Goal: Communication & Community: Answer question/provide support

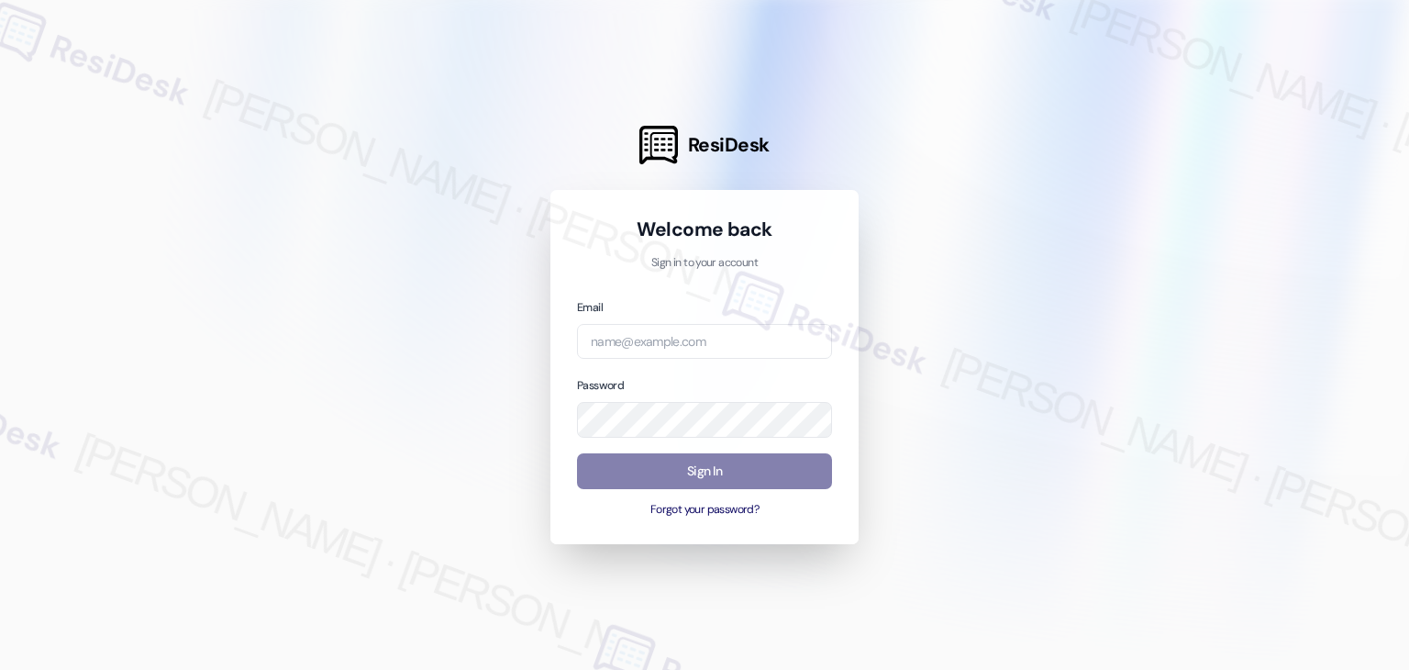
type input "[EMAIL_ADDRESS][DOMAIN_NAME]"
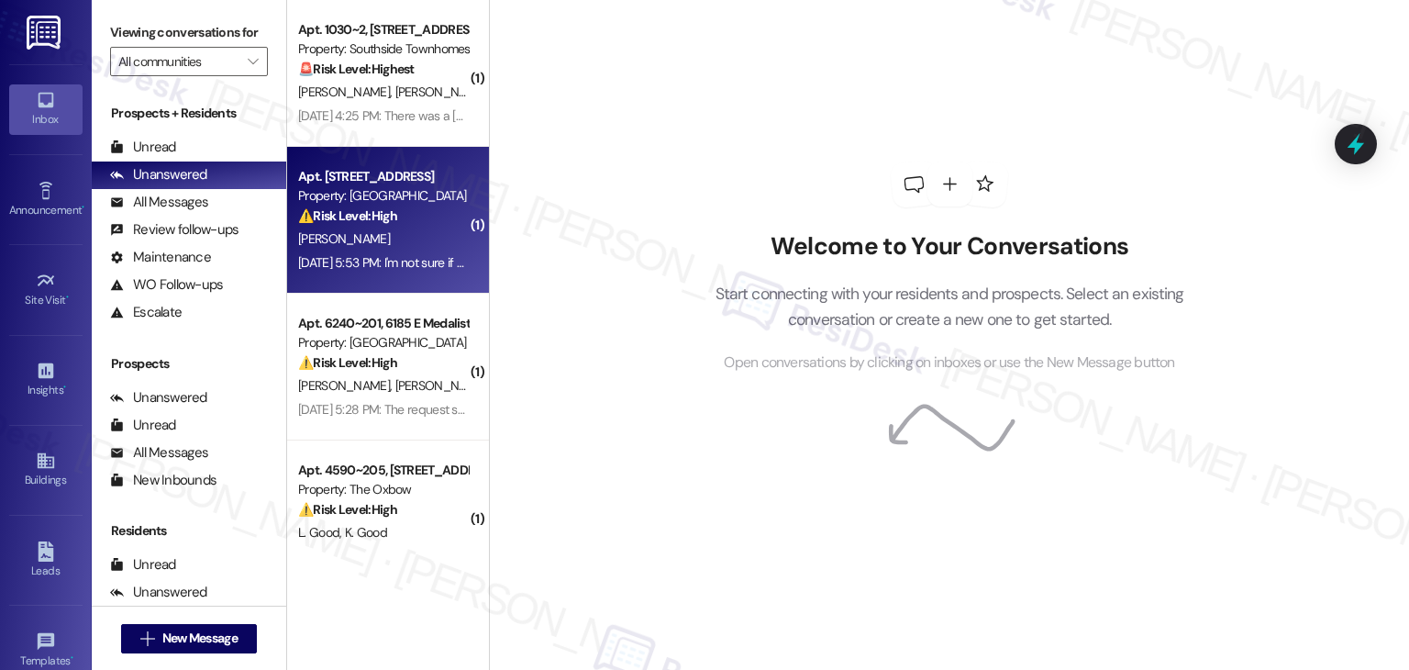
click at [406, 243] on div "[PERSON_NAME]" at bounding box center [382, 239] width 173 height 23
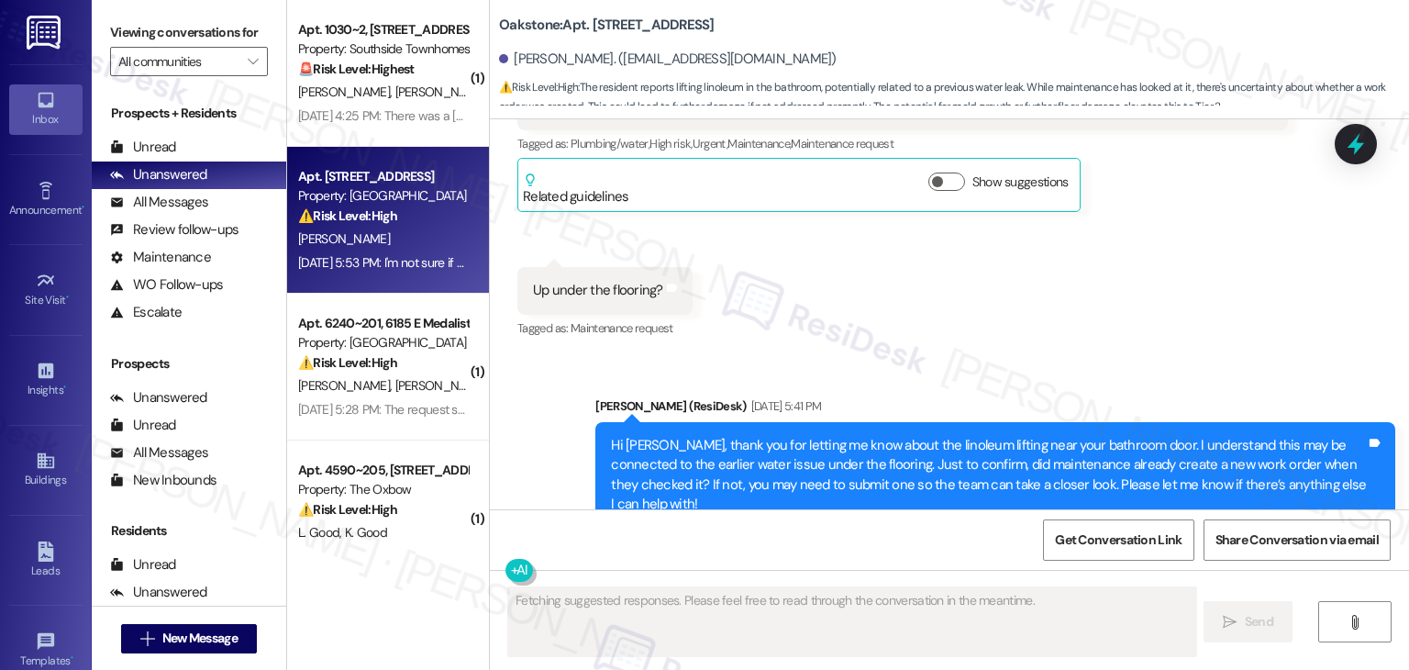
scroll to position [9895, 0]
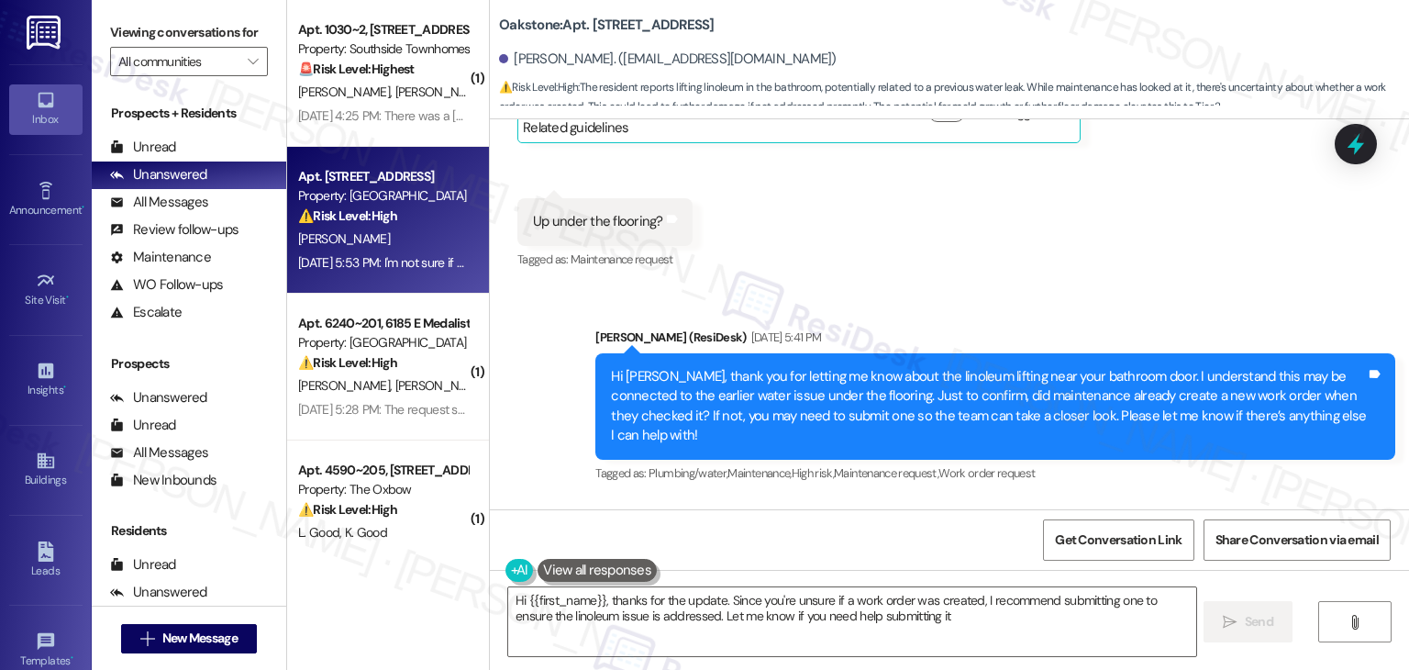
type textarea "Hi {{first_name}}, thanks for the update. Since you're unsure if a work order w…"
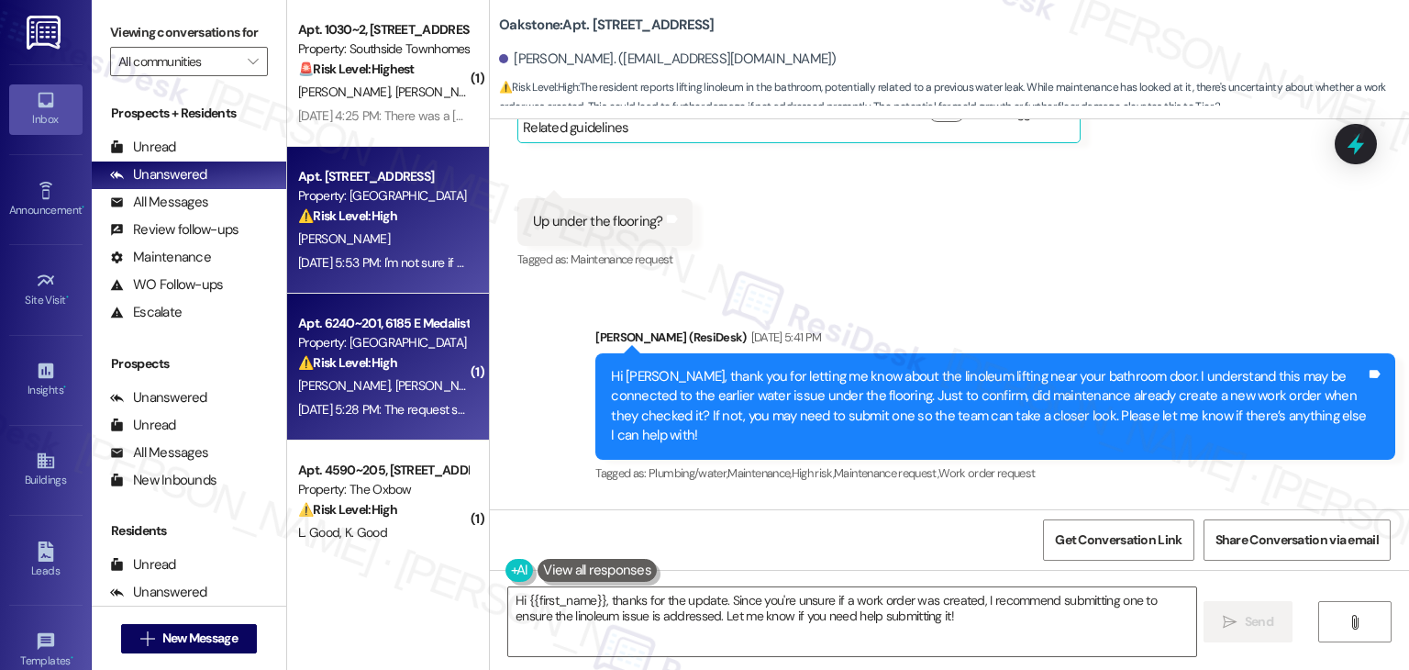
click at [418, 422] on div "Apt. 6240~201, 6185 E Medalist Ln Property: Ridgecrest Commons ⚠️ Risk Level: H…" at bounding box center [388, 367] width 202 height 147
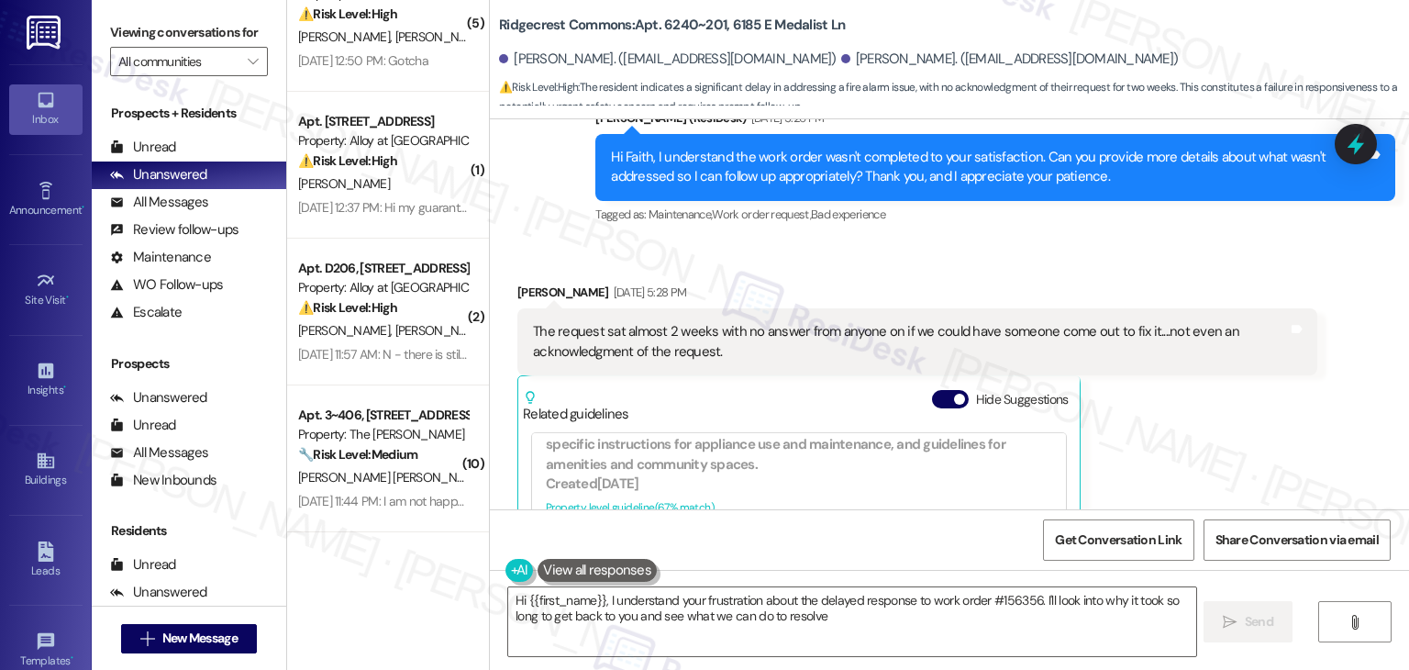
scroll to position [1629, 0]
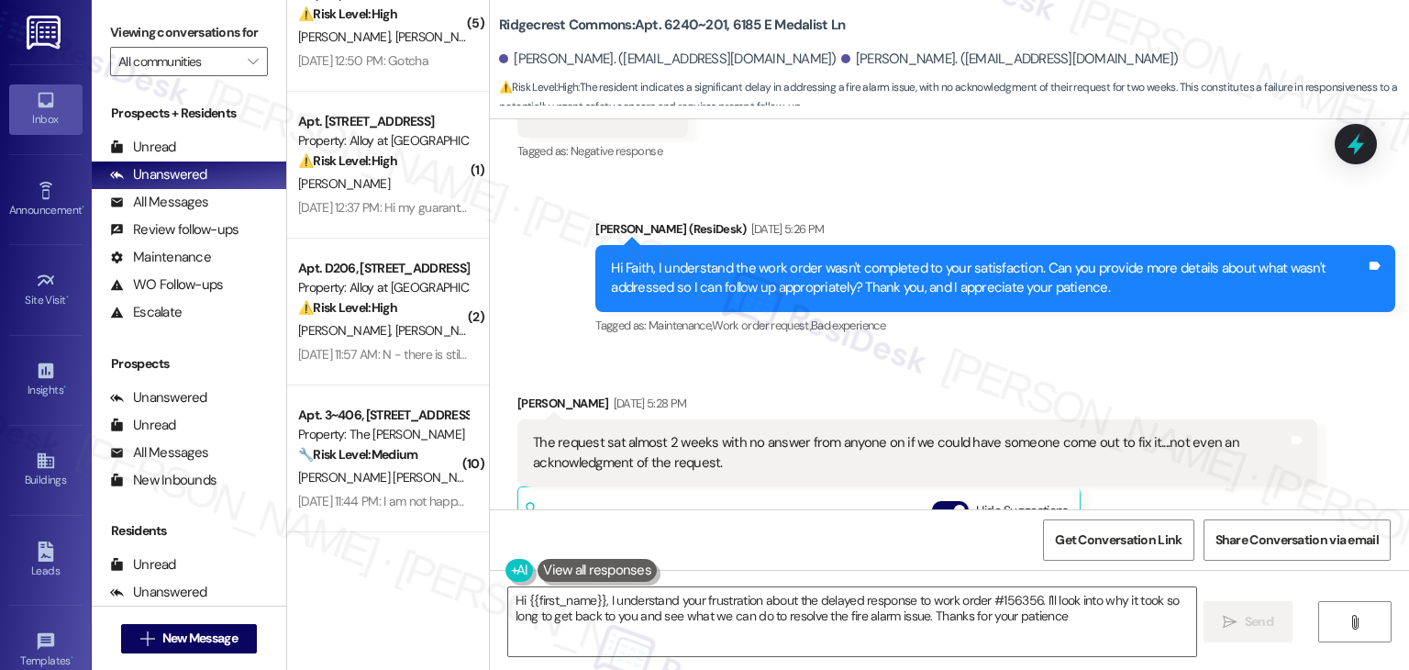
type textarea "Hi {{first_name}}, I understand your frustration about the delayed response to …"
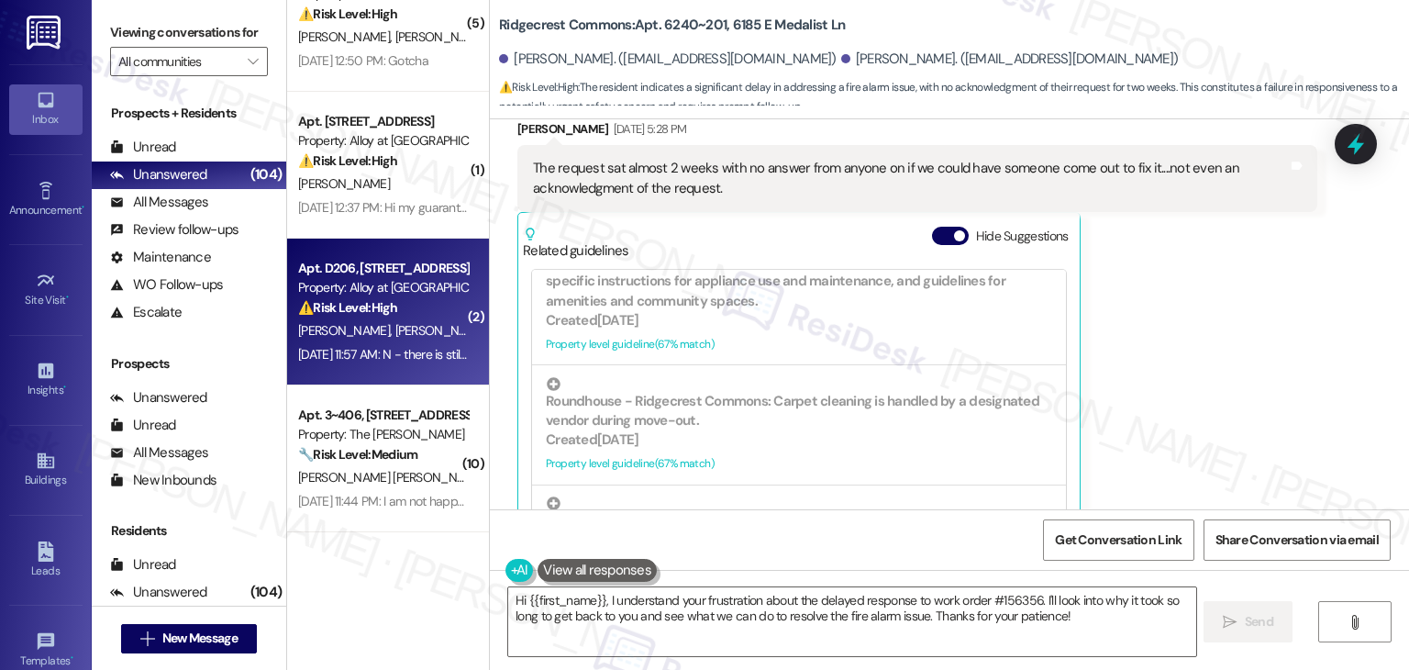
scroll to position [92, 0]
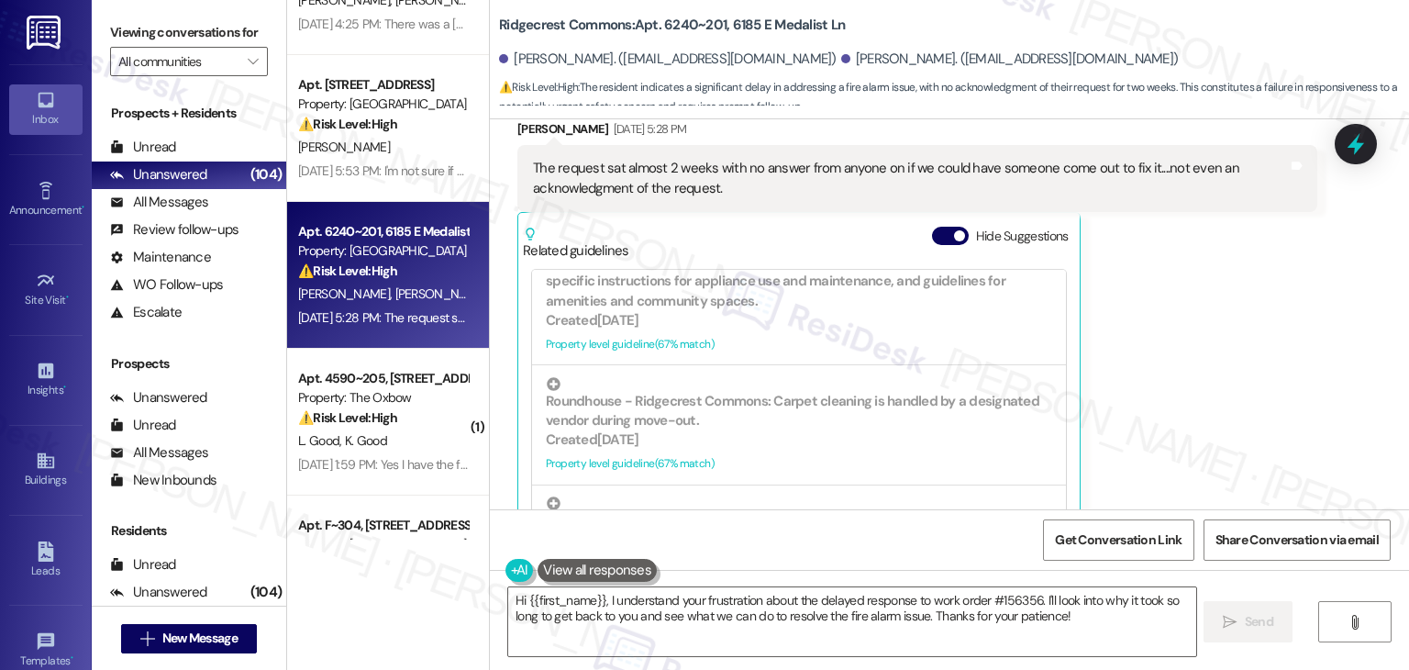
click at [1158, 314] on div "[PERSON_NAME] [DATE] 5:28 PM The request sat almost 2 weeks with no answer from…" at bounding box center [918, 326] width 800 height 415
click at [1159, 262] on div "[PERSON_NAME] [DATE] 5:28 PM The request sat almost 2 weeks with no answer from…" at bounding box center [918, 326] width 800 height 415
click at [1174, 335] on div "[PERSON_NAME] [DATE] 5:28 PM The request sat almost 2 weeks with no answer from…" at bounding box center [918, 326] width 800 height 415
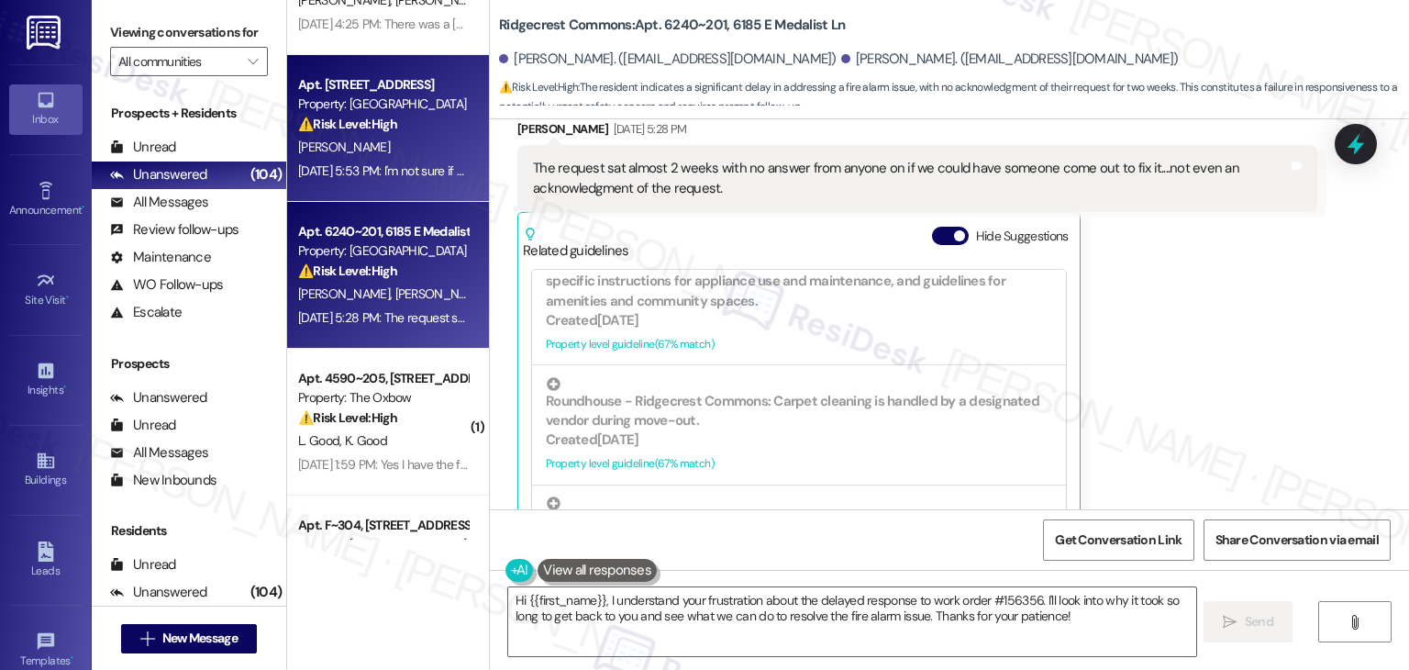
click at [426, 167] on div "[DATE] 5:53 PM: I'm not sure if he did, he took a pic of it [DATE] 5:53 PM: I'm…" at bounding box center [442, 170] width 289 height 17
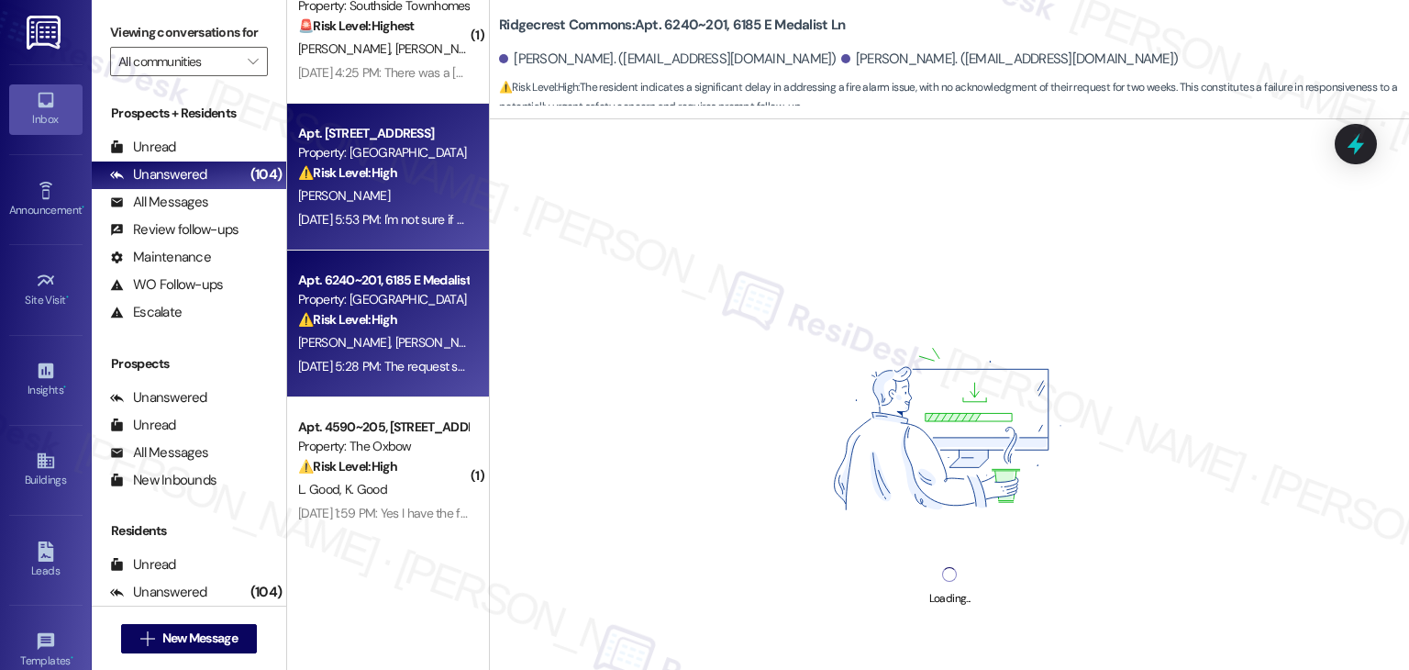
scroll to position [0, 0]
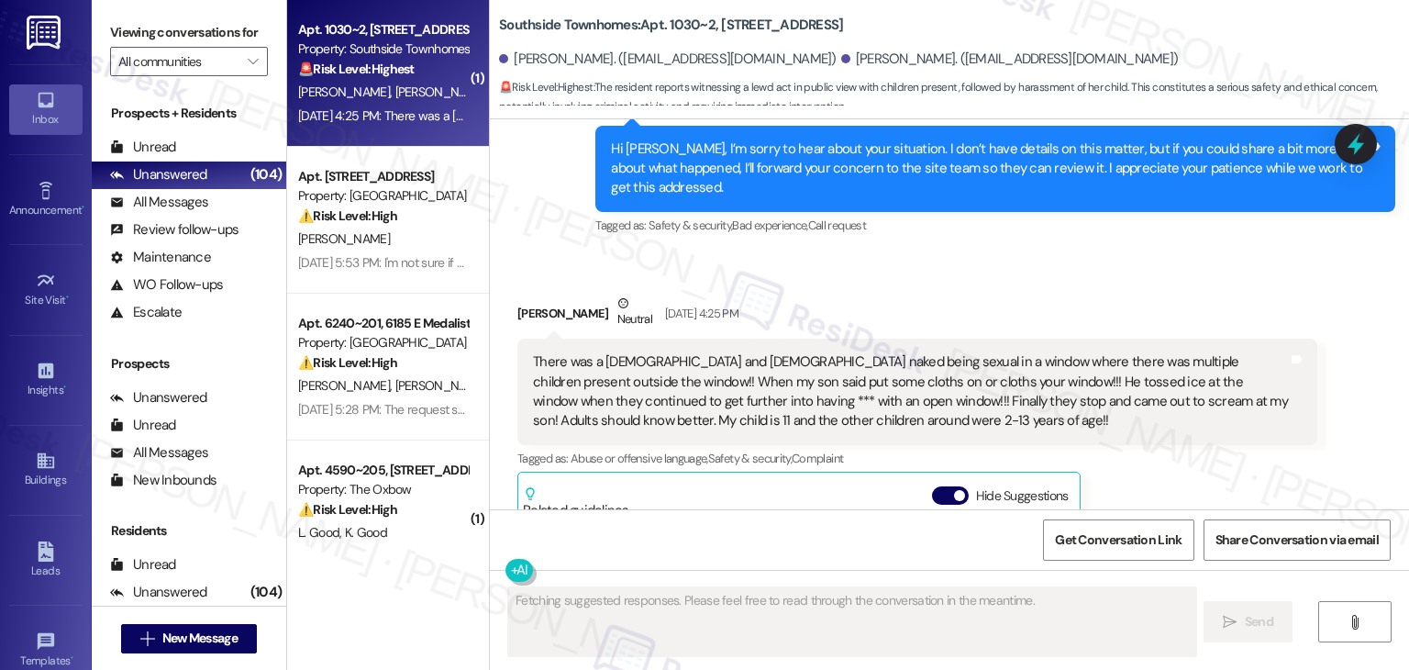
scroll to position [1524, 0]
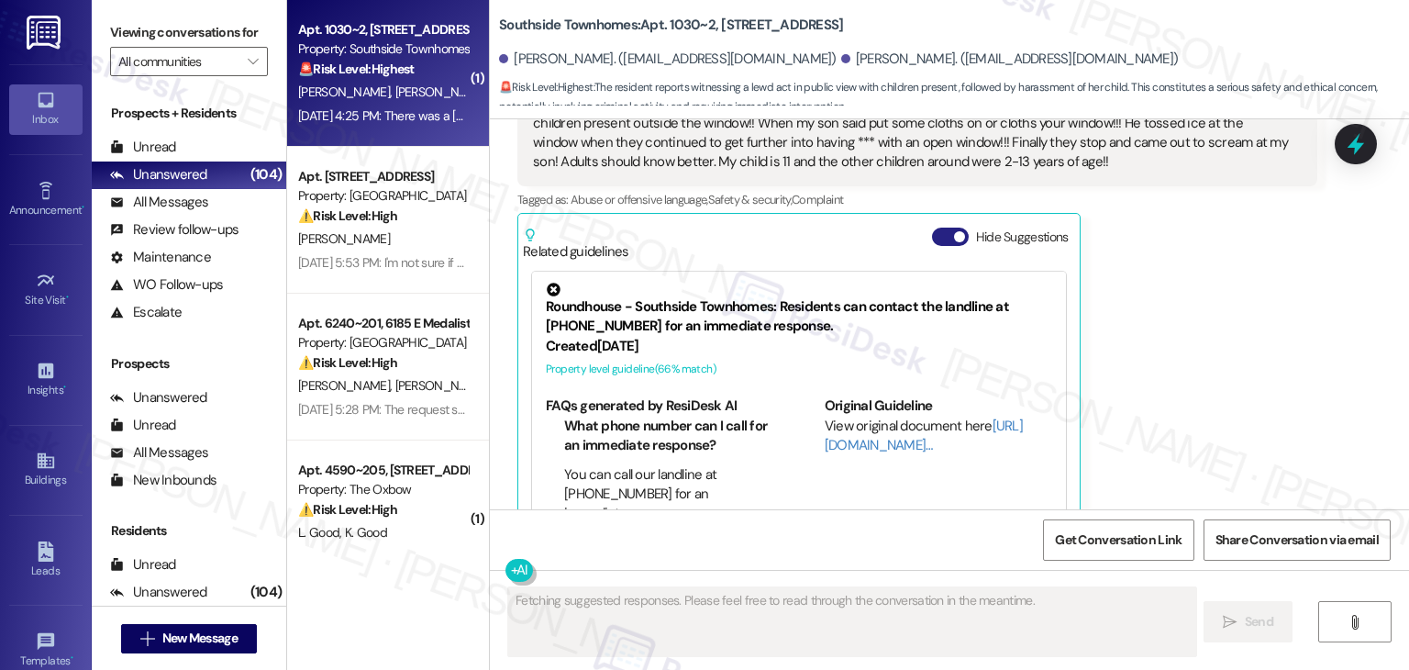
click at [932, 228] on button "Hide Suggestions" at bounding box center [950, 237] width 37 height 18
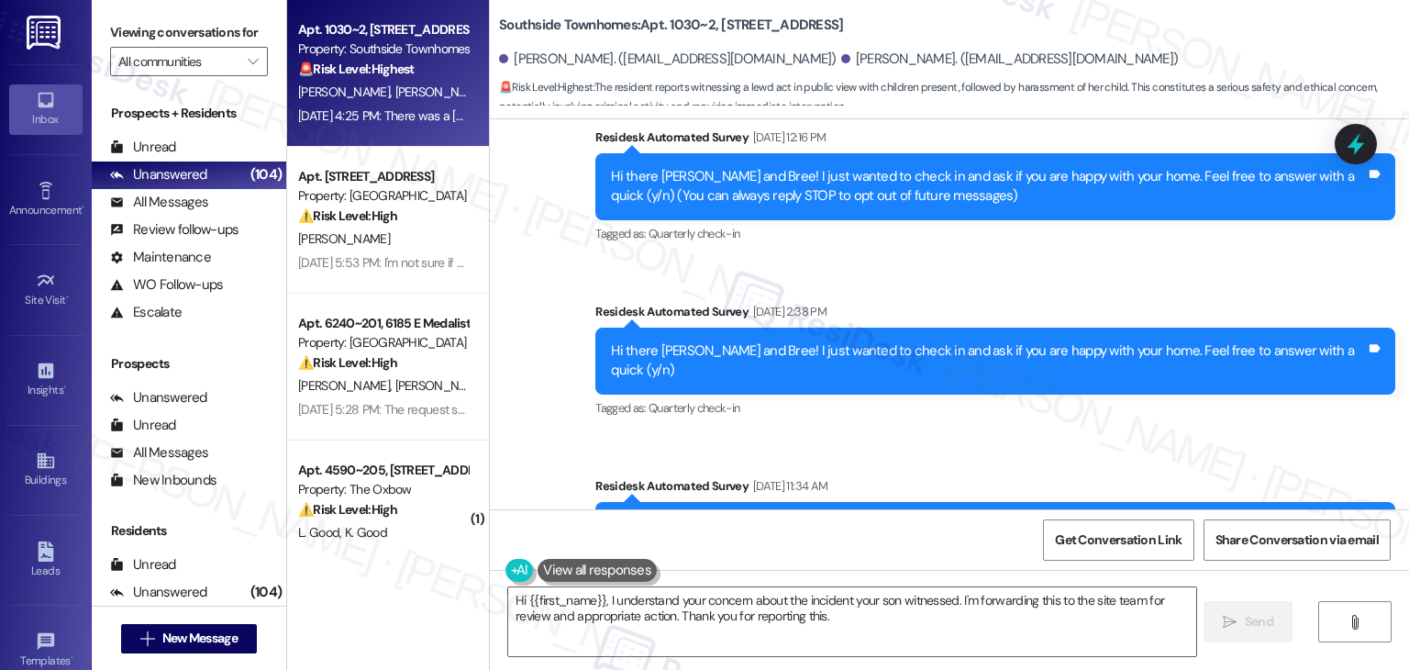
scroll to position [248, 0]
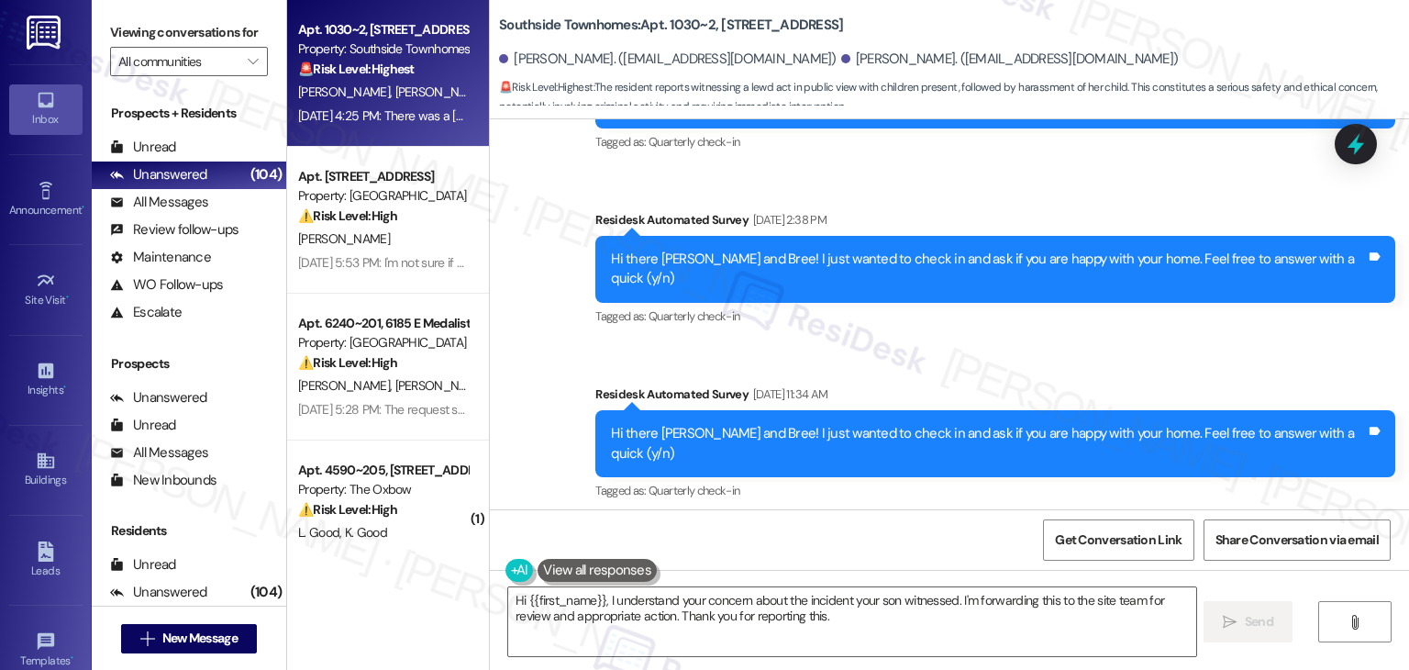
click at [1003, 320] on div "Survey, sent via SMS Residesk Automated Survey [DATE] 2:38 PM Hi there Jorden a…" at bounding box center [996, 269] width 828 height 147
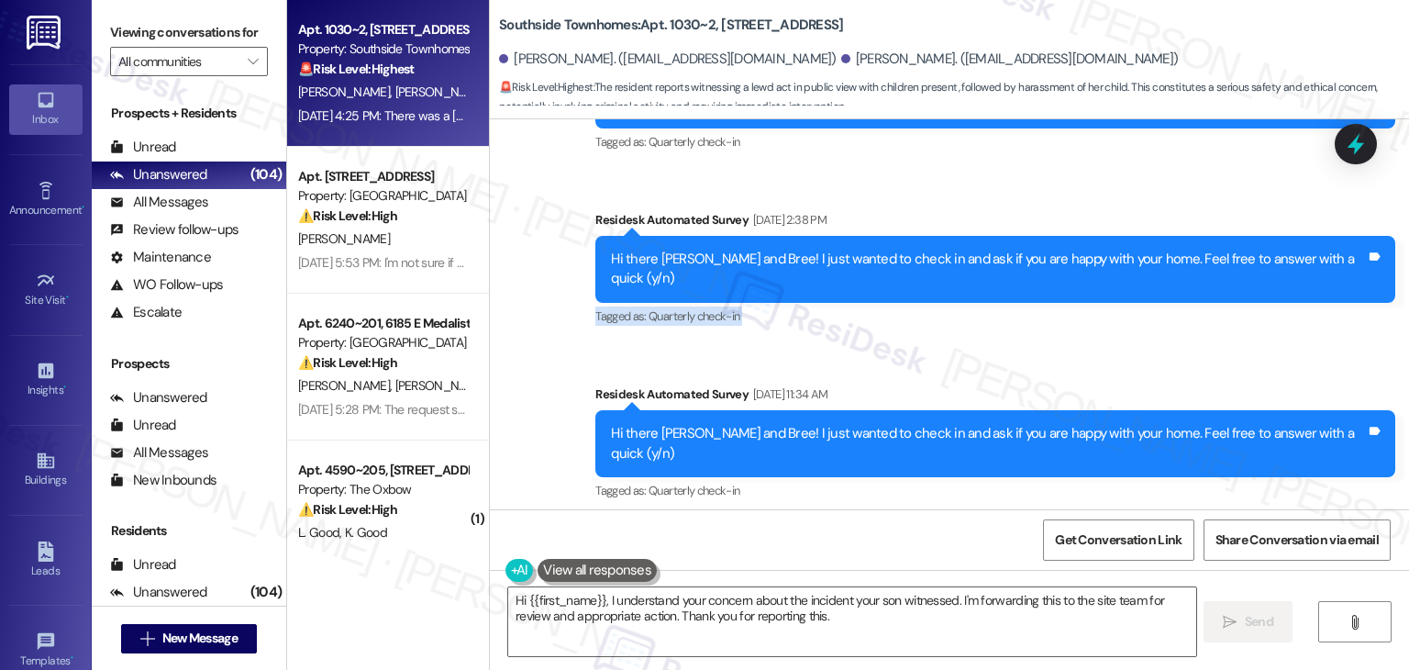
click at [1003, 320] on div "Survey, sent via SMS Residesk Automated Survey [DATE] 2:38 PM Hi there Jorden a…" at bounding box center [996, 269] width 828 height 147
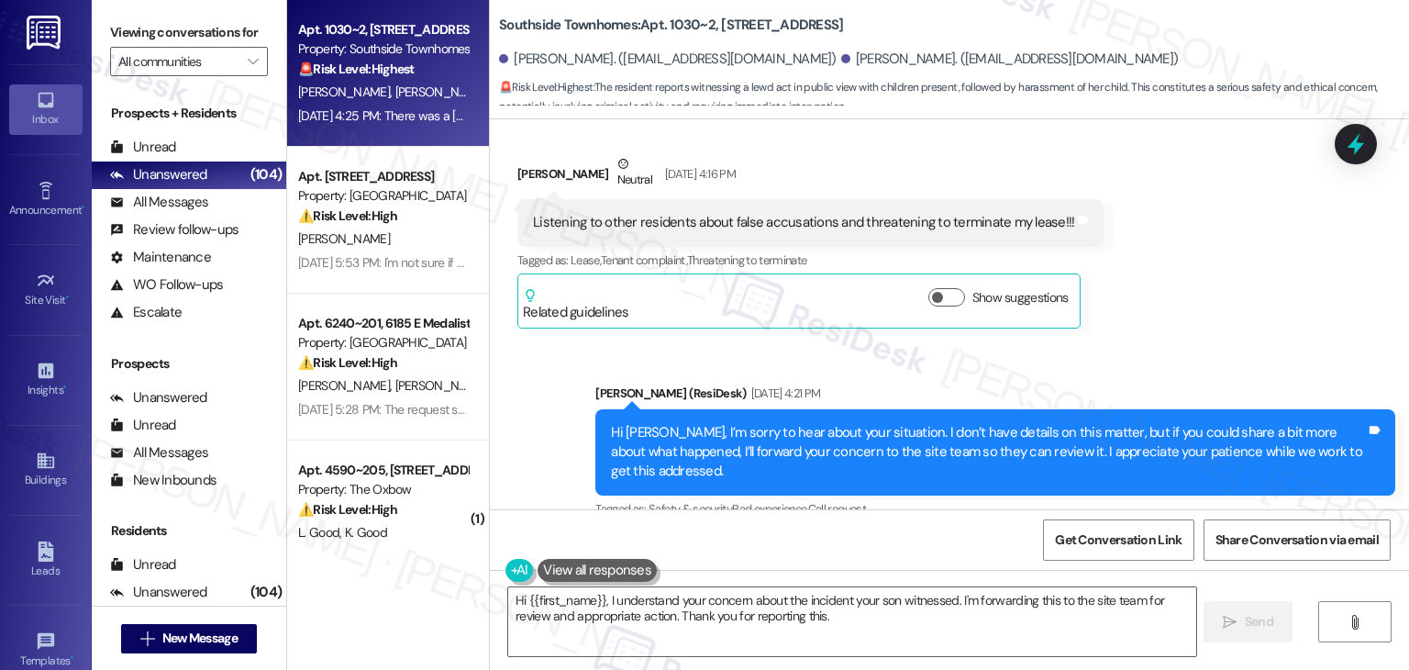
scroll to position [1165, 0]
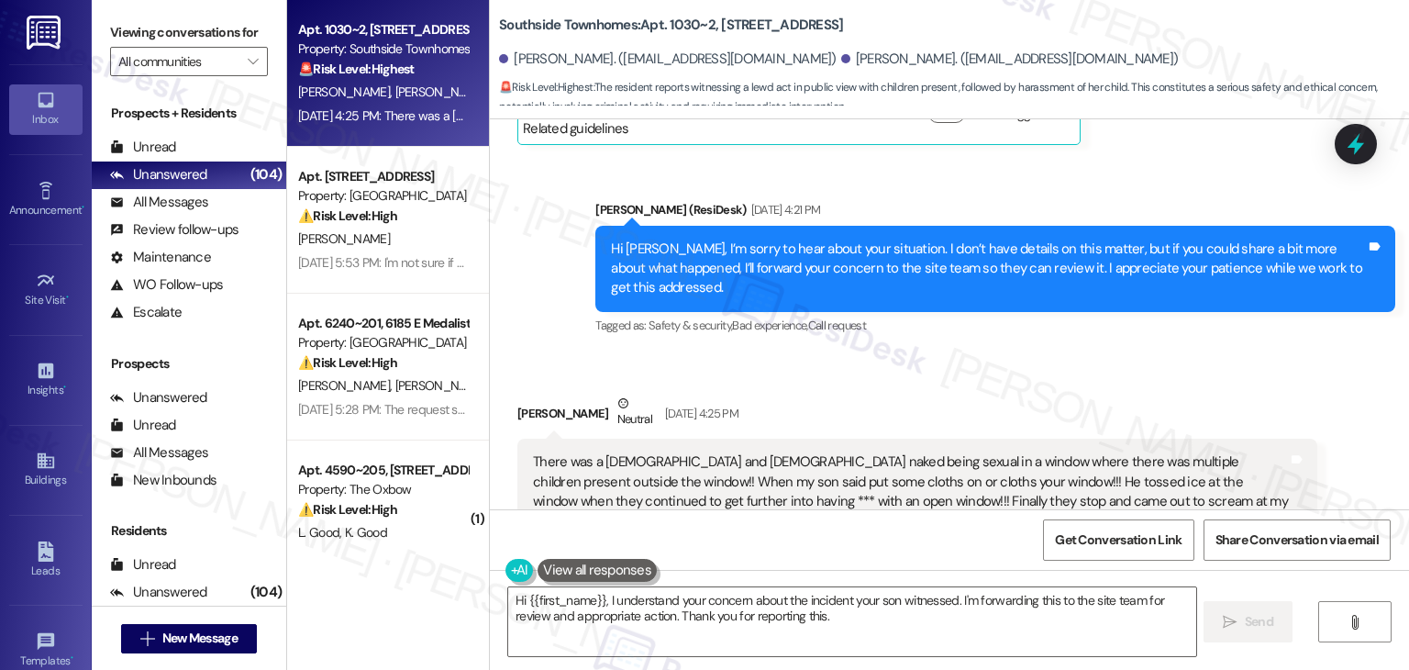
click at [1030, 312] on div "Tagged as: Safety & security , Click to highlight conversations about Safety & …" at bounding box center [996, 325] width 800 height 27
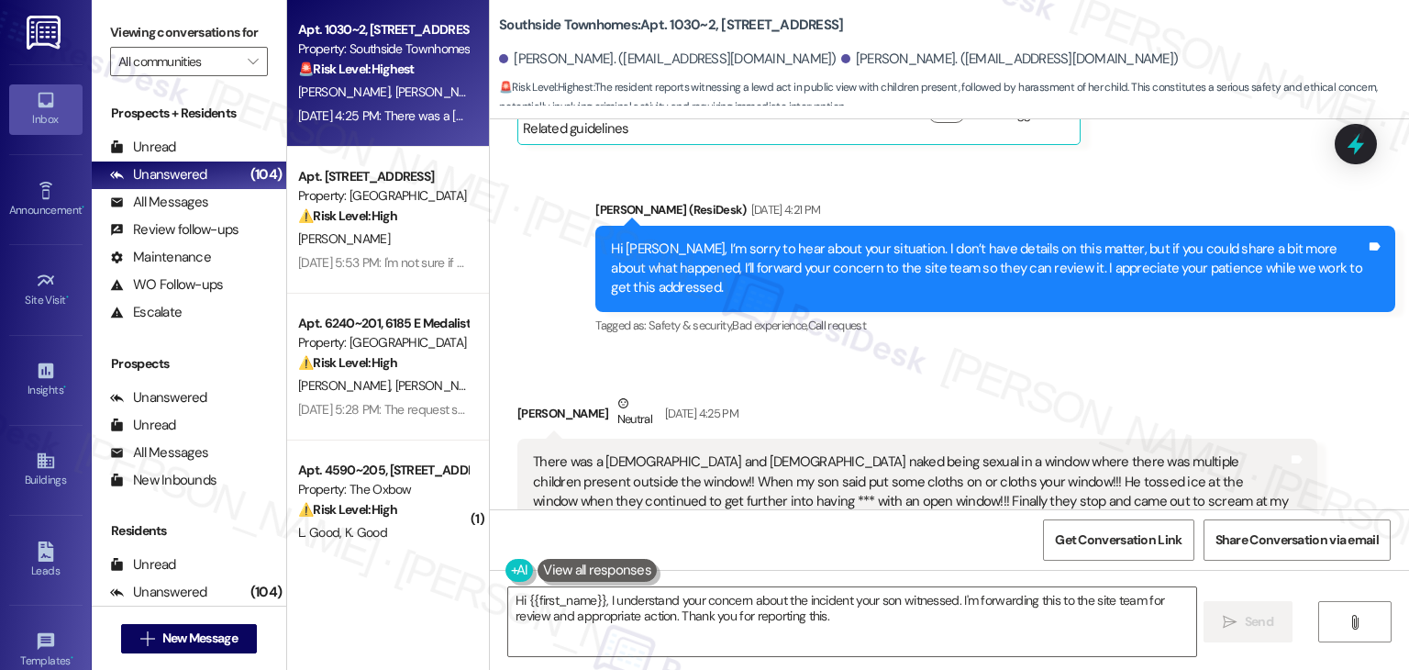
click at [1030, 312] on div "Tagged as: Safety & security , Click to highlight conversations about Safety & …" at bounding box center [996, 325] width 800 height 27
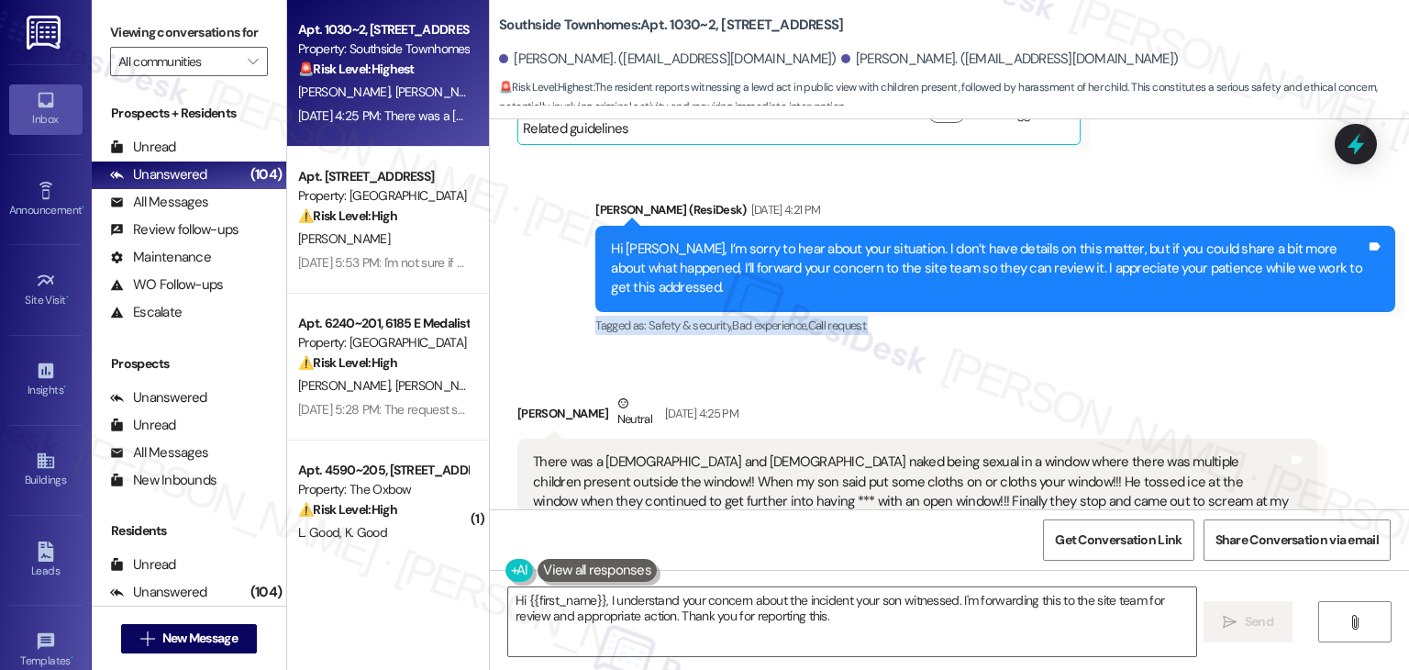
click at [1030, 312] on div "Tagged as: Safety & security , Click to highlight conversations about Safety & …" at bounding box center [996, 325] width 800 height 27
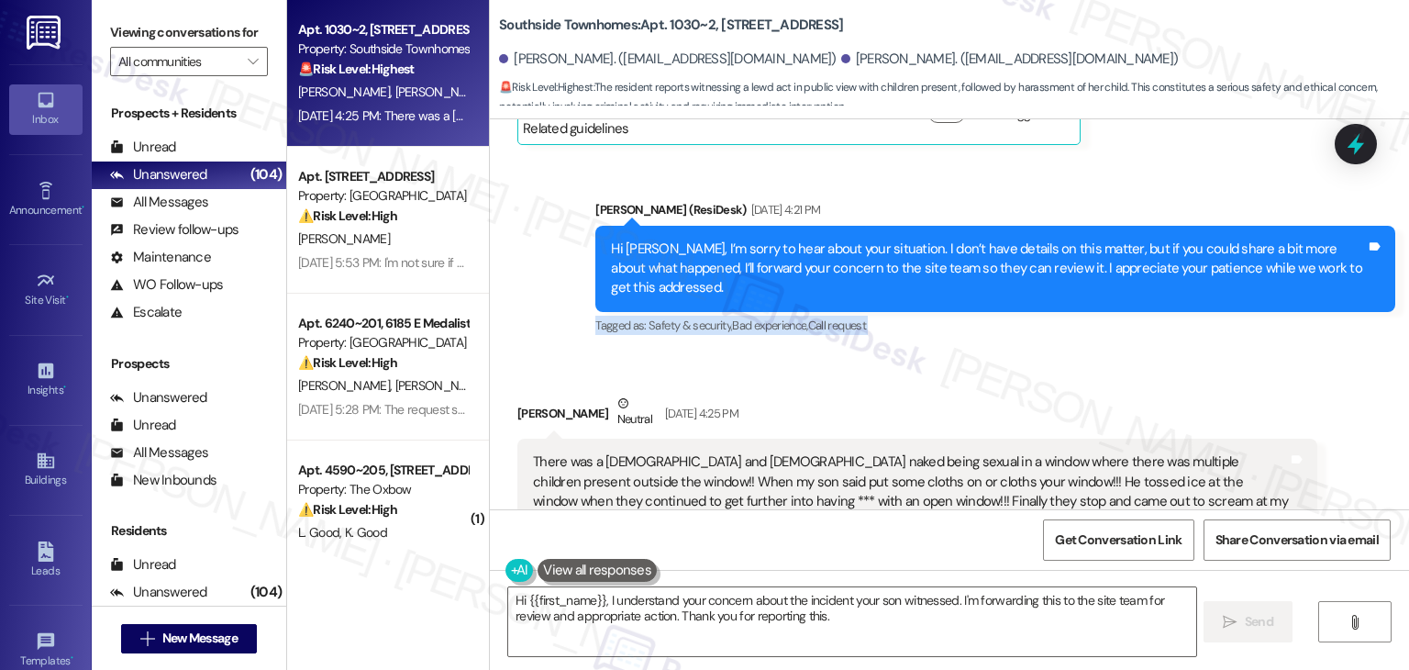
click at [1030, 312] on div "Tagged as: Safety & security , Click to highlight conversations about Safety & …" at bounding box center [996, 325] width 800 height 27
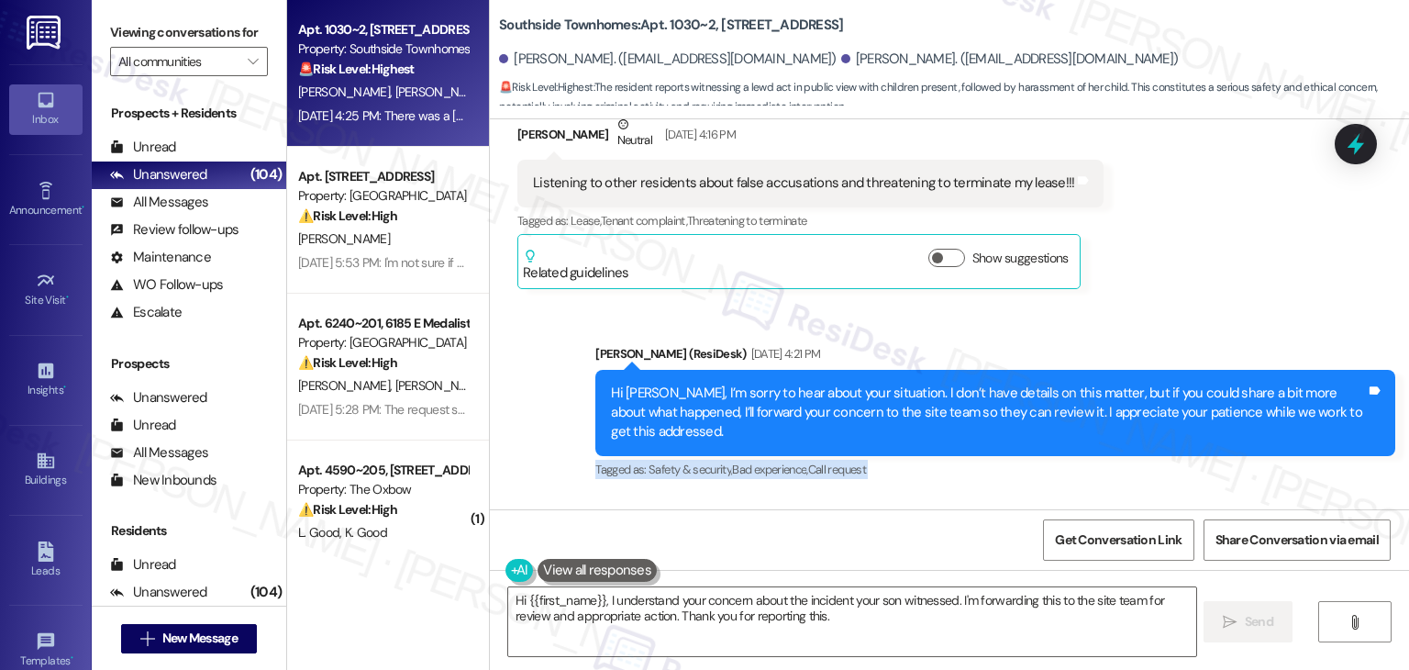
scroll to position [1074, 0]
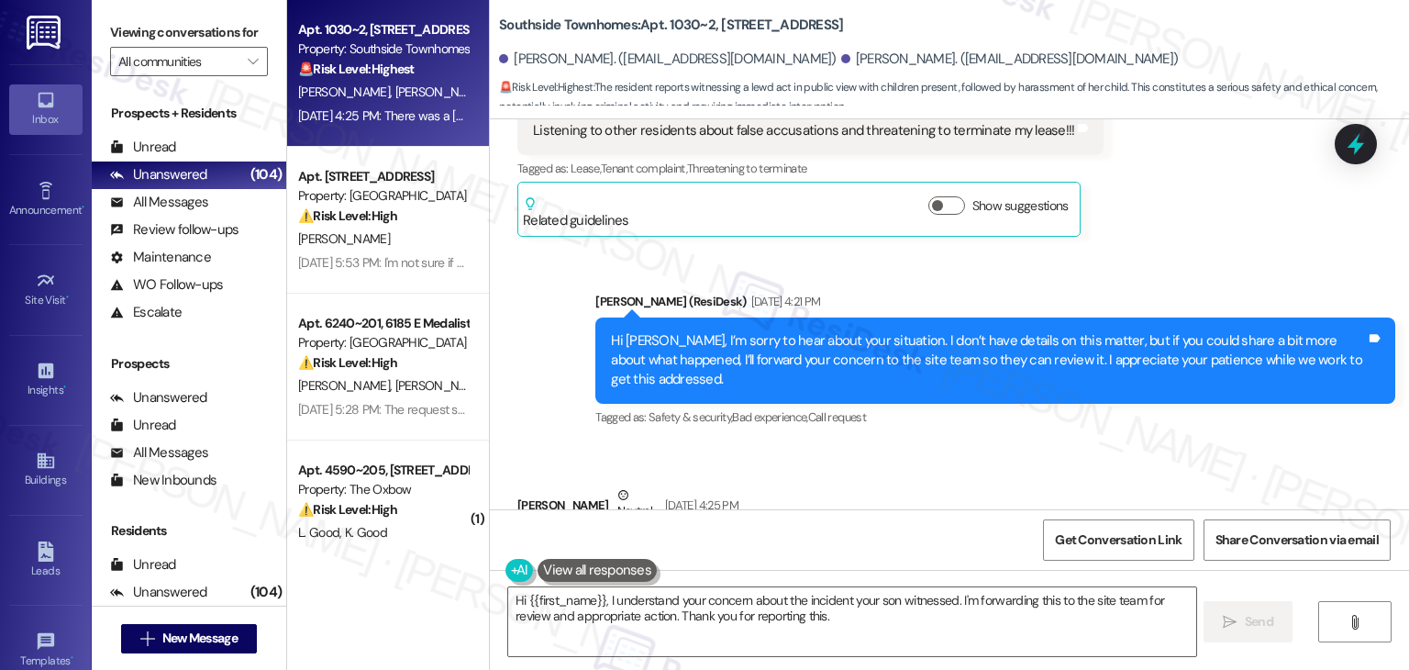
click at [842, 331] on div "Hi [PERSON_NAME], I’m sorry to hear about your situation. I don’t have details …" at bounding box center [988, 360] width 755 height 59
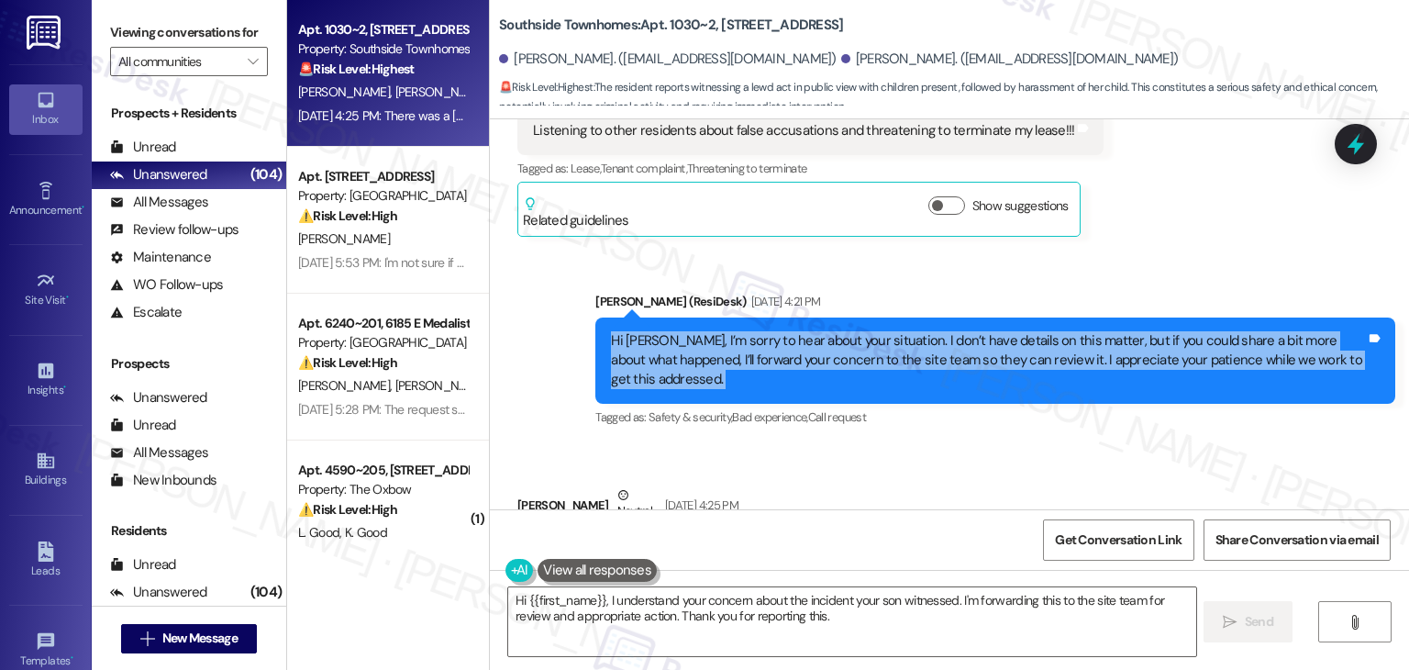
click at [842, 331] on div "Hi [PERSON_NAME], I’m sorry to hear about your situation. I don’t have details …" at bounding box center [988, 360] width 755 height 59
copy div "Hi [PERSON_NAME], I’m sorry to hear about your situation. I don’t have details …"
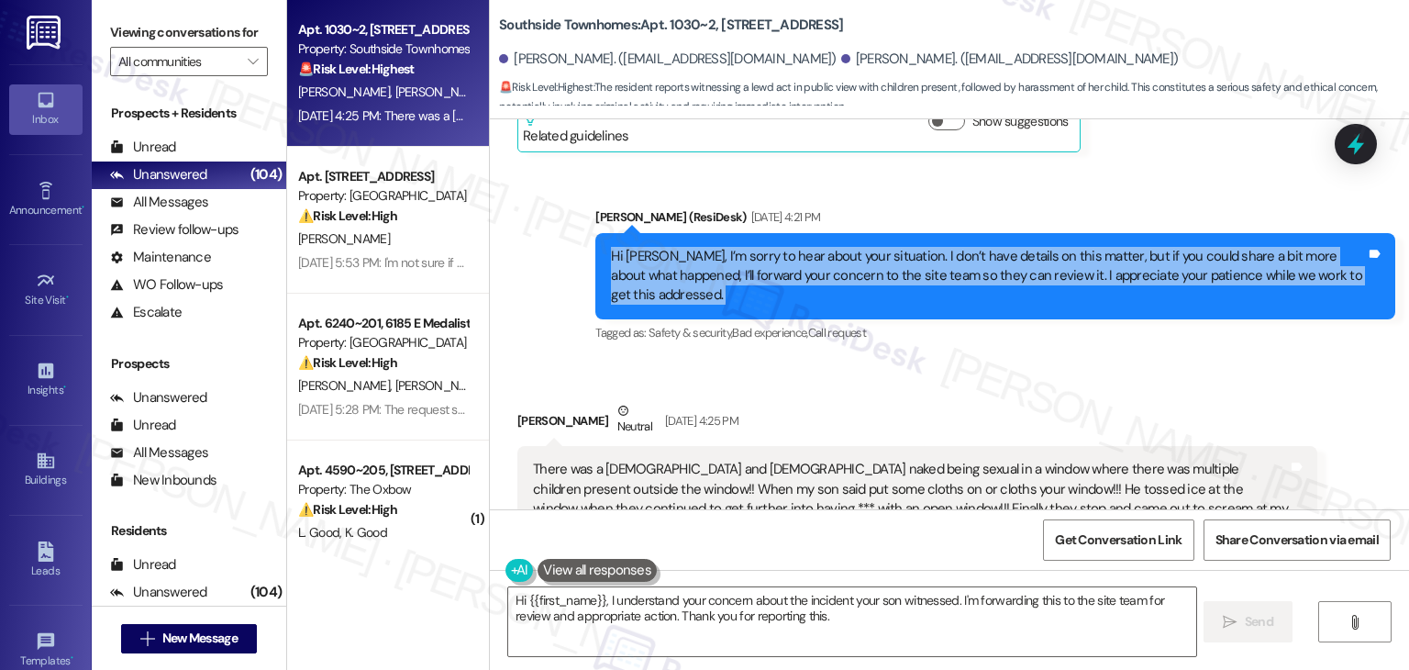
scroll to position [1257, 0]
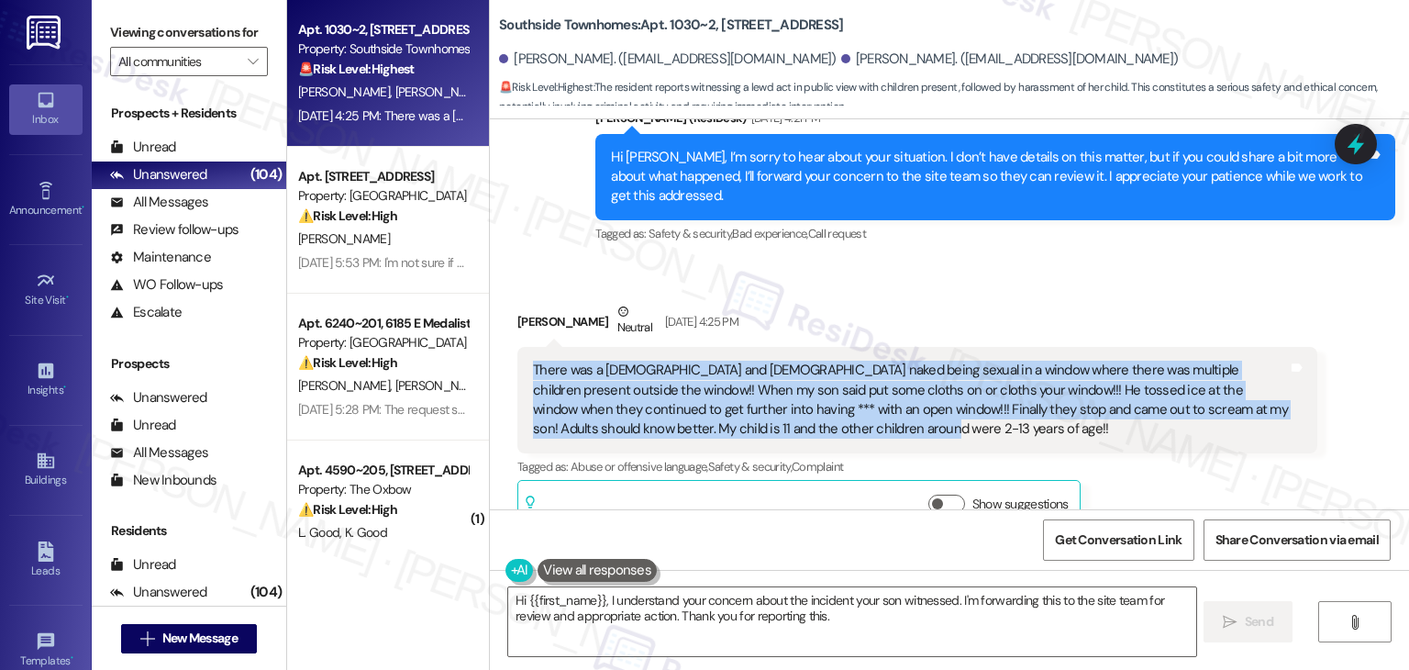
drag, startPoint x: 807, startPoint y: 392, endPoint x: 518, endPoint y: 324, distance: 296.0
click at [518, 347] on div "There was a [DEMOGRAPHIC_DATA] and [DEMOGRAPHIC_DATA] naked being sexual in a w…" at bounding box center [918, 400] width 800 height 106
copy div "There was a [DEMOGRAPHIC_DATA] and [DEMOGRAPHIC_DATA] naked being sexual in a w…"
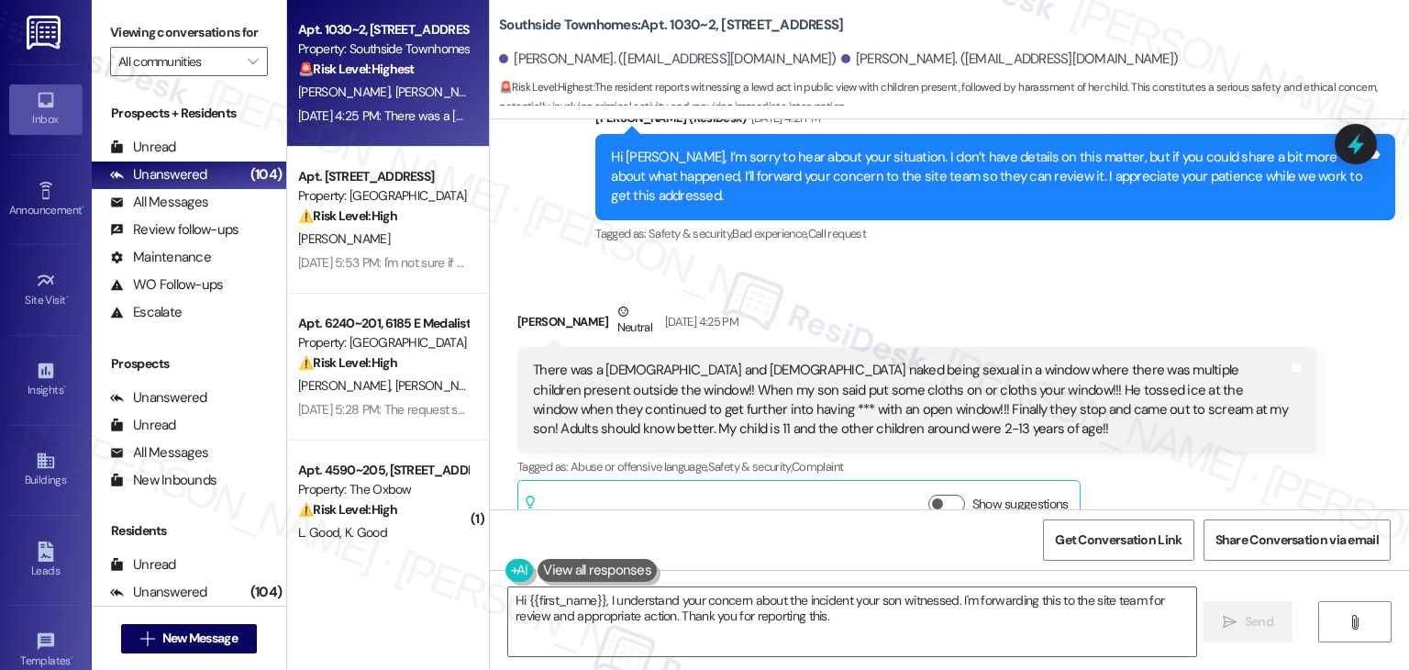
click at [1190, 467] on div "[PERSON_NAME] Neutral [DATE] 4:25 PM There was a [DEMOGRAPHIC_DATA] and [DEMOGR…" at bounding box center [918, 418] width 800 height 232
click at [762, 609] on textarea "Hi {{first_name}}, I understand your concern about the incident your son witnes…" at bounding box center [851, 621] width 687 height 69
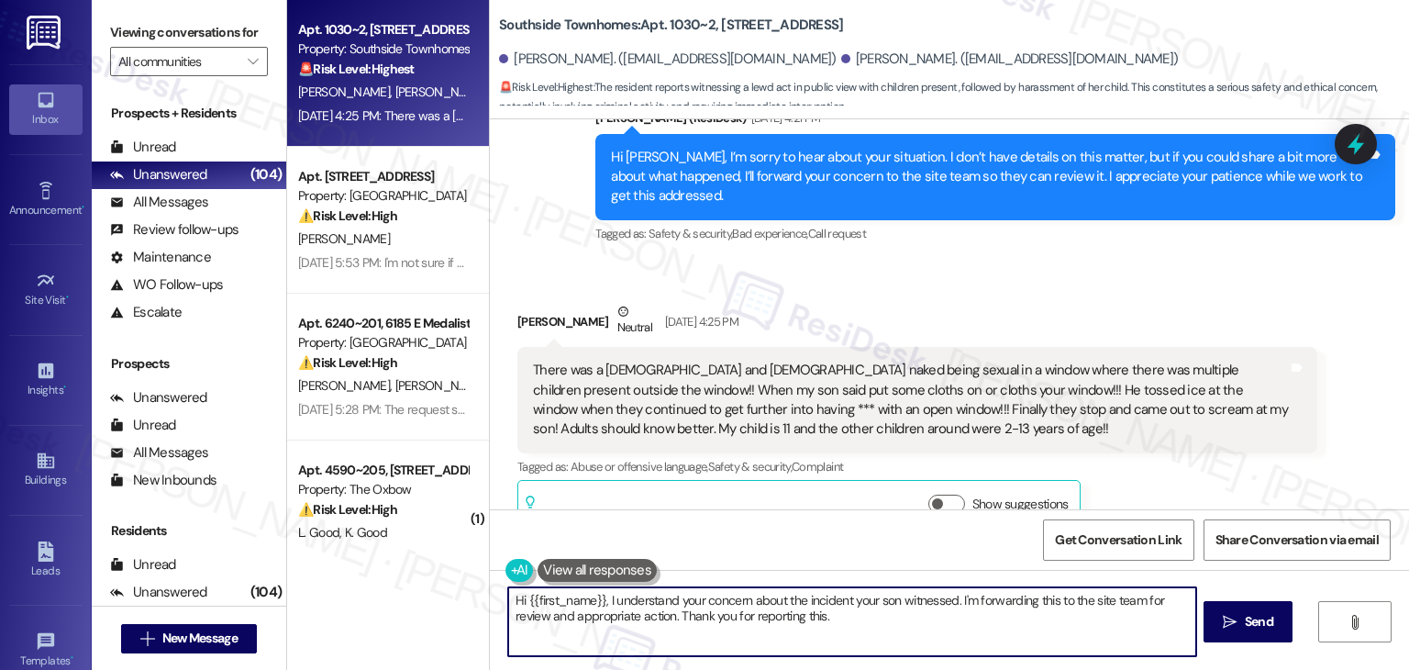
click at [762, 609] on textarea "Hi {{first_name}}, I understand your concern about the incident your son witnes…" at bounding box center [851, 621] width 687 height 69
paste textarea "[PERSON_NAME], I’m sorry you and your son had to witness that. Thank you for br…"
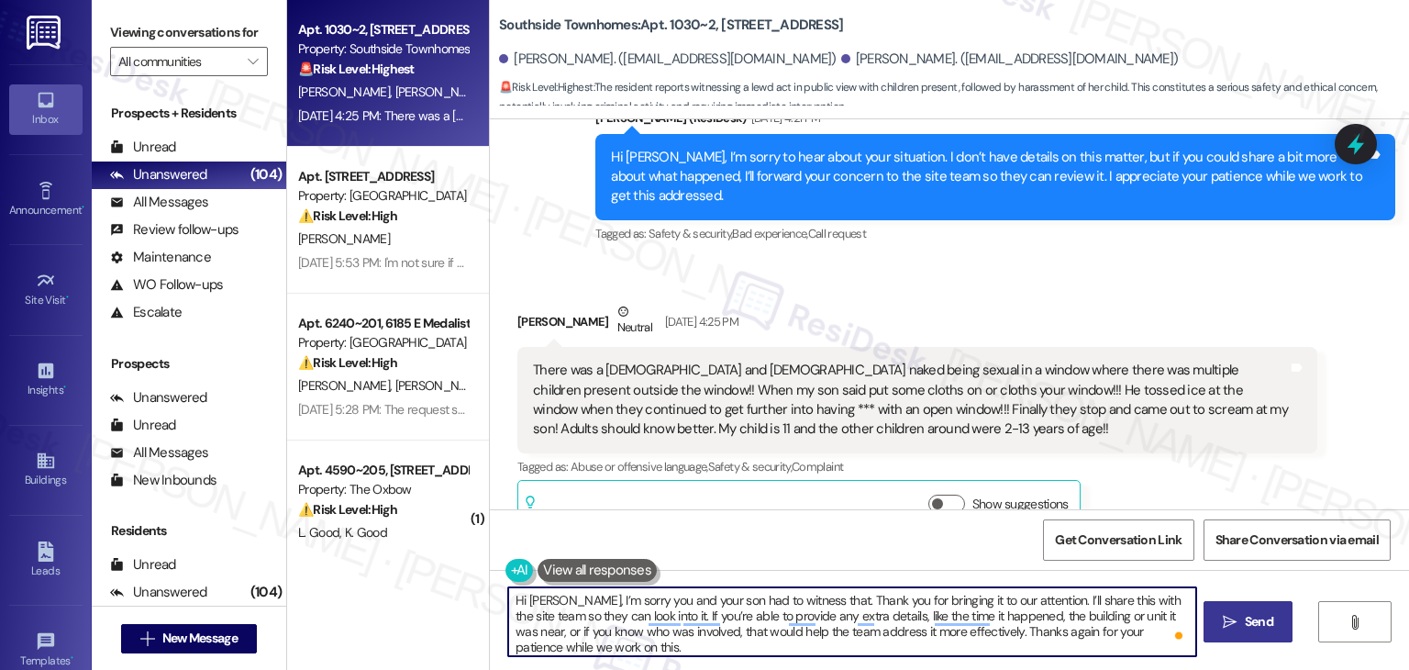
type textarea "Hi [PERSON_NAME], I’m sorry you and your son had to witness that. Thank you for…"
click at [1234, 623] on icon "" at bounding box center [1230, 622] width 14 height 15
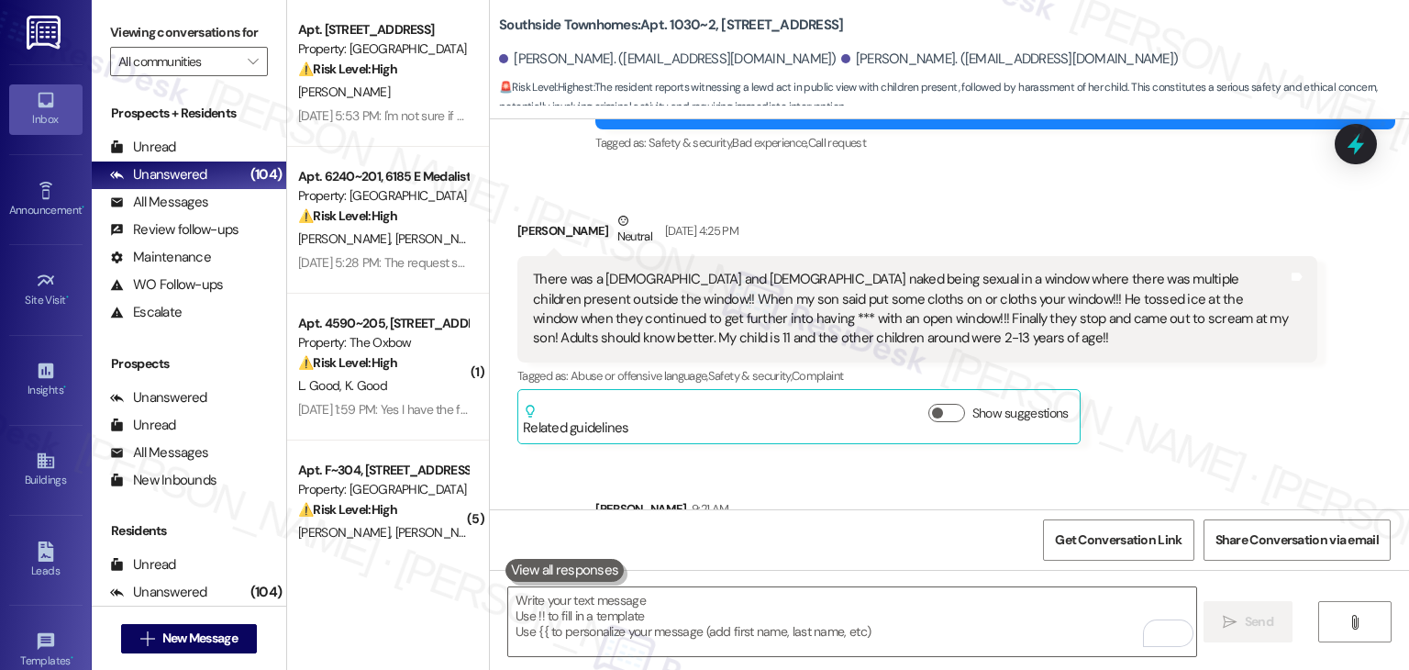
scroll to position [1424, 0]
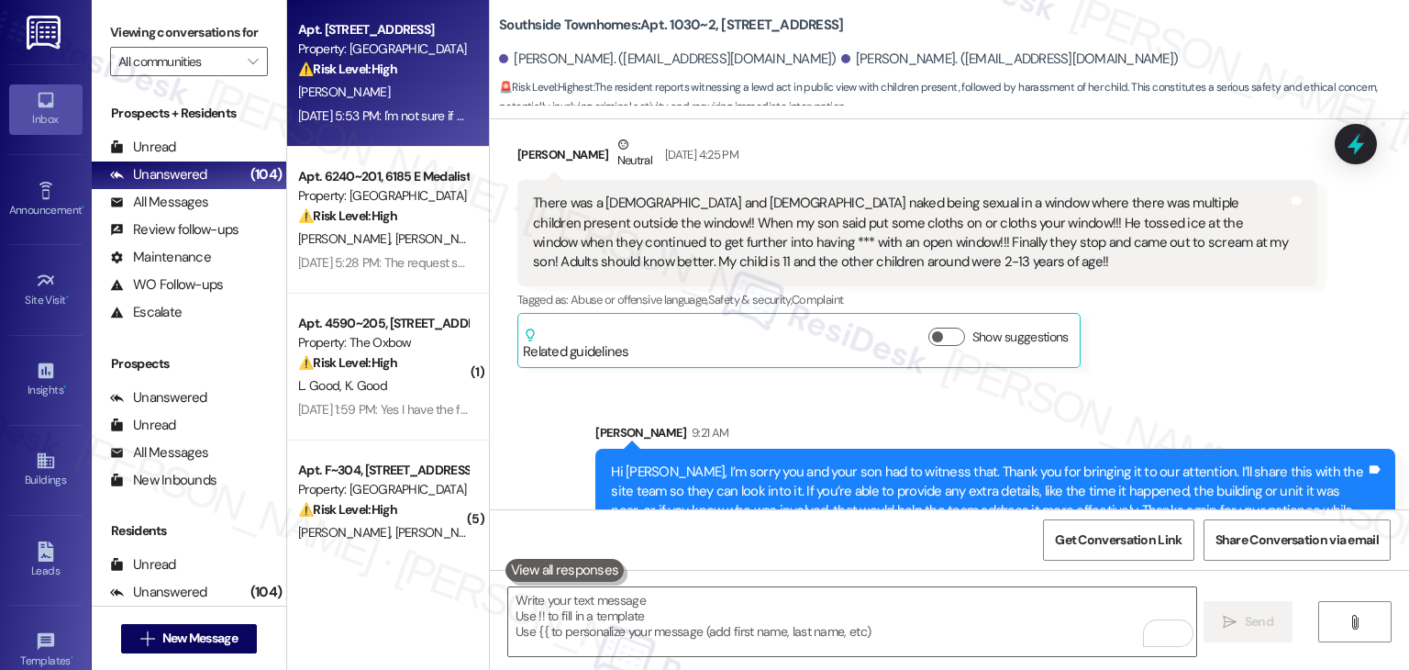
click at [403, 82] on div "[PERSON_NAME]" at bounding box center [382, 92] width 173 height 23
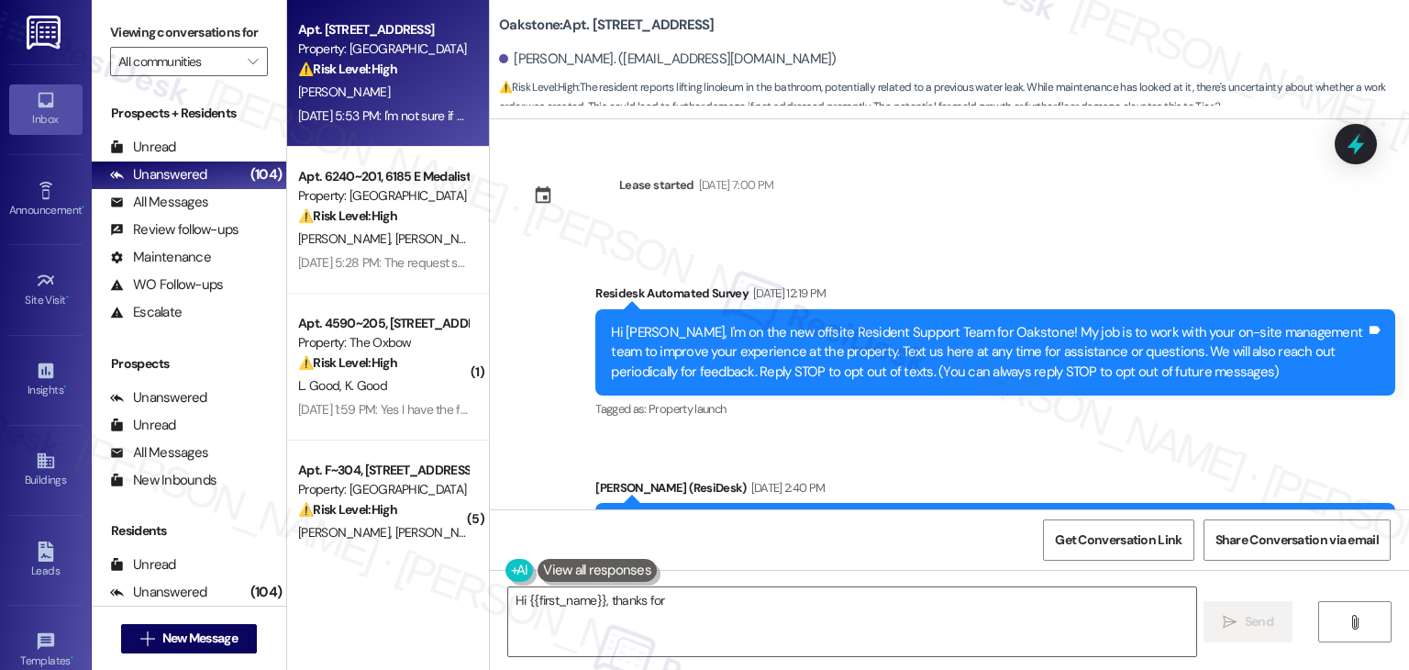
scroll to position [9895, 0]
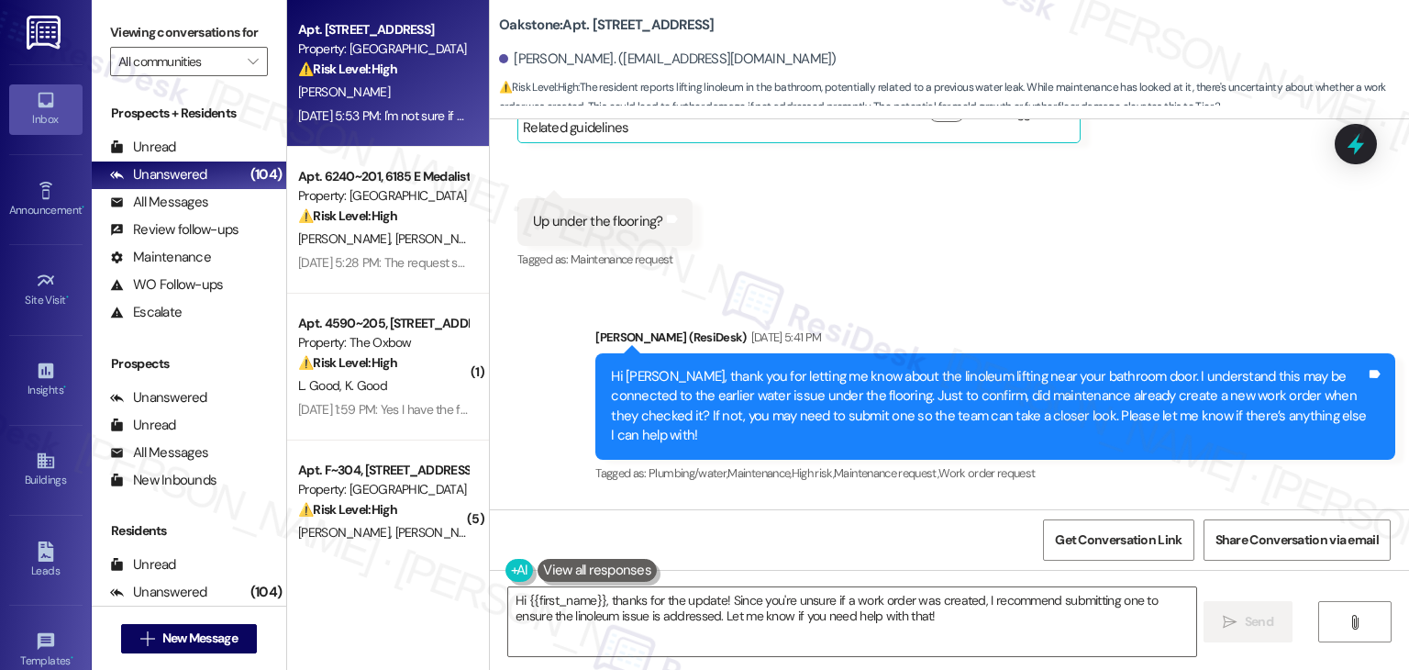
click at [935, 500] on div "Received via SMS [PERSON_NAME] [DATE] 5:53 PM I'm not sure if he did, he took a…" at bounding box center [949, 564] width 919 height 128
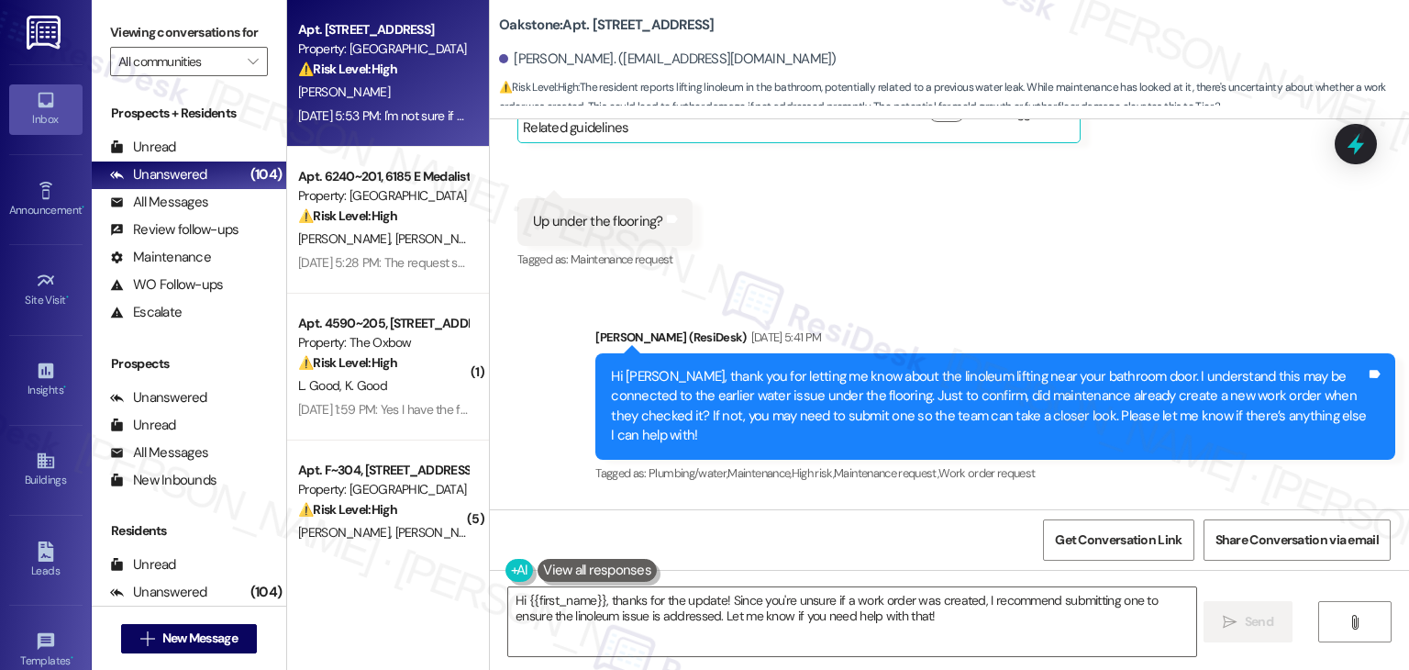
click at [935, 500] on div "Received via SMS [PERSON_NAME] [DATE] 5:53 PM I'm not sure if he did, he took a…" at bounding box center [949, 564] width 919 height 128
click at [896, 500] on div "Received via SMS [PERSON_NAME] [DATE] 5:53 PM I'm not sure if he did, he took a…" at bounding box center [949, 564] width 919 height 128
click at [862, 367] on div "Hi [PERSON_NAME], thank you for letting me know about the linoleum lifting near…" at bounding box center [988, 406] width 755 height 79
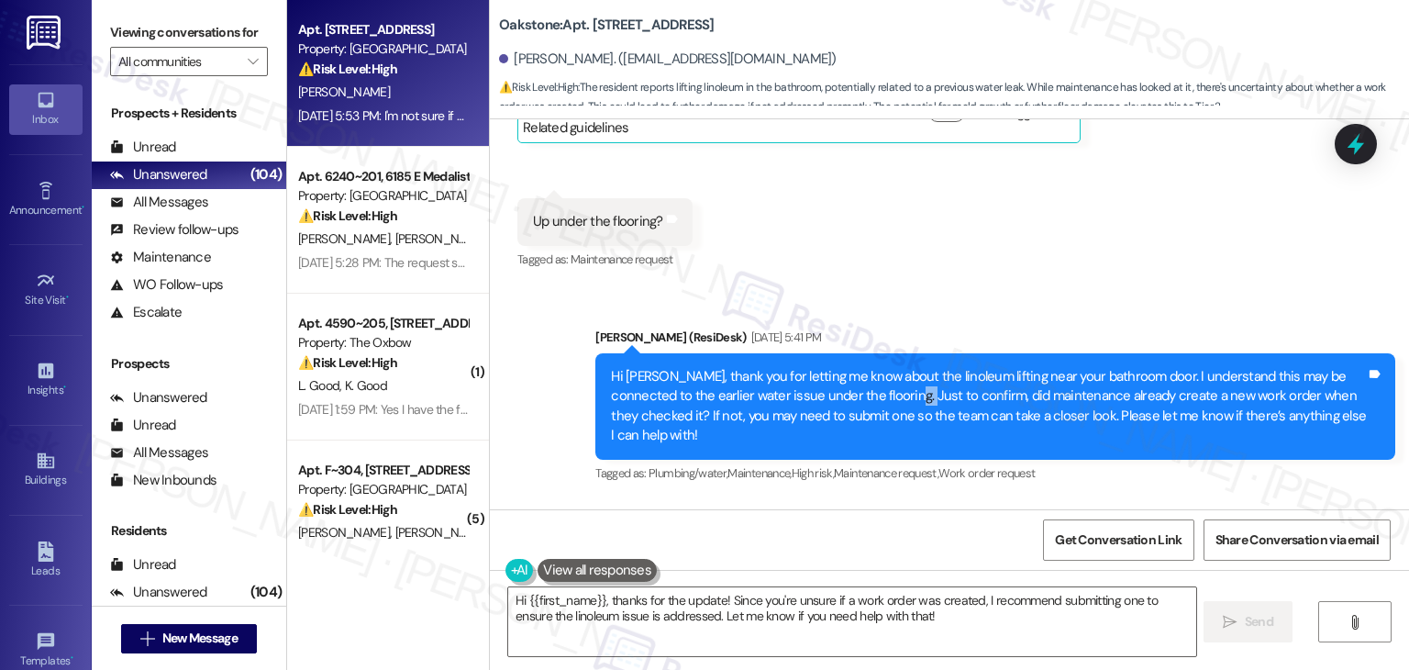
click at [862, 367] on div "Hi [PERSON_NAME], thank you for letting me know about the linoleum lifting near…" at bounding box center [988, 406] width 755 height 79
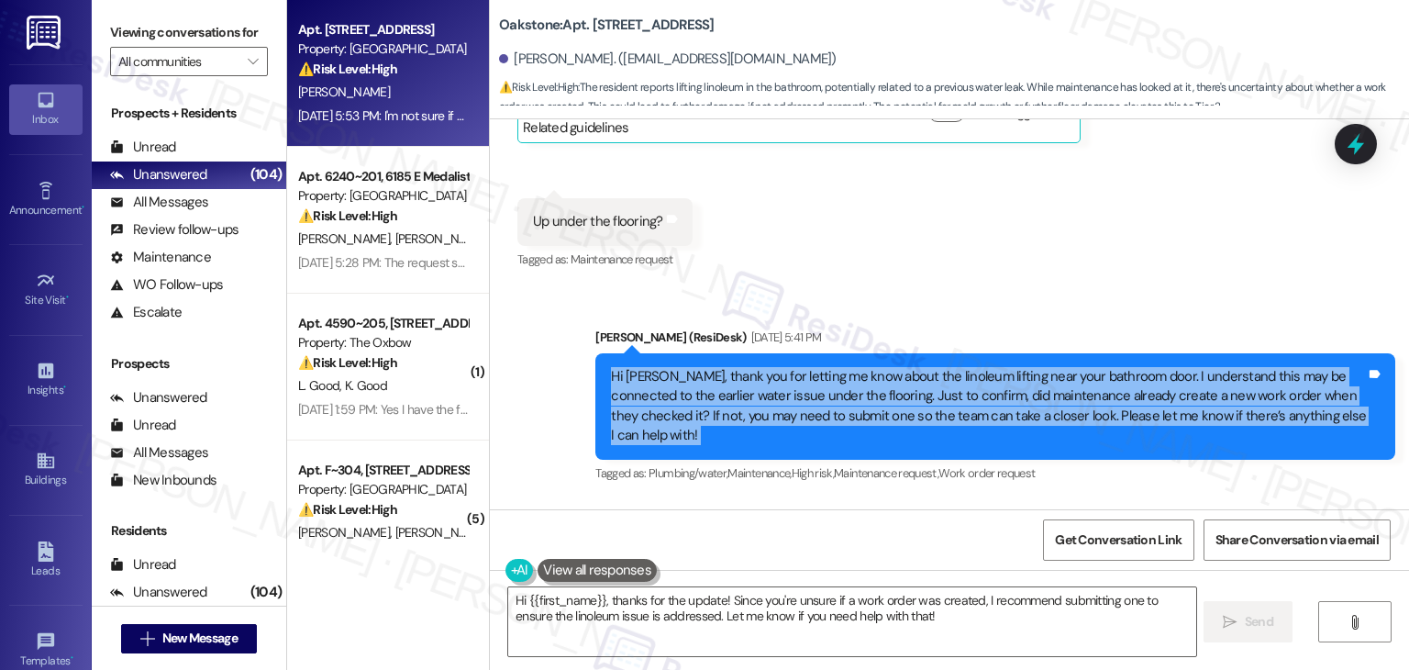
click at [862, 367] on div "Hi [PERSON_NAME], thank you for letting me know about the linoleum lifting near…" at bounding box center [988, 406] width 755 height 79
copy div "Hi [PERSON_NAME], thank you for letting me know about the linoleum lifting near…"
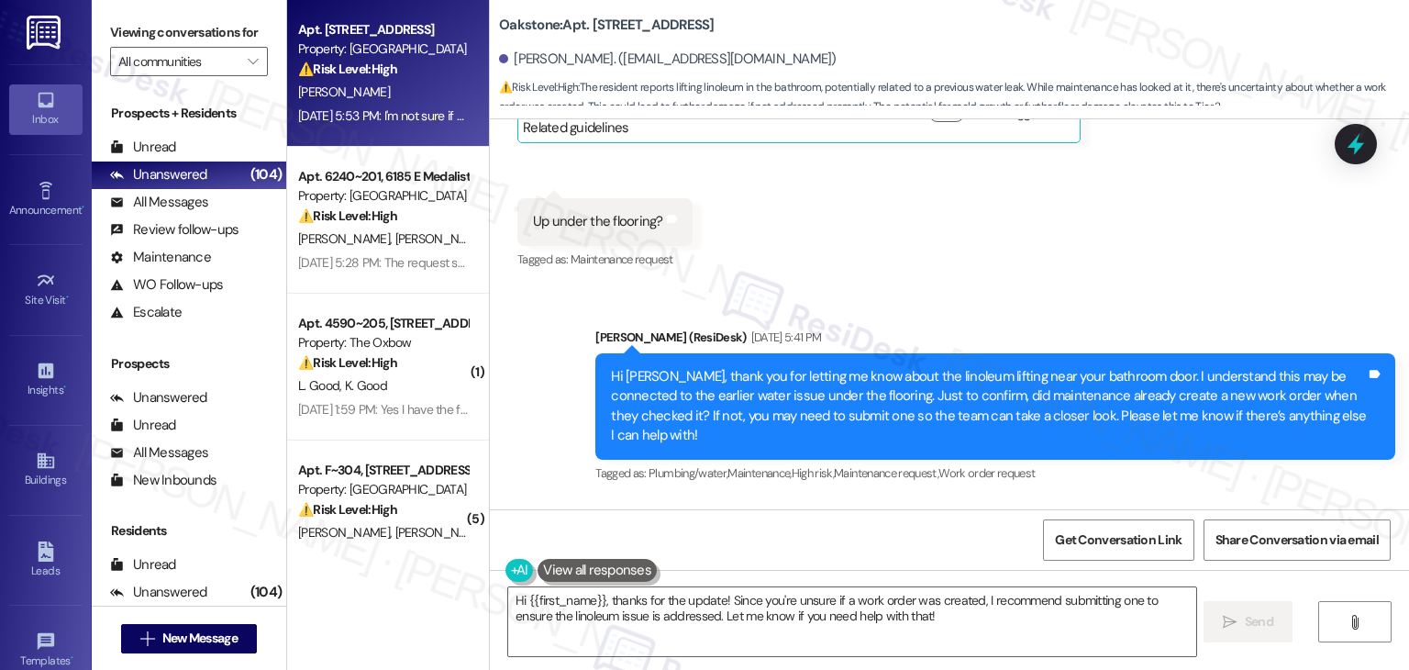
click at [690, 581] on div "I'm not sure if he did, he took a pic of it" at bounding box center [644, 590] width 223 height 19
copy div "I'm not sure if he did, he took a pic of it Tags and notes"
click at [908, 618] on textarea "Hi {{first_name}}, thanks for the update! Since you're unsure if a work order w…" at bounding box center [851, 621] width 687 height 69
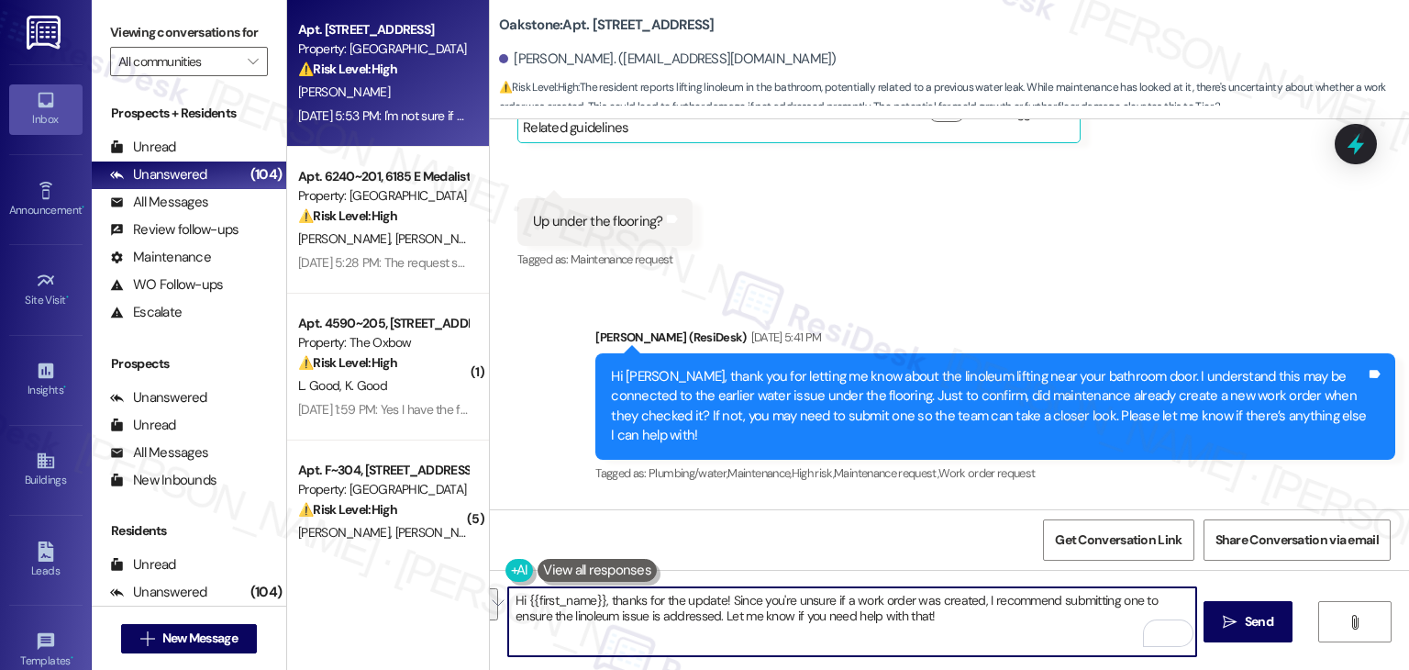
drag, startPoint x: 674, startPoint y: 618, endPoint x: 600, endPoint y: 599, distance: 76.6
click at [600, 599] on textarea "Hi {{first_name}}, thanks for the update! Since you're unsure if a work order w…" at bounding box center [851, 621] width 687 height 69
click at [729, 603] on textarea "Hi {{first_name}}, thanks for the update! Since you're unsure if a work order w…" at bounding box center [851, 621] width 687 height 69
click at [728, 603] on textarea "Hi {{first_name}}, thanks for the update! Since you're unsure if a work order w…" at bounding box center [851, 621] width 687 height 69
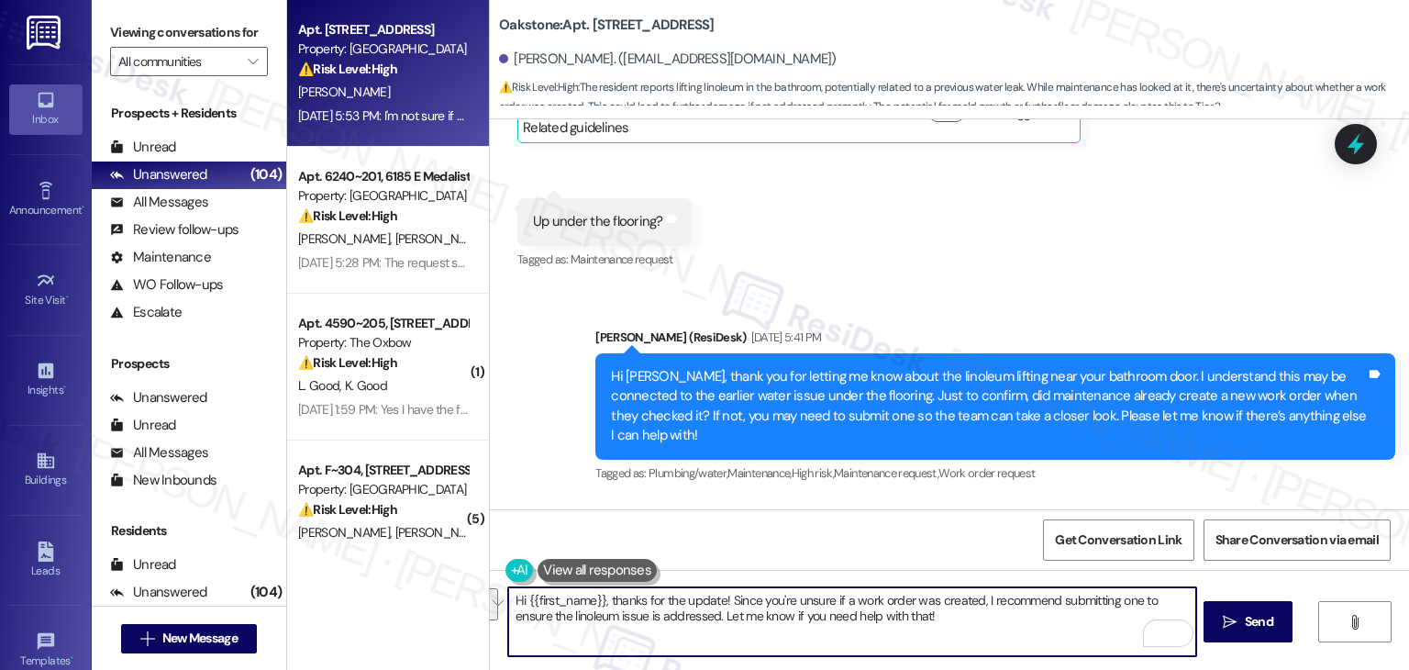
paste textarea "Thanks for the update, [PERSON_NAME]! Since you’re not sure if a work order was…"
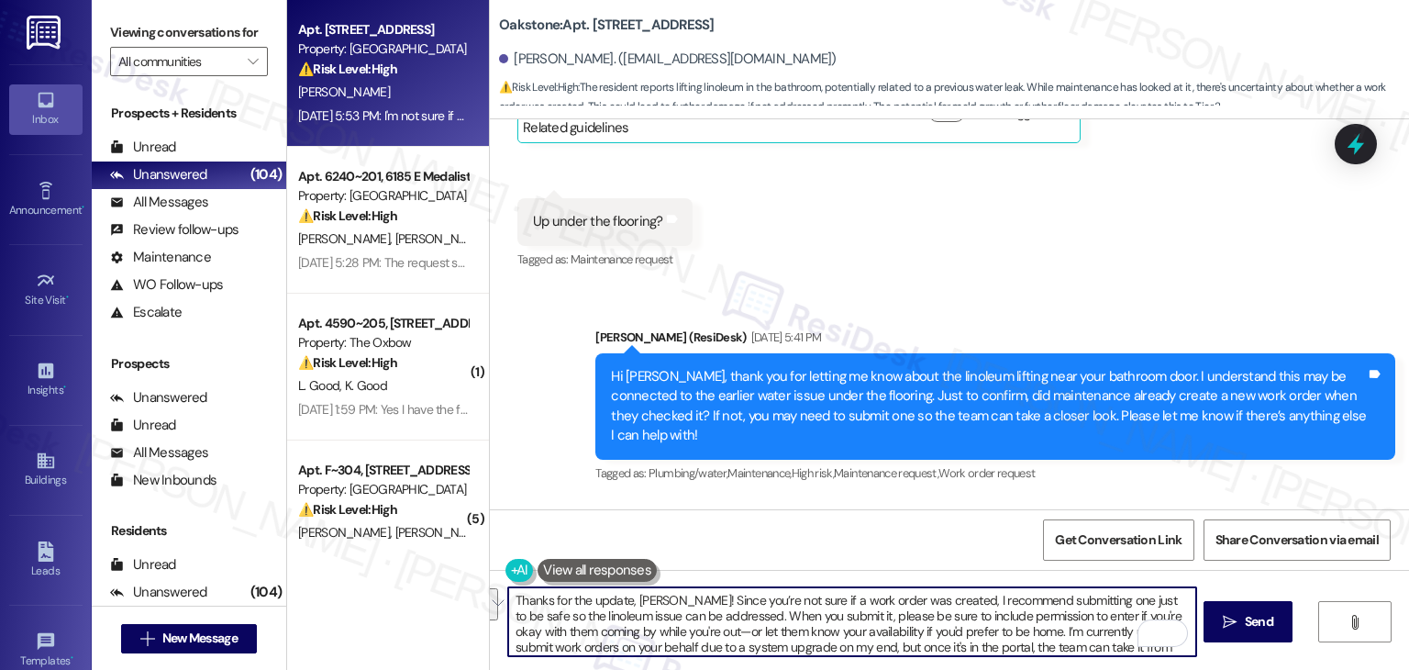
scroll to position [15, 0]
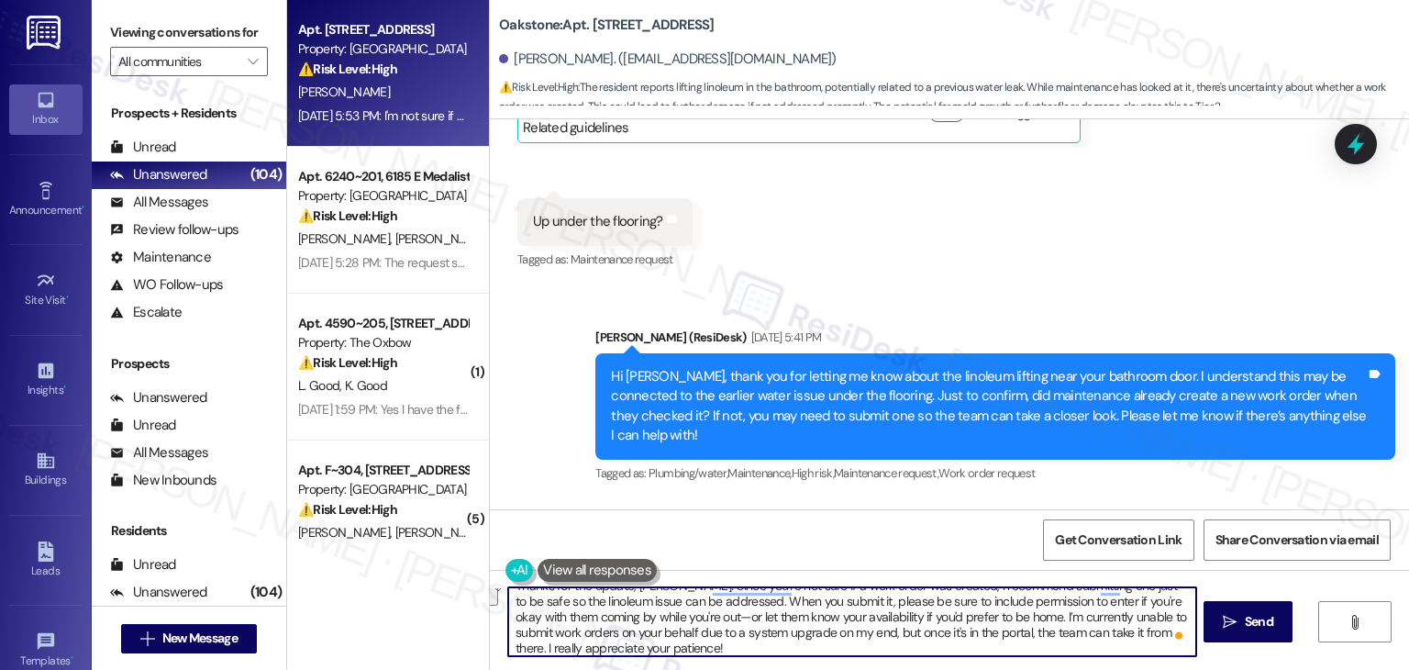
drag, startPoint x: 1147, startPoint y: 643, endPoint x: 1154, endPoint y: 637, distance: 9.8
click at [1154, 637] on textarea "Thanks for the update, [PERSON_NAME]! Since you’re not sure if a work order was…" at bounding box center [851, 621] width 687 height 69
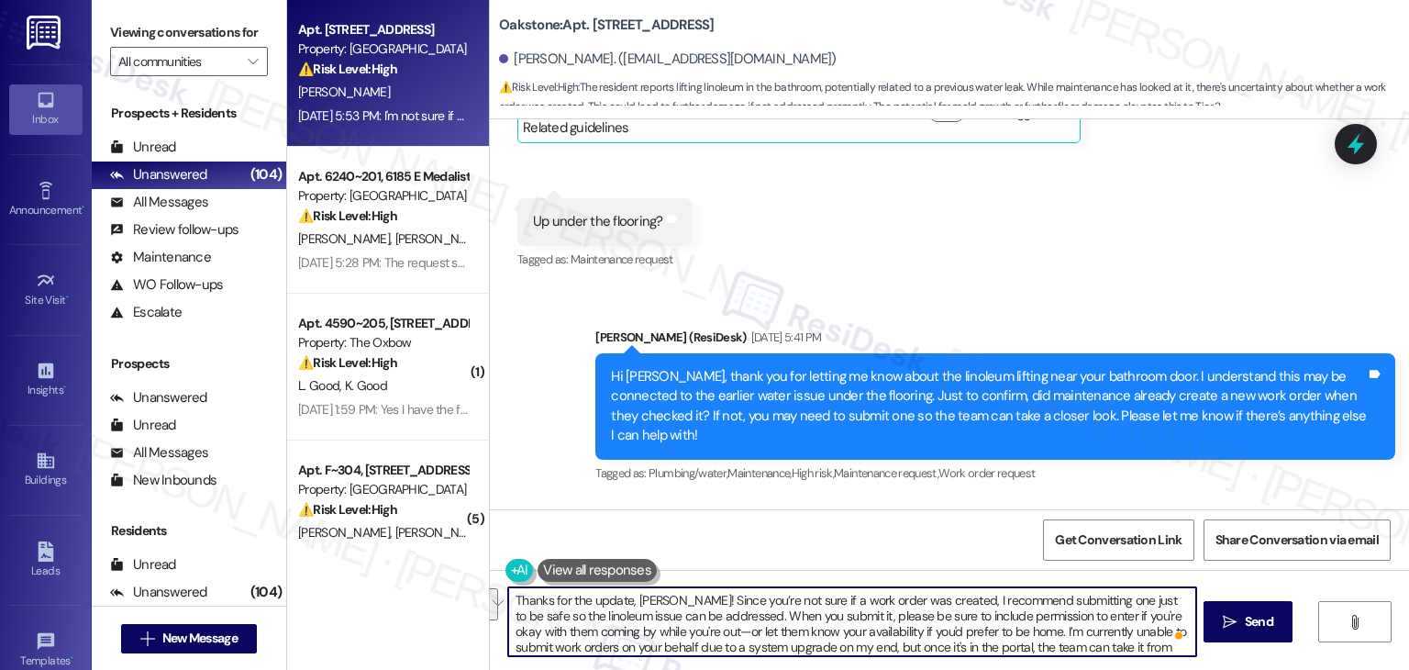
drag, startPoint x: 705, startPoint y: 613, endPoint x: 672, endPoint y: 596, distance: 36.9
click at [672, 596] on textarea "Thanks for the update, [PERSON_NAME]! Since you’re not sure if a work order was…" at bounding box center [851, 621] width 687 height 69
paste textarea "'re unsure if a work order was created, I recommend submitting one to ensure th…"
type textarea "Thanks for the update, [PERSON_NAME]! Since you're unsure if a work order was c…"
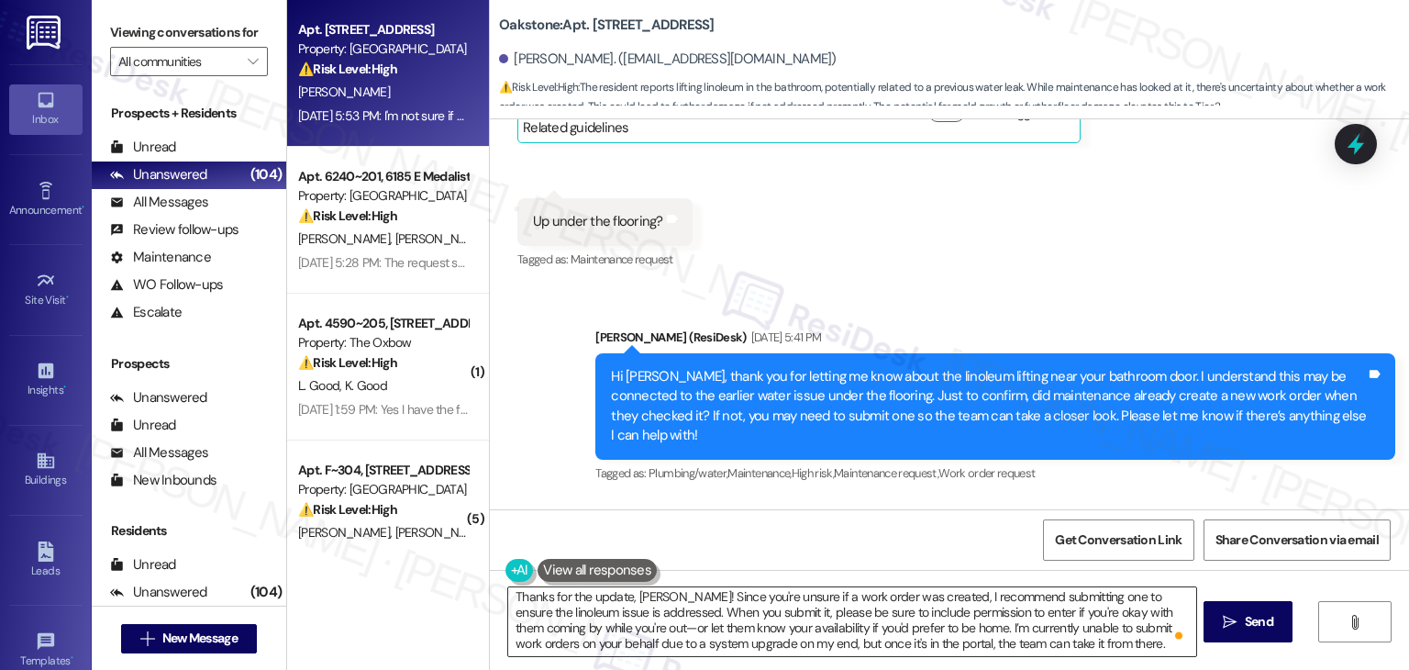
scroll to position [4, 0]
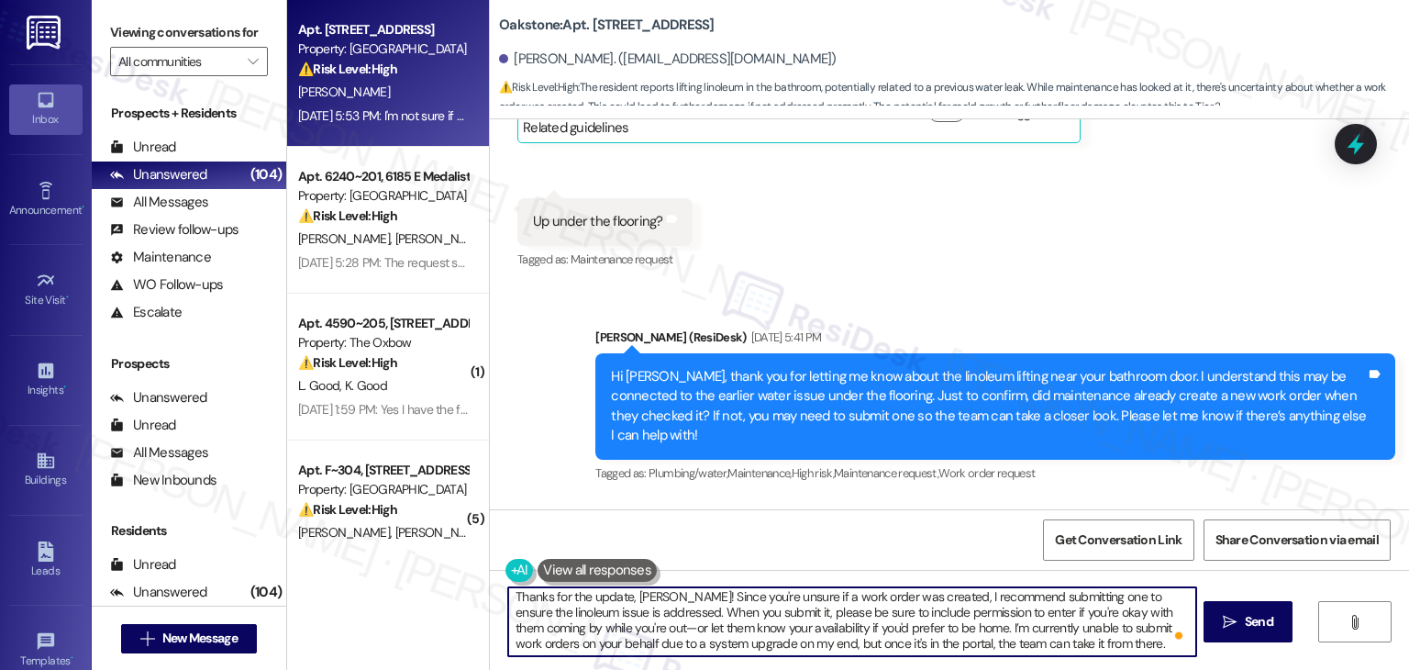
click at [692, 614] on textarea "Thanks for the update, [PERSON_NAME]! Since you're unsure if a work order was c…" at bounding box center [851, 621] width 687 height 69
click at [1242, 616] on span "Send" at bounding box center [1260, 621] width 36 height 19
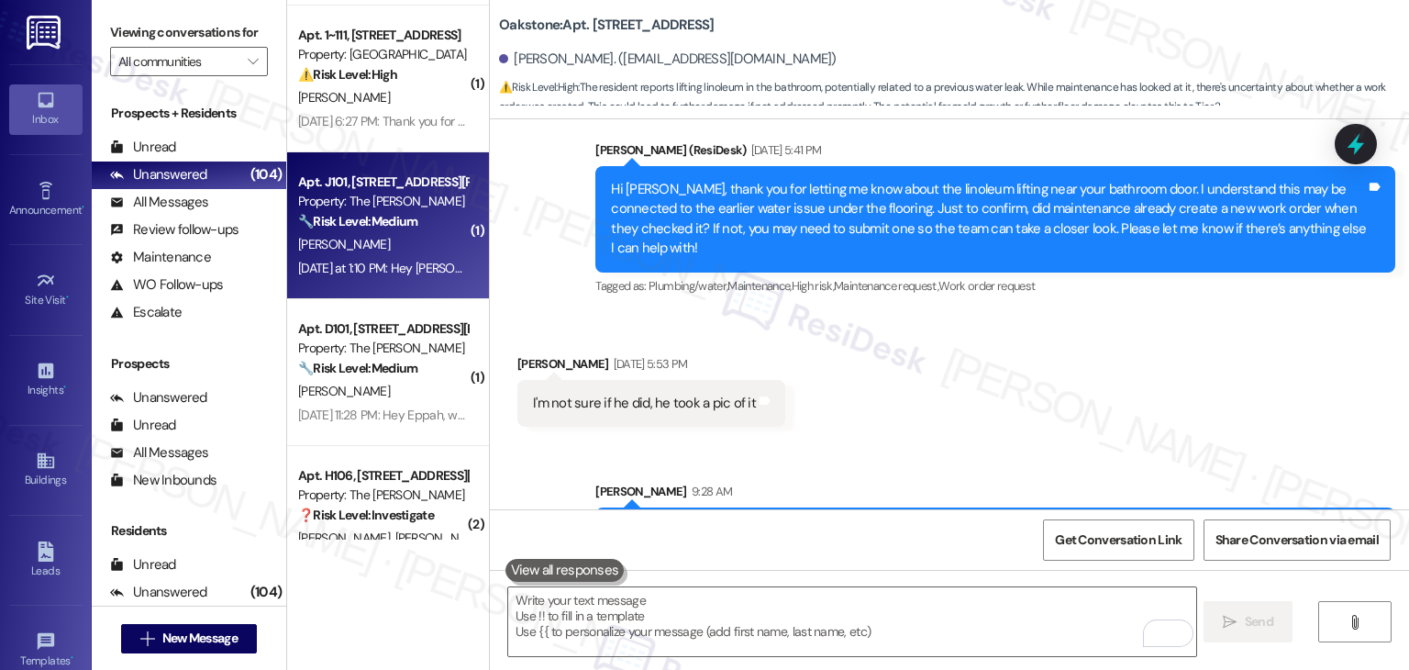
scroll to position [6343, 0]
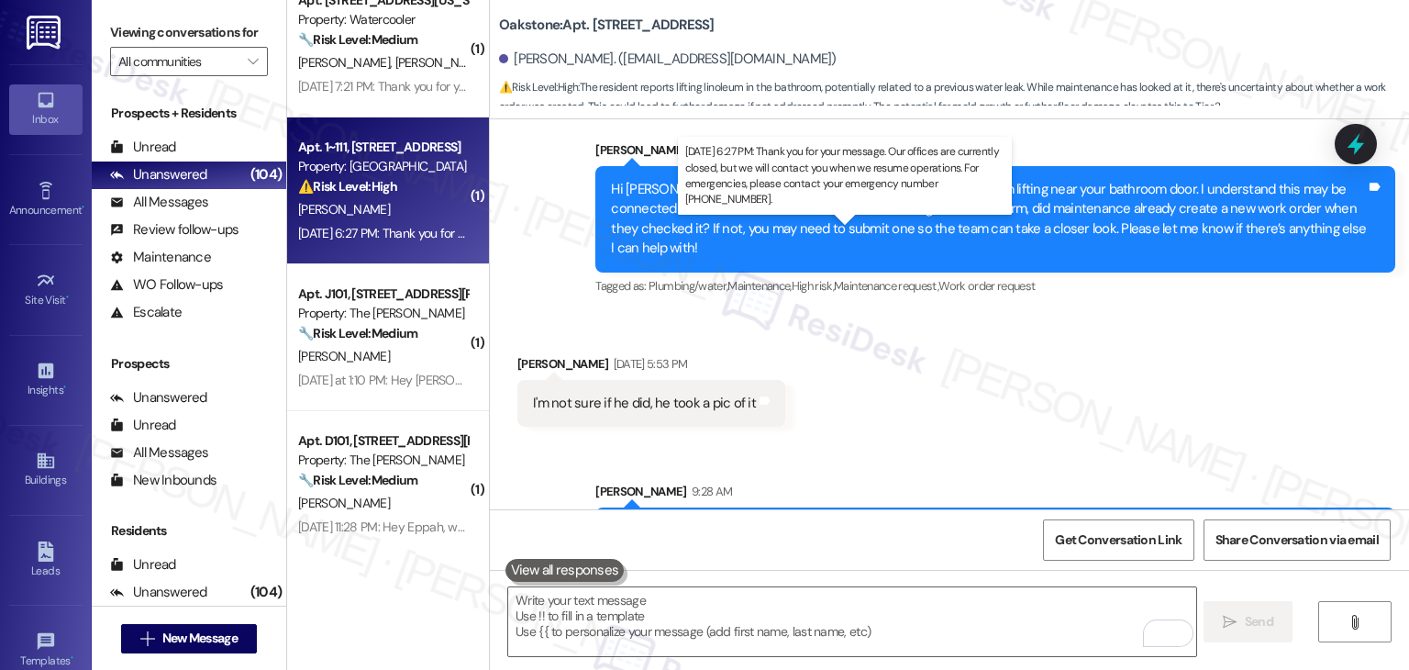
click at [385, 237] on div "[DATE] 6:27 PM: Thank you for your message. Our offices are currently closed, b…" at bounding box center [853, 233] width 1110 height 17
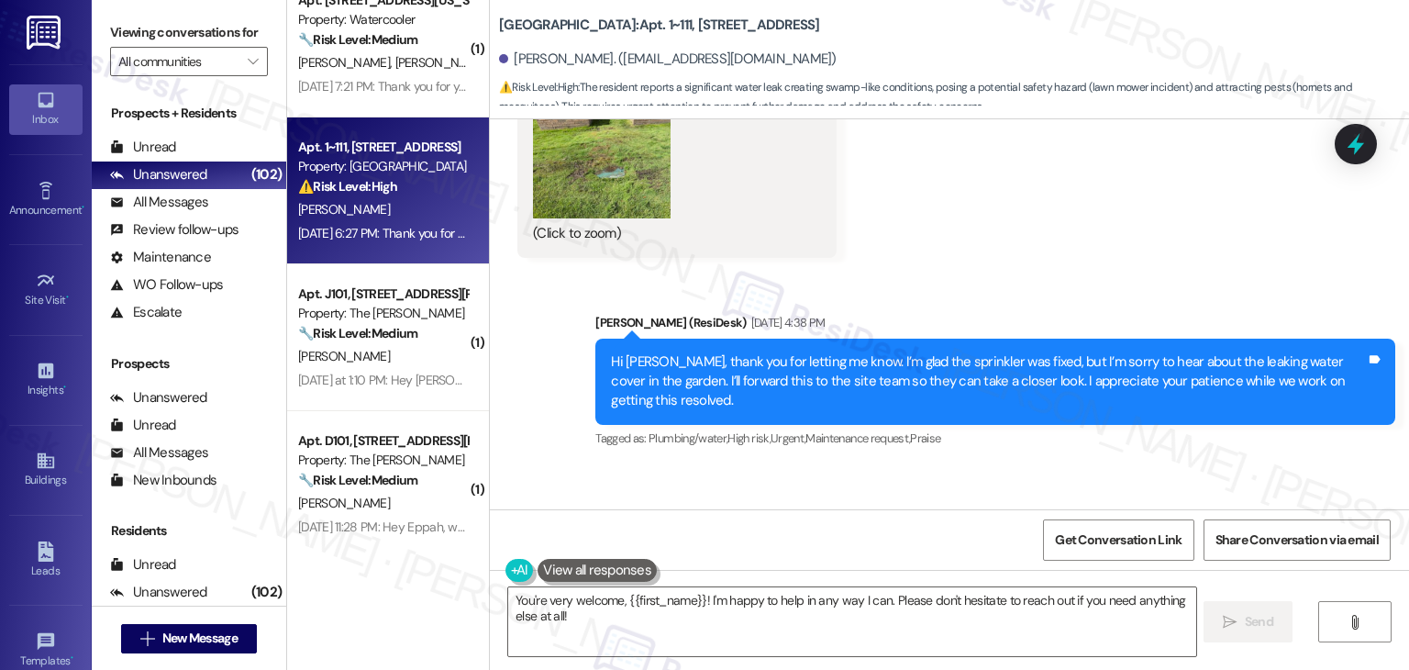
scroll to position [4473, 0]
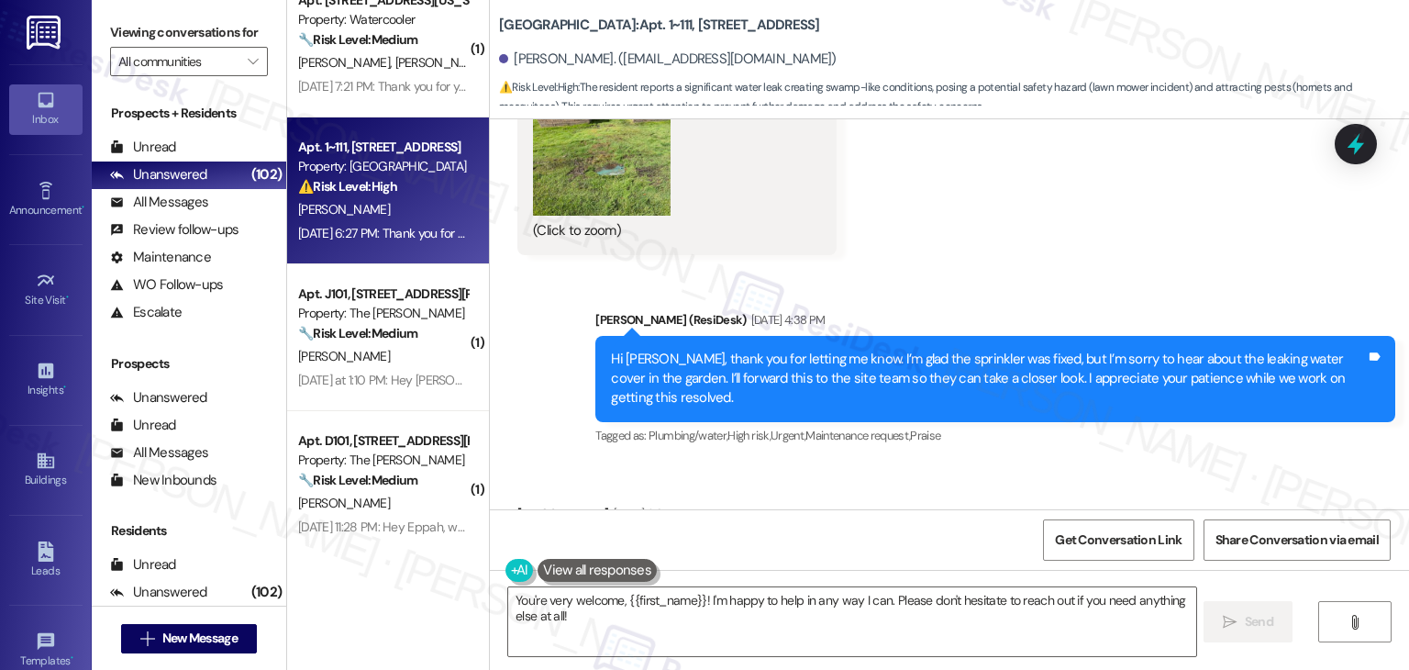
click at [863, 350] on div "Hi [PERSON_NAME], thank you for letting me know. I’m glad the sprinkler was fix…" at bounding box center [988, 379] width 755 height 59
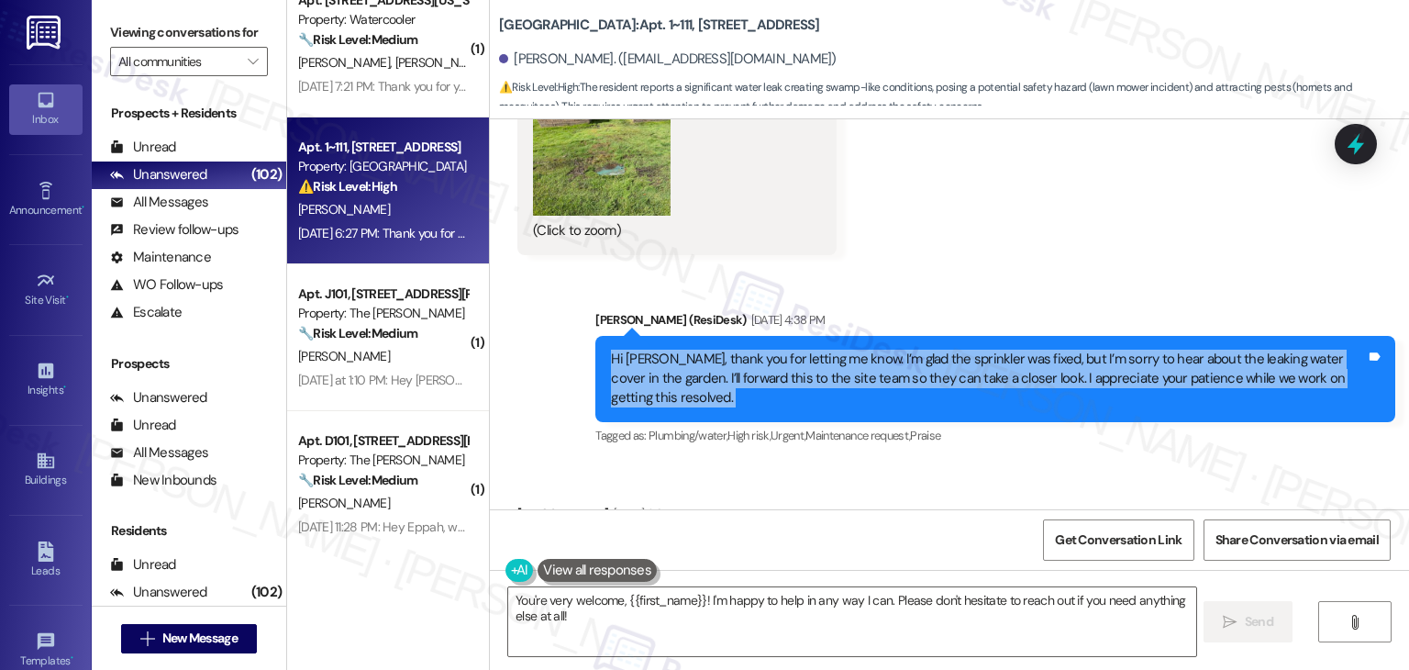
click at [863, 350] on div "Hi [PERSON_NAME], thank you for letting me know. I’m glad the sprinkler was fix…" at bounding box center [988, 379] width 755 height 59
copy div "Hi [PERSON_NAME], thank you for letting me know. I’m glad the sprinkler was fix…"
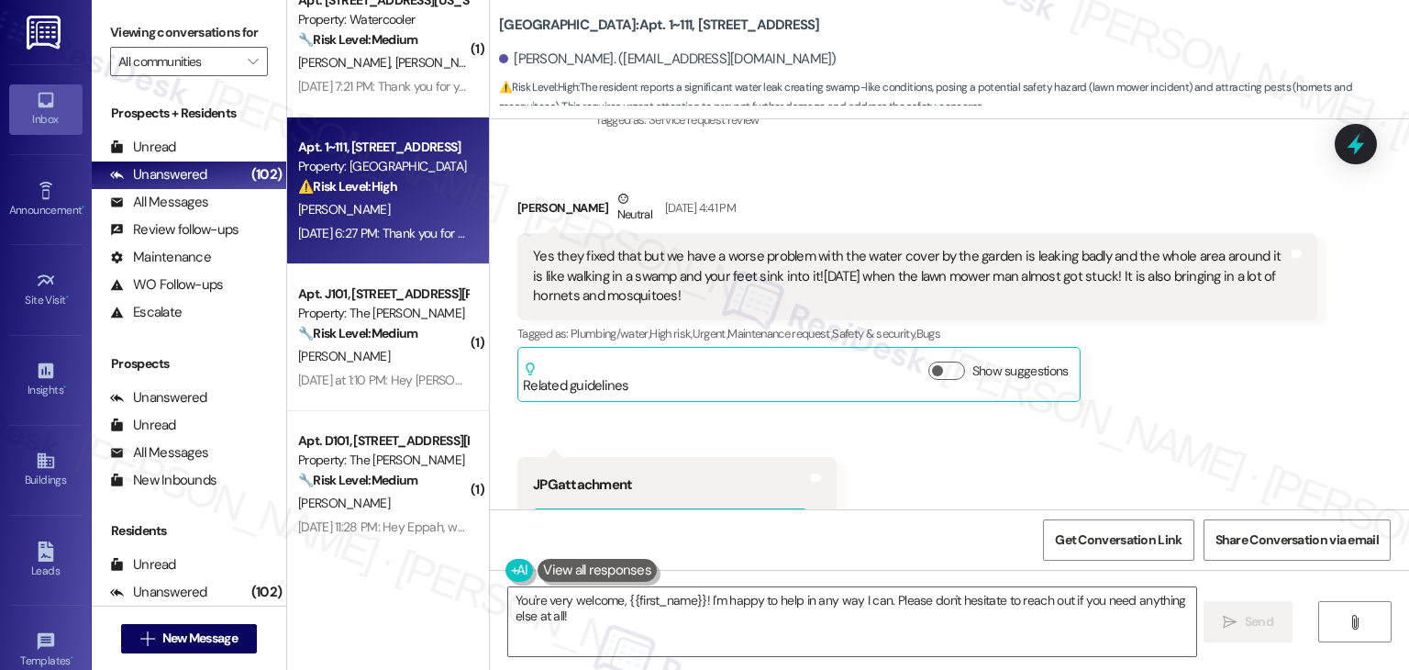
scroll to position [3923, 0]
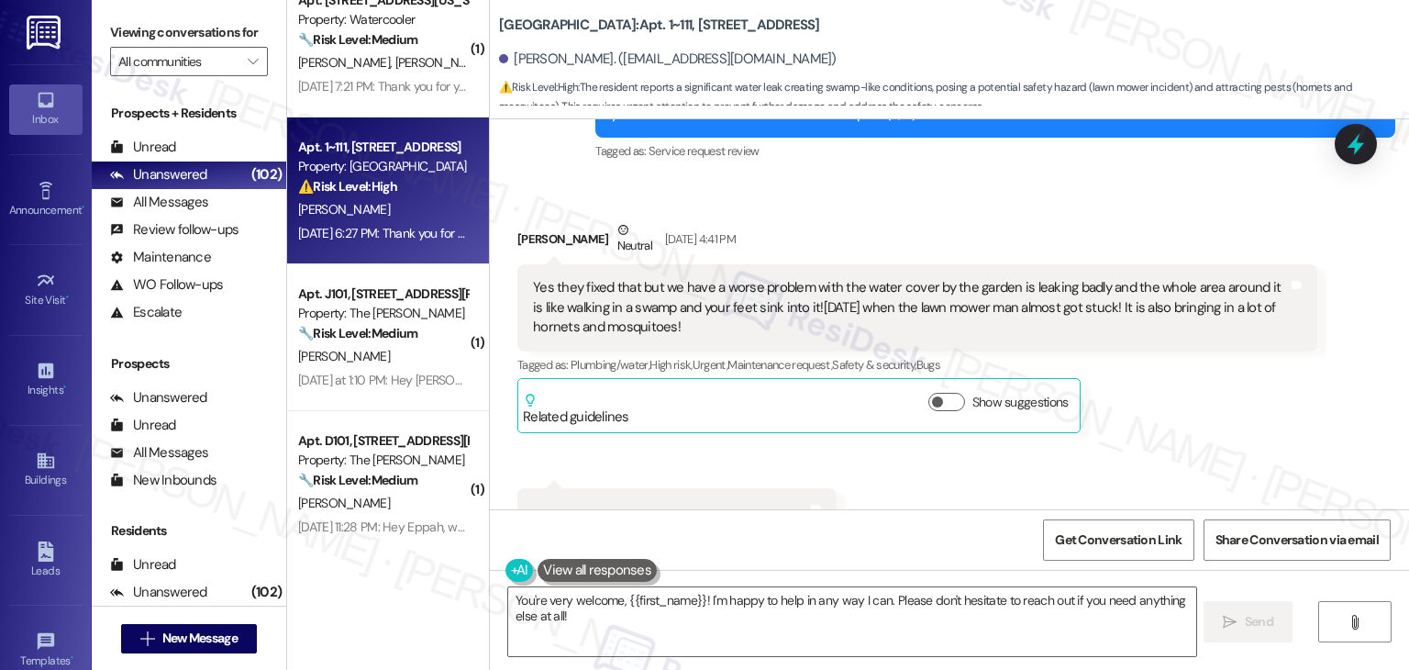
click at [621, 278] on div "Yes they fixed that but we have a worse problem with the water cover by the gar…" at bounding box center [910, 307] width 755 height 59
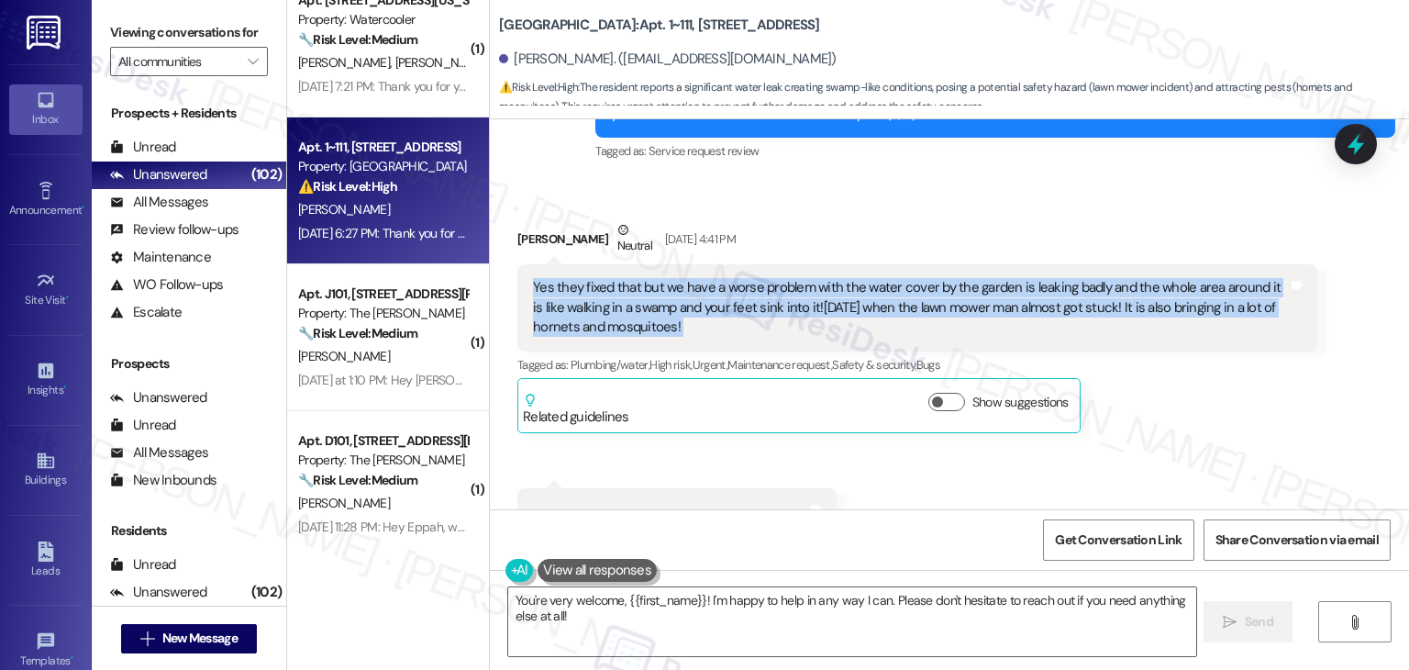
click at [621, 278] on div "Yes they fixed that but we have a worse problem with the water cover by the gar…" at bounding box center [910, 307] width 755 height 59
copy div "Yes they fixed that but we have a worse problem with the water cover by the gar…"
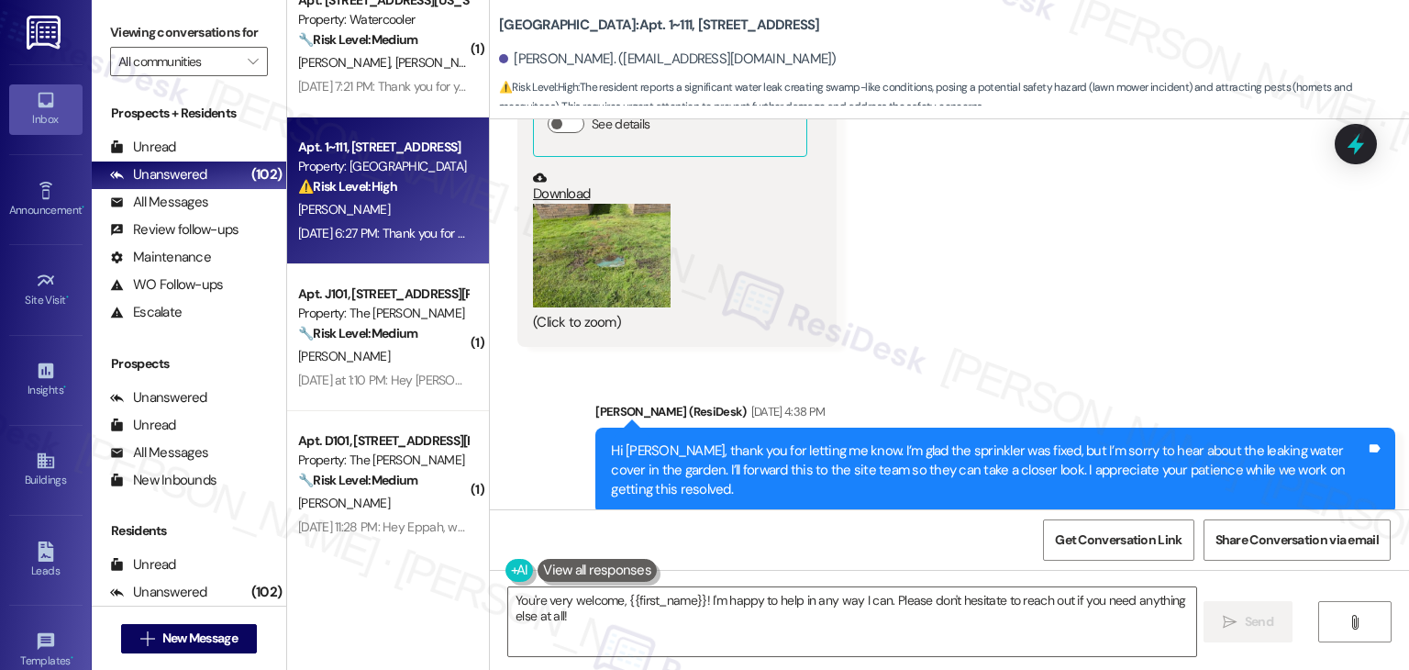
scroll to position [4657, 0]
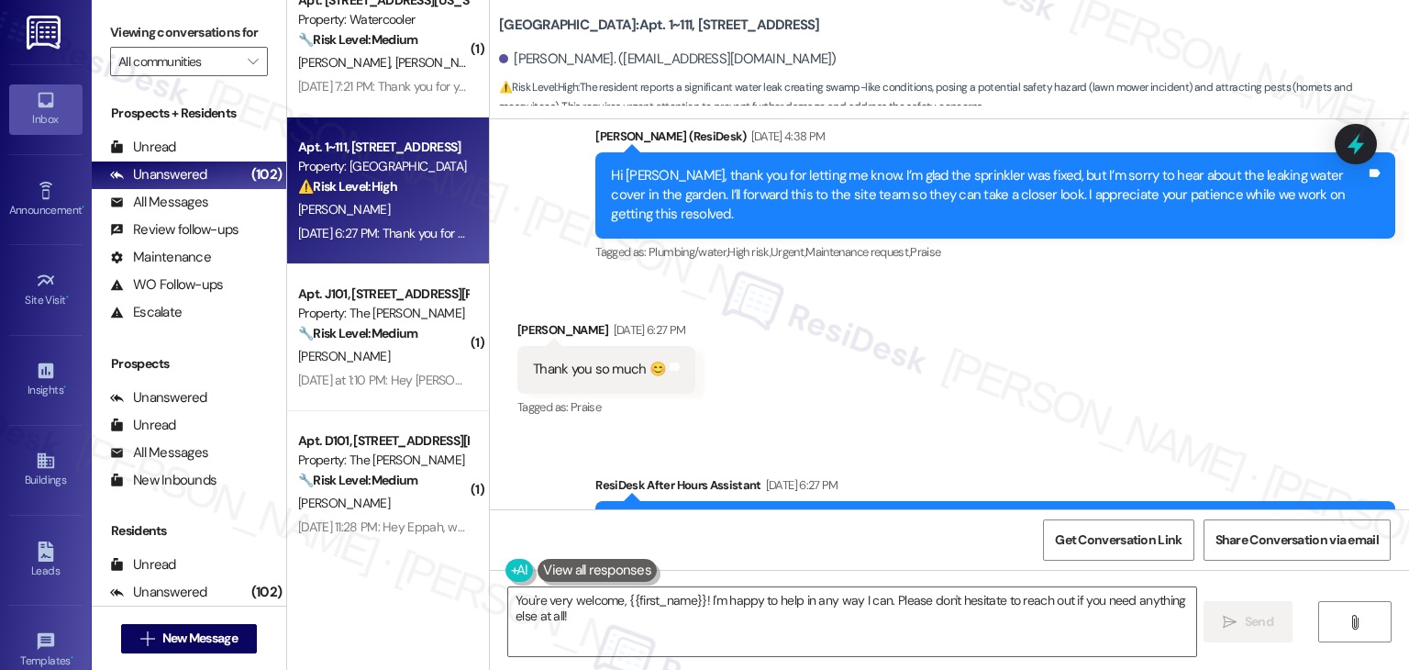
click at [591, 360] on div "Thank you so much 😊" at bounding box center [599, 369] width 133 height 19
copy div "Thank you so much 😊 Tags and notes"
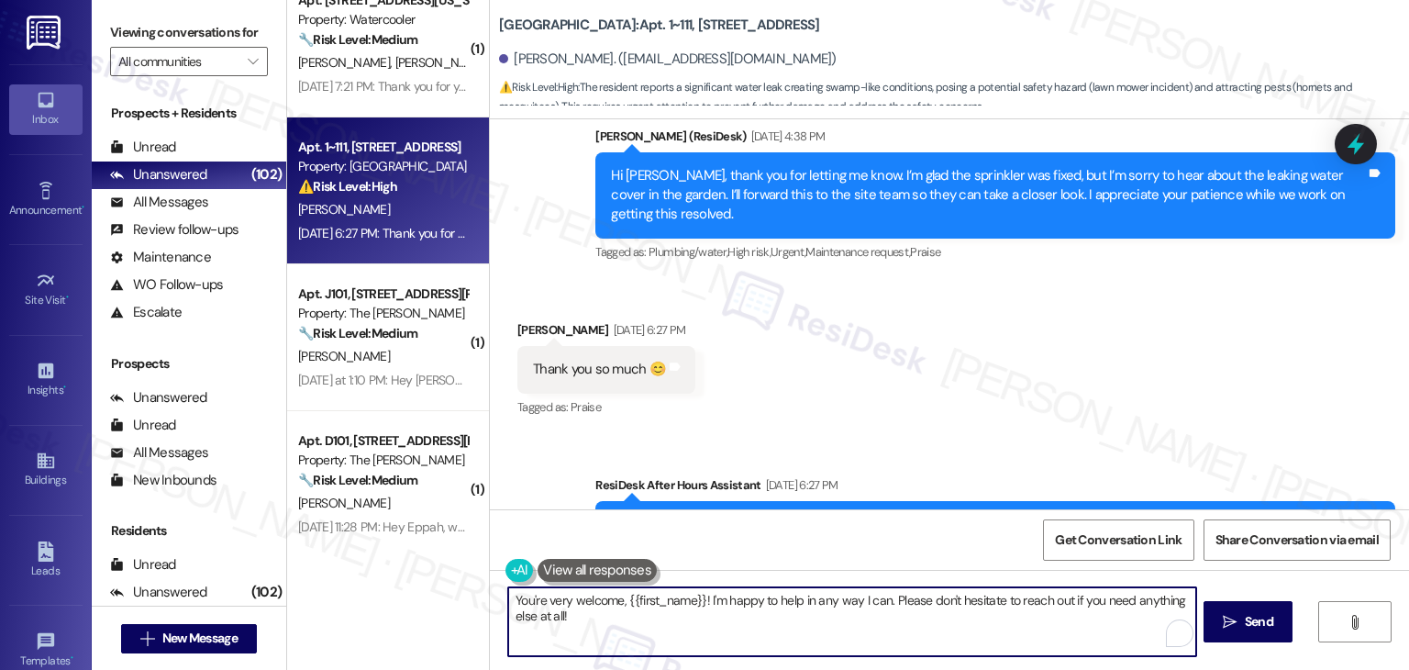
drag, startPoint x: 553, startPoint y: 614, endPoint x: 534, endPoint y: 614, distance: 19.3
click at [534, 614] on textarea "You're very welcome, {{first_name}}! I'm happy to help in any way I can. Please…" at bounding box center [851, 621] width 687 height 69
type textarea "You're very welcome, {{first_name}}! I'm happy to help in any way I can. Please…"
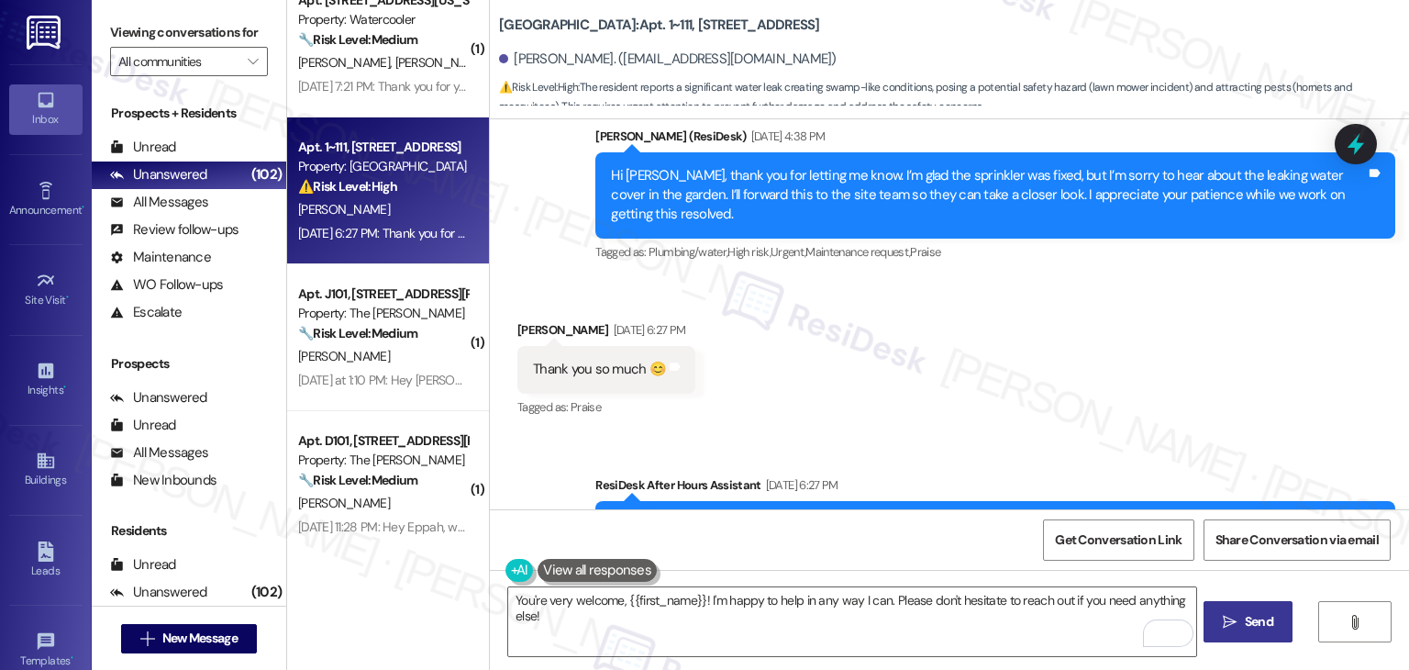
click at [1259, 632] on button " Send" at bounding box center [1248, 621] width 89 height 41
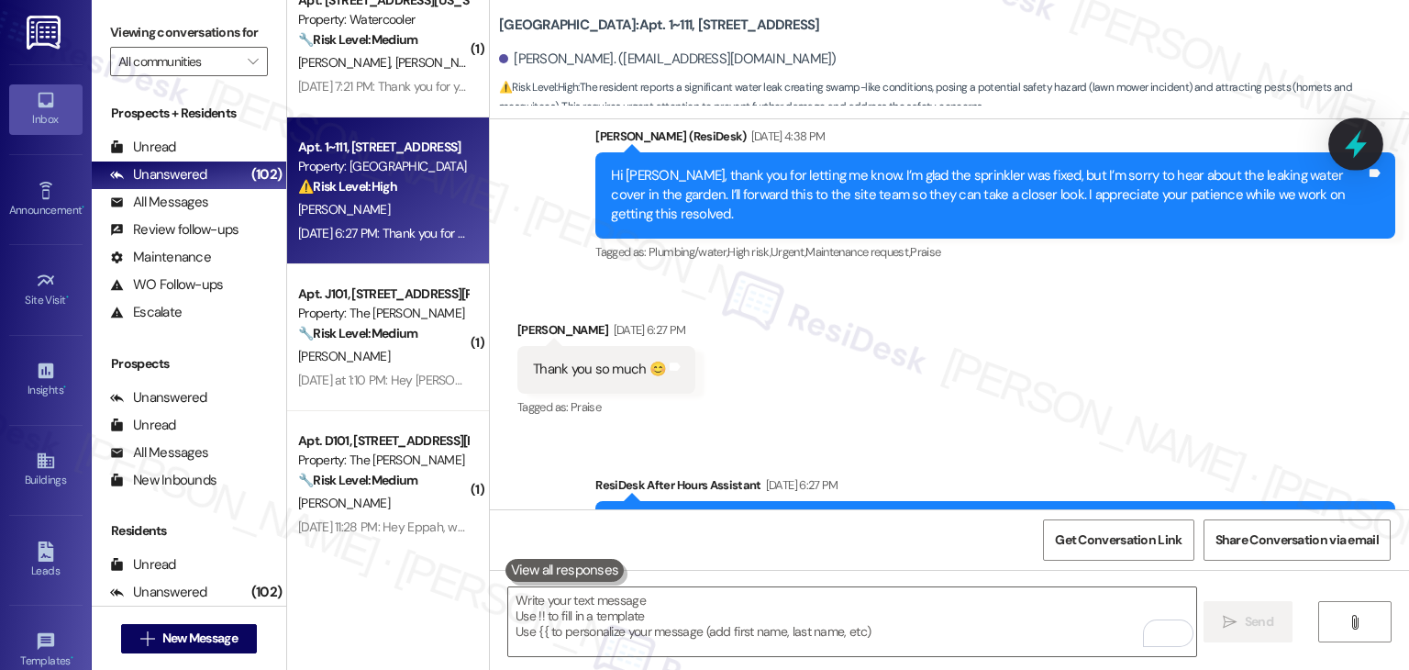
scroll to position [4482, 0]
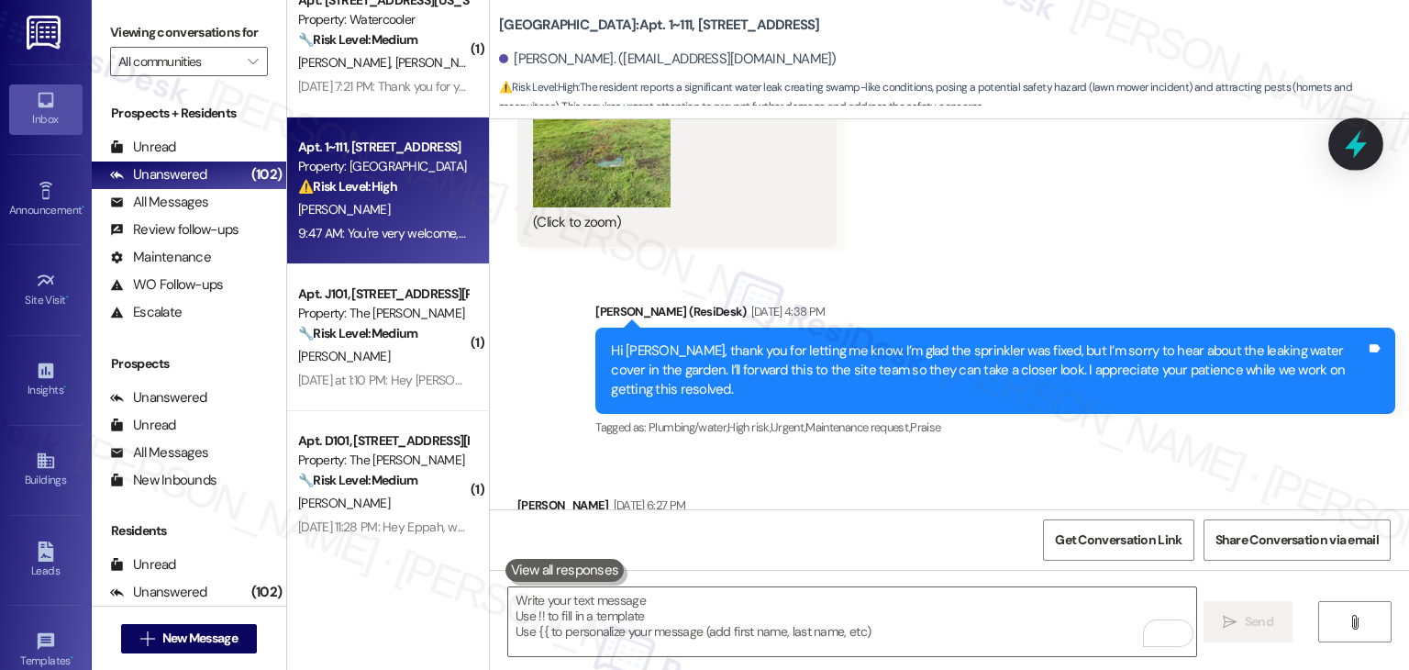
click at [1361, 155] on icon at bounding box center [1356, 143] width 31 height 31
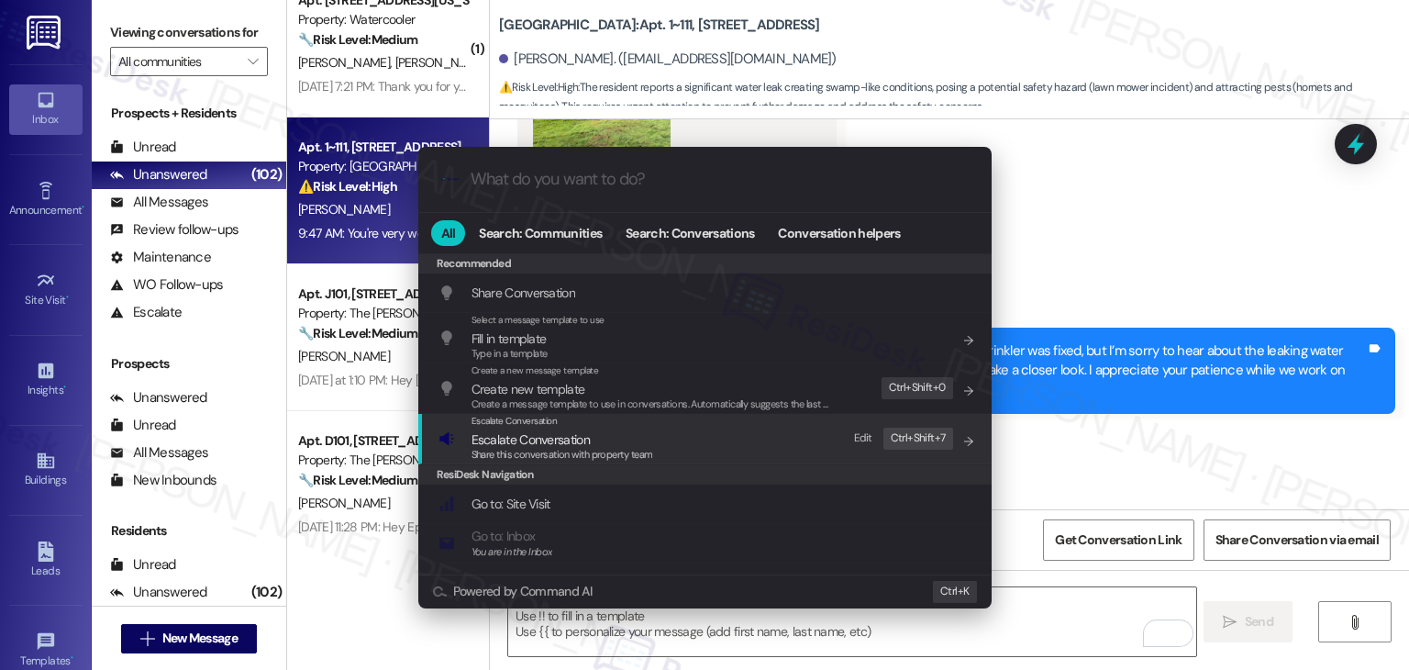
click at [624, 443] on span "Escalate Conversation" at bounding box center [563, 439] width 182 height 20
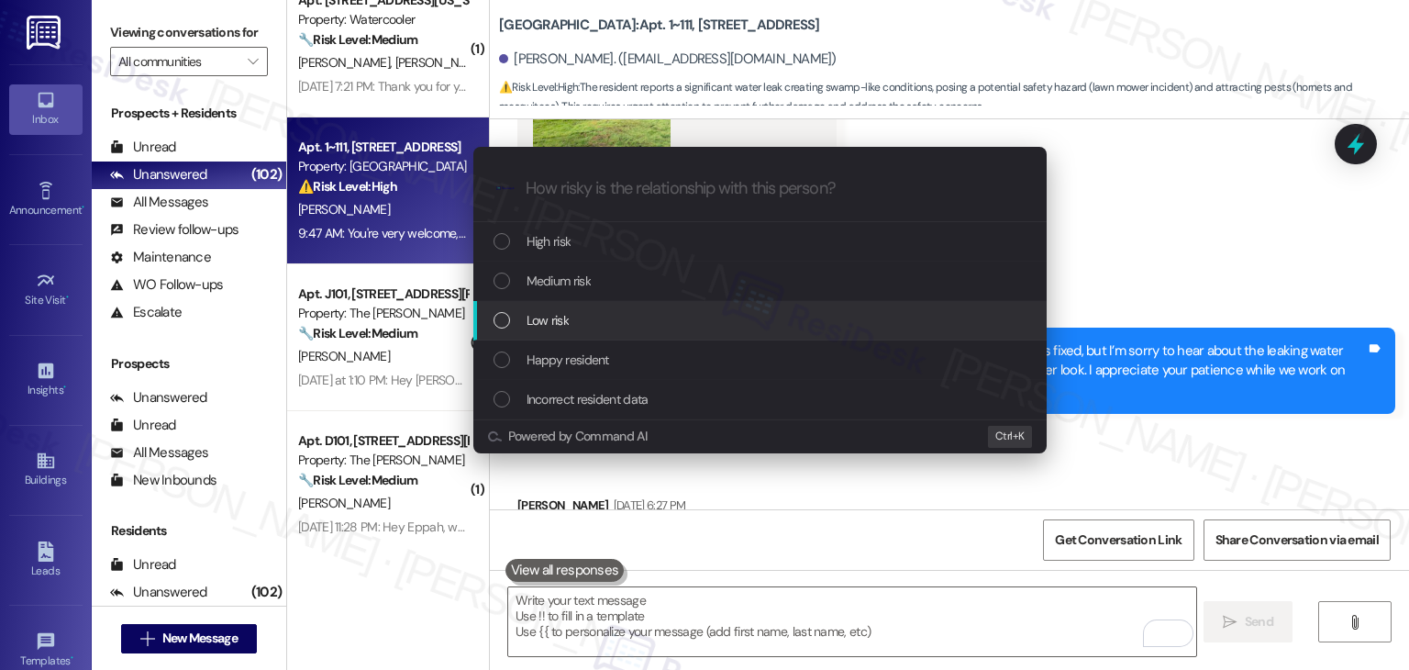
click at [503, 323] on div "List of options" at bounding box center [502, 320] width 17 height 17
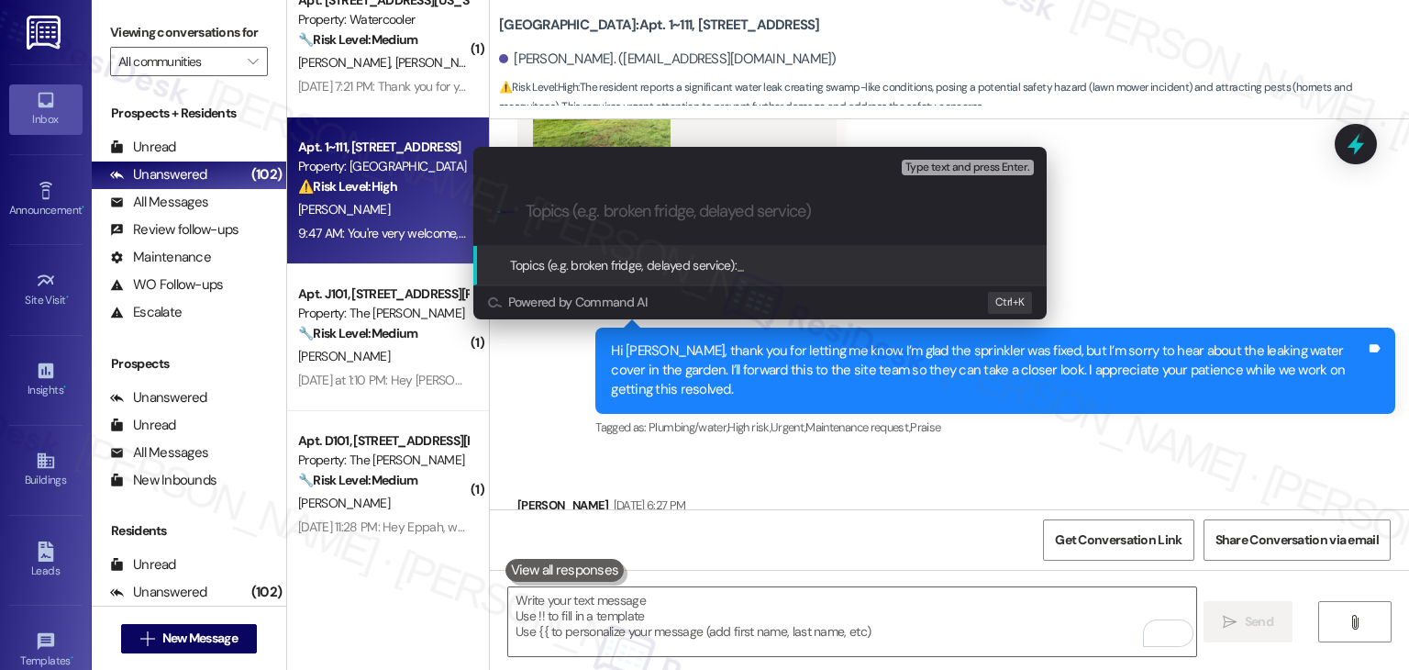
paste input "Severe Water Leak by Garden Causing Swampy Conditions & Pest Concerns"
drag, startPoint x: 529, startPoint y: 214, endPoint x: 489, endPoint y: 214, distance: 39.5
click at [489, 214] on div ".cls-1{fill:#0a055f;}.cls-2{fill:#0cc4c4;} resideskLogoBlueOrange Severe Water …" at bounding box center [760, 211] width 574 height 65
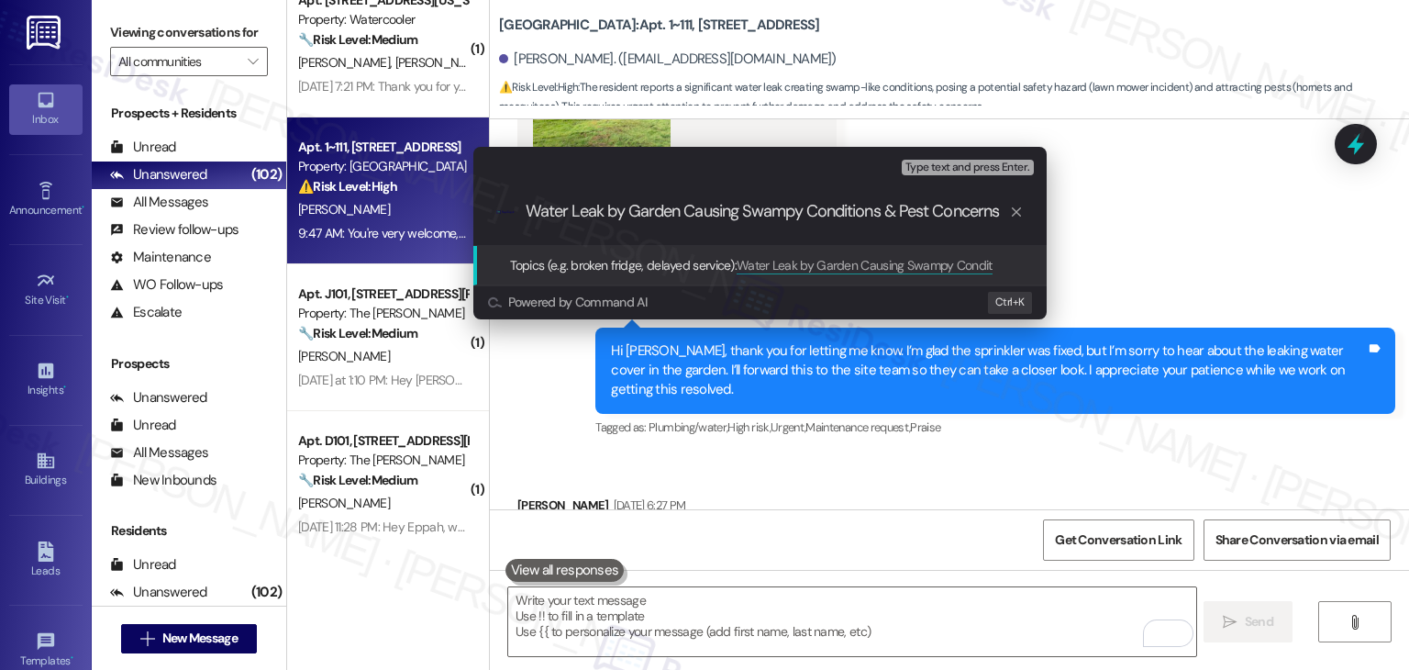
type input "Water Leak by Garden Causing Swampy Conditions & Pest Concerns"
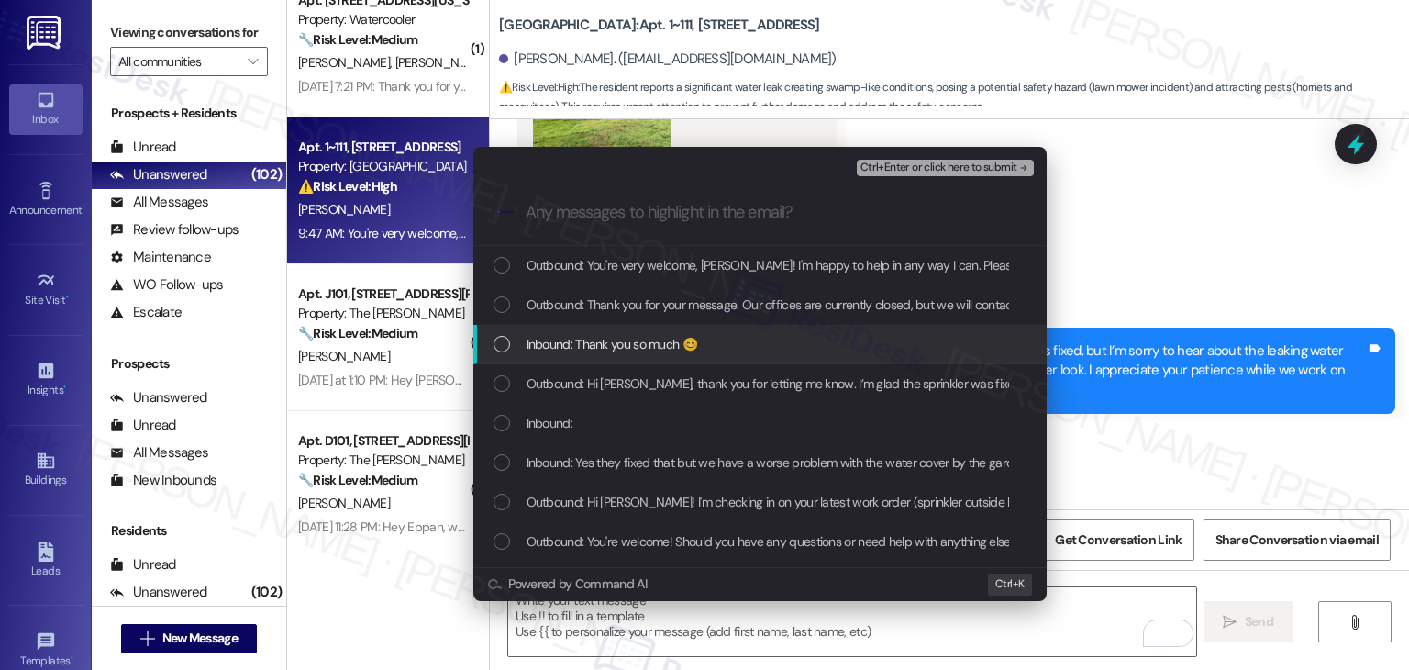
click at [495, 347] on div "List of options" at bounding box center [502, 344] width 17 height 17
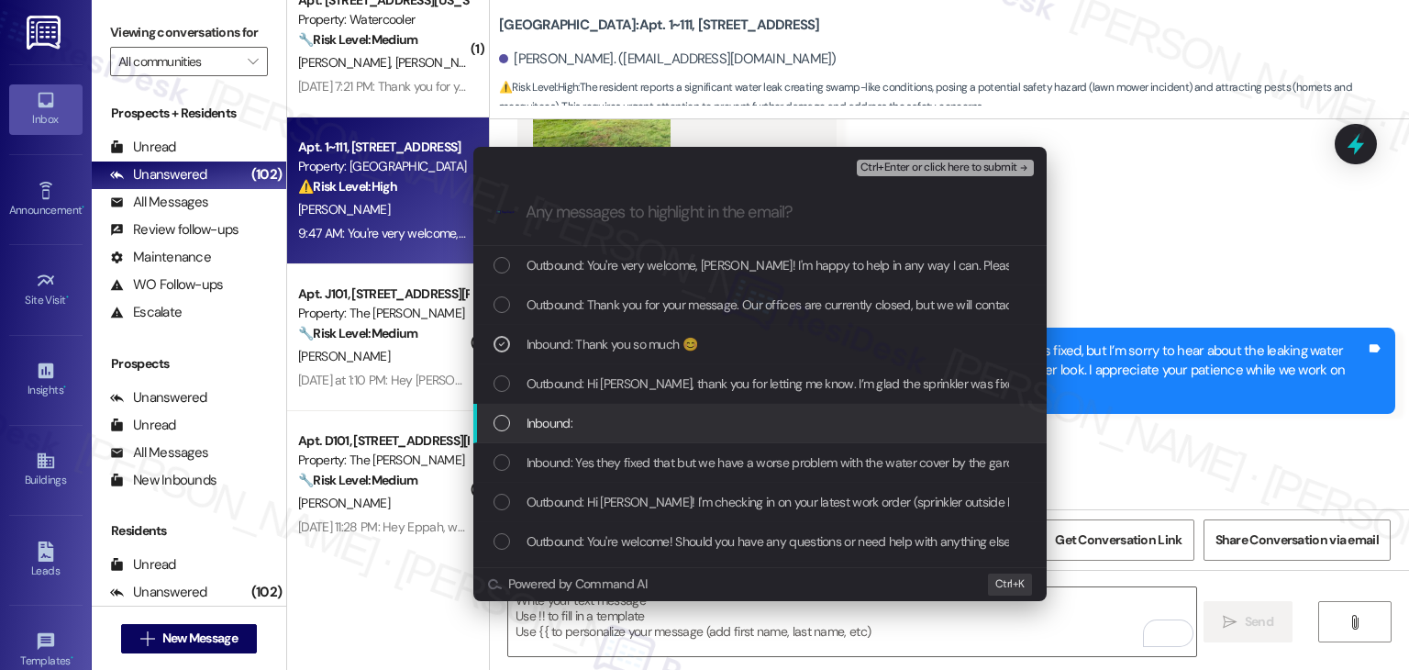
click at [496, 426] on div "List of options" at bounding box center [502, 423] width 17 height 17
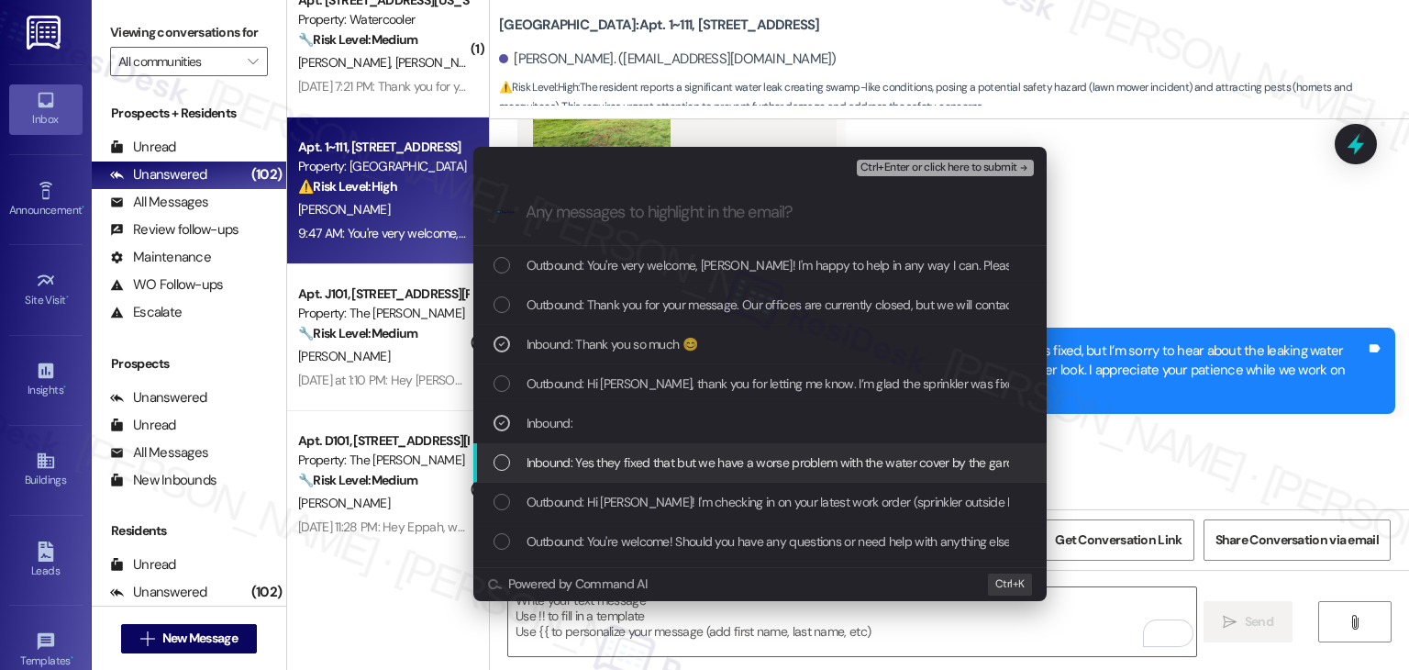
click at [502, 467] on div "List of options" at bounding box center [502, 462] width 17 height 17
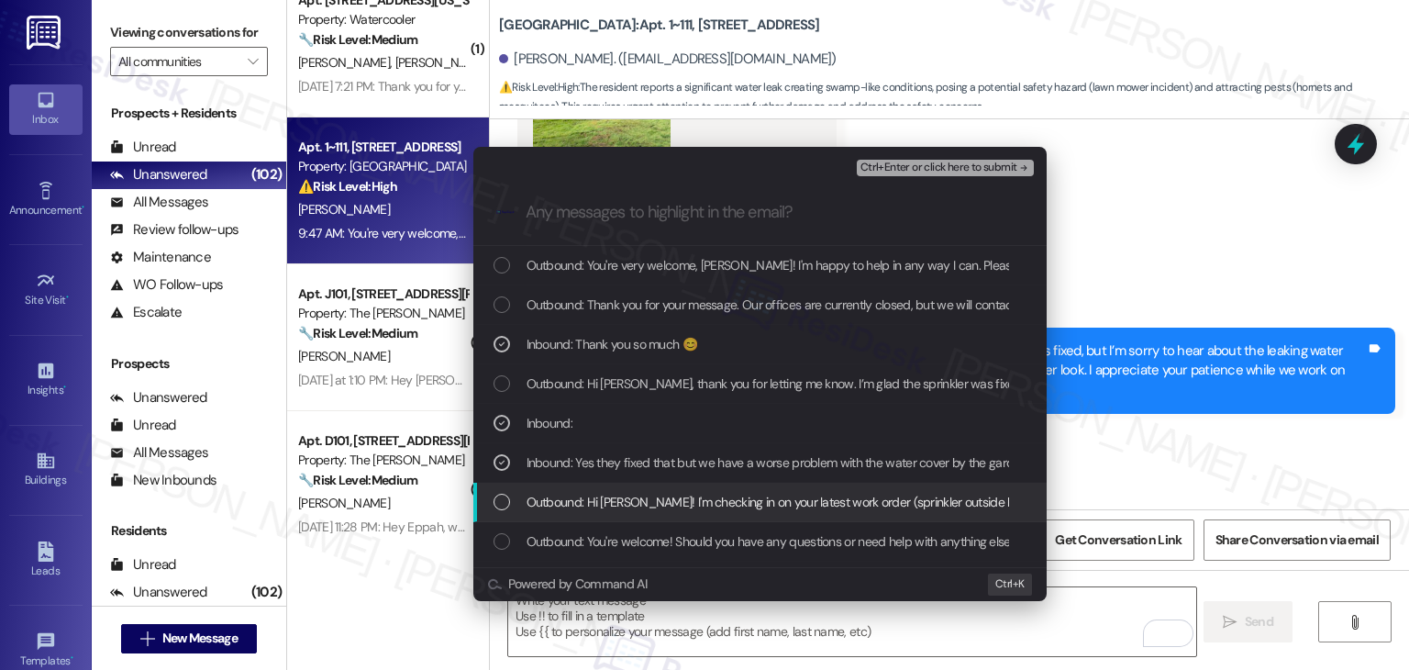
click at [503, 507] on div "List of options" at bounding box center [502, 502] width 17 height 17
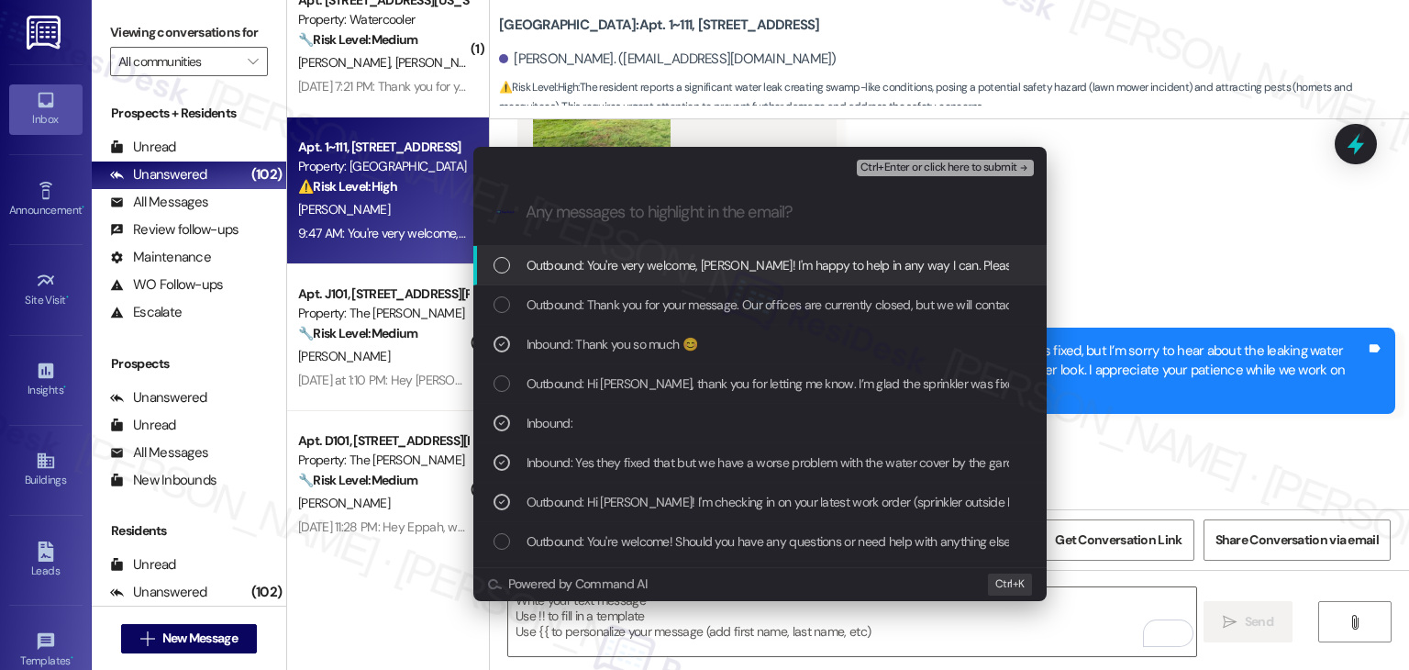
click at [913, 166] on span "Ctrl+Enter or click here to submit" at bounding box center [939, 167] width 157 height 13
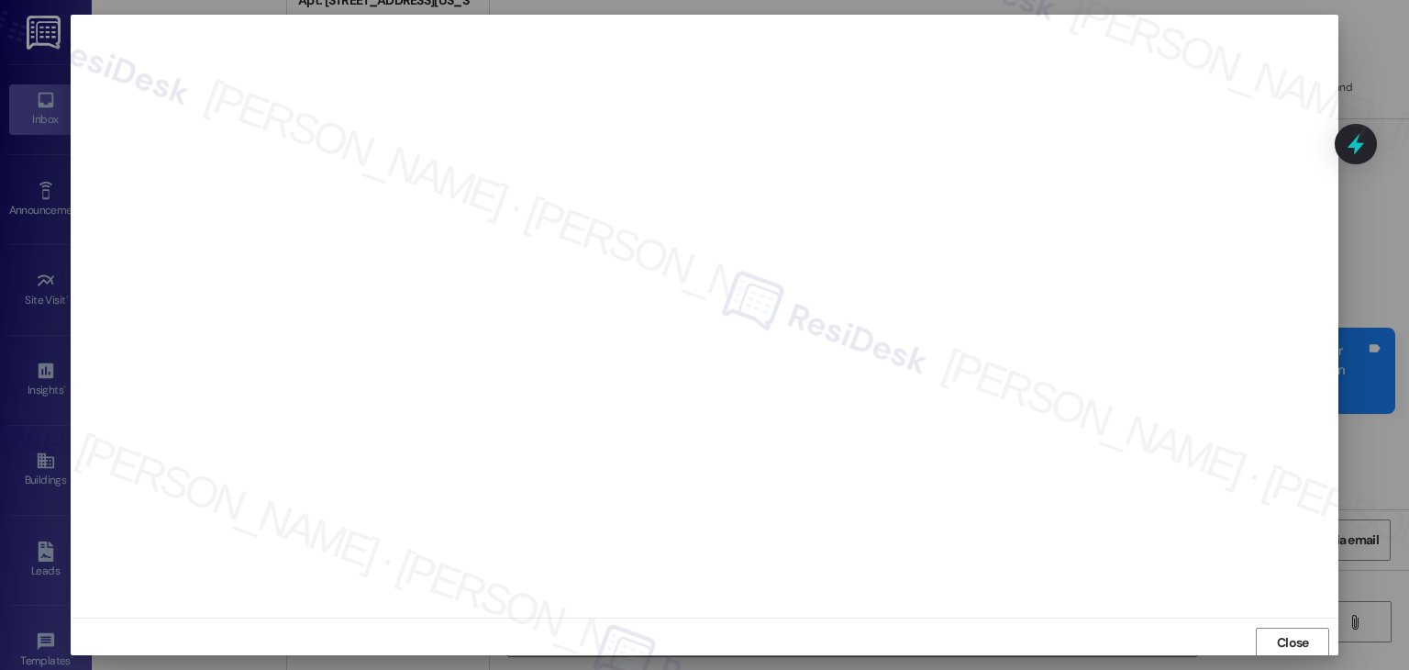
scroll to position [1, 0]
click at [1277, 641] on span "Close" at bounding box center [1293, 641] width 32 height 19
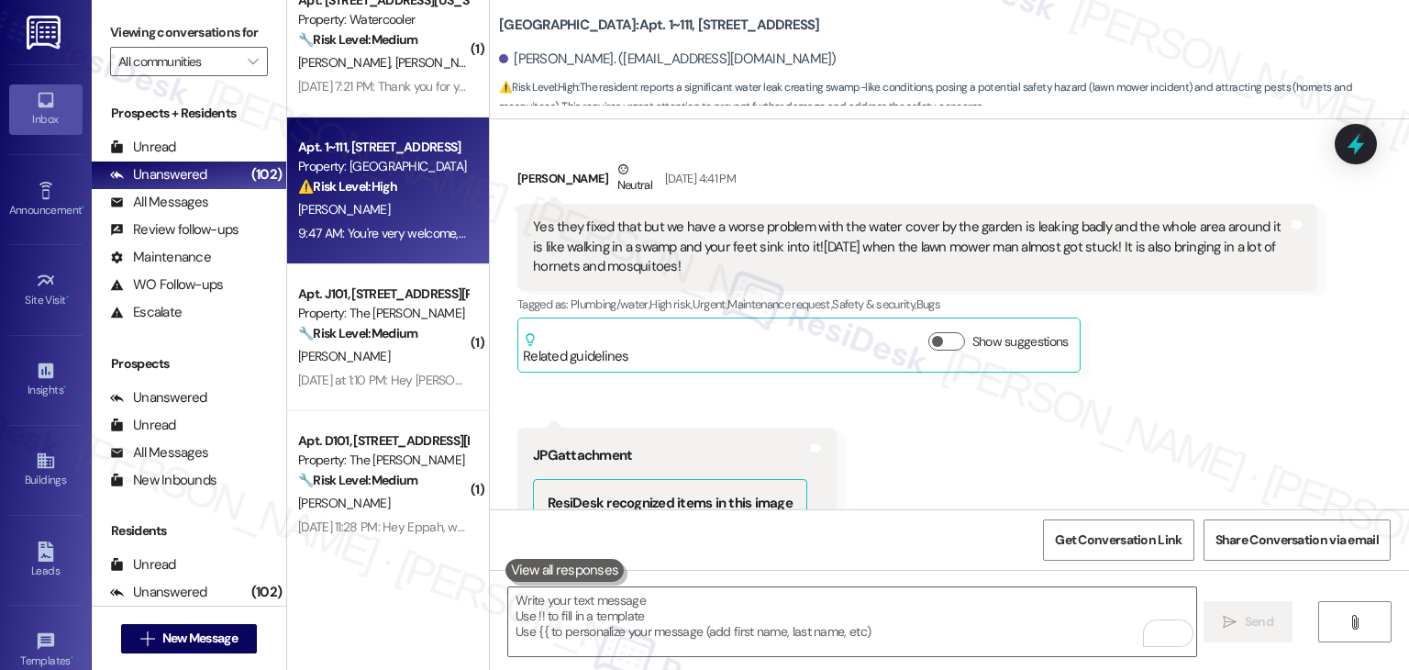
scroll to position [3931, 0]
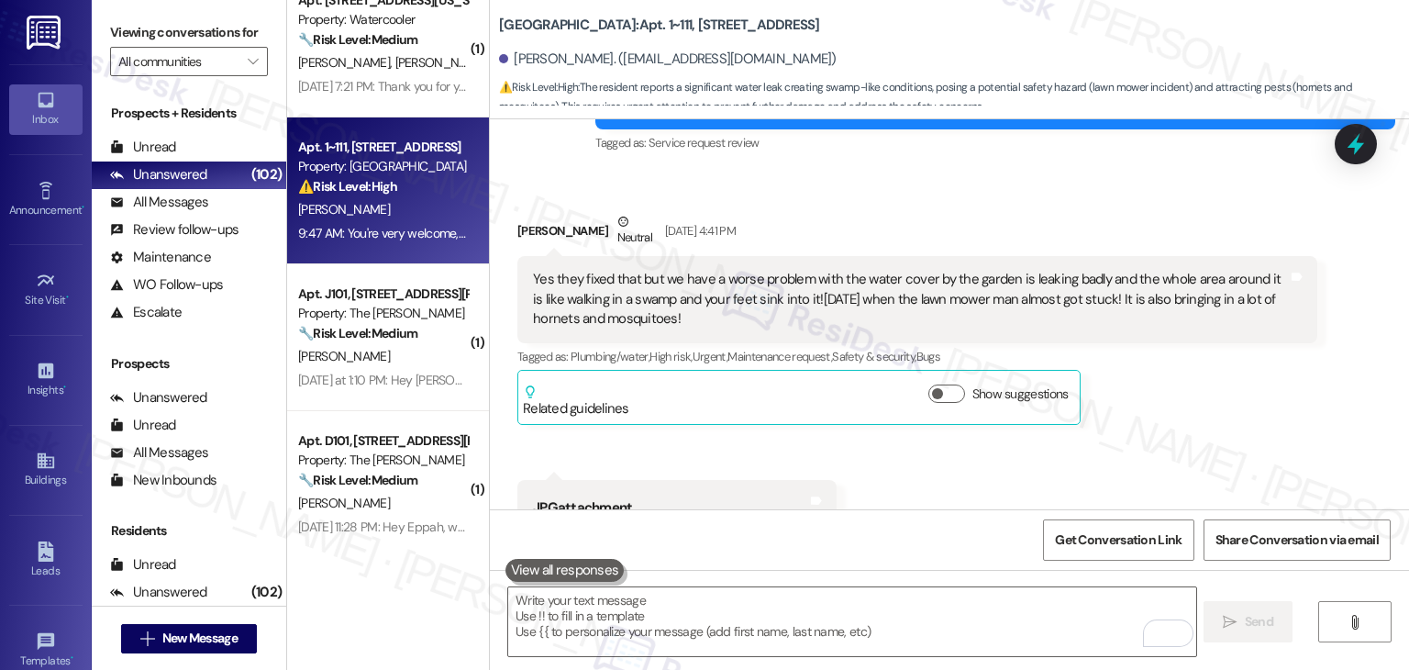
drag, startPoint x: 1347, startPoint y: 144, endPoint x: 1330, endPoint y: 166, distance: 28.1
click at [1347, 144] on icon at bounding box center [1356, 144] width 24 height 24
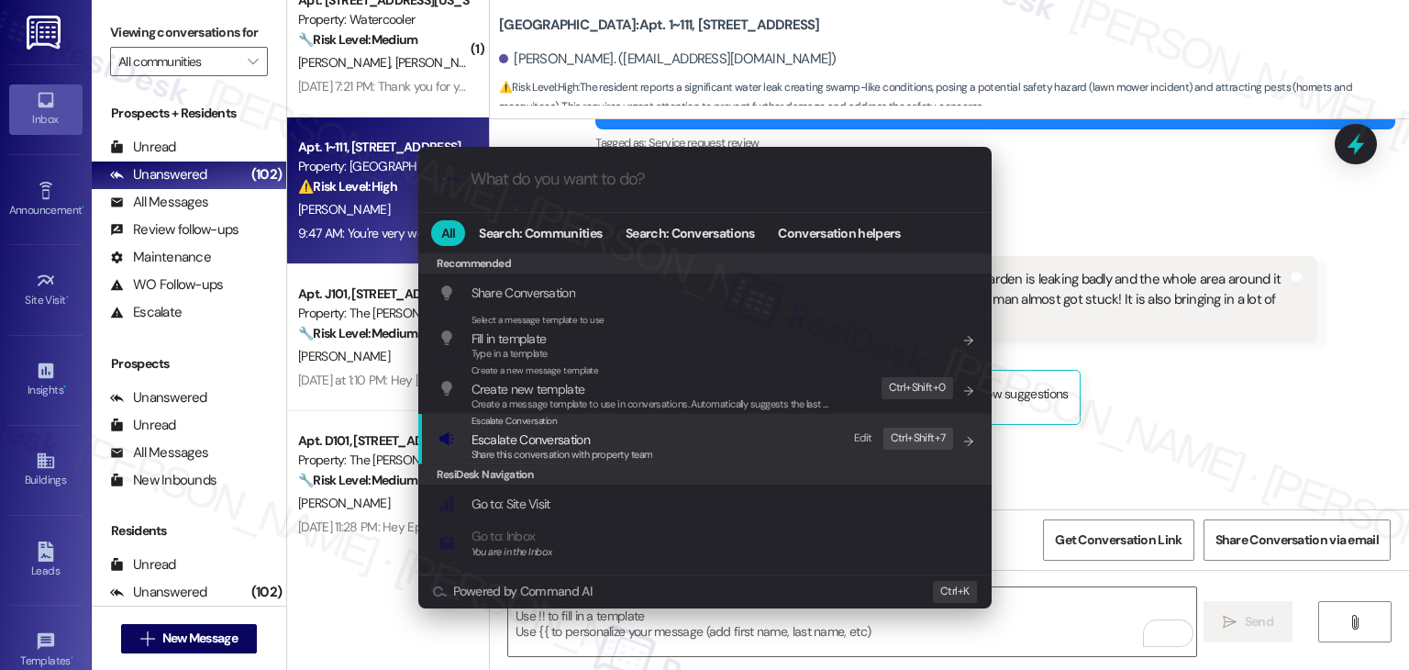
click at [642, 455] on span "Share this conversation with property team" at bounding box center [563, 454] width 182 height 13
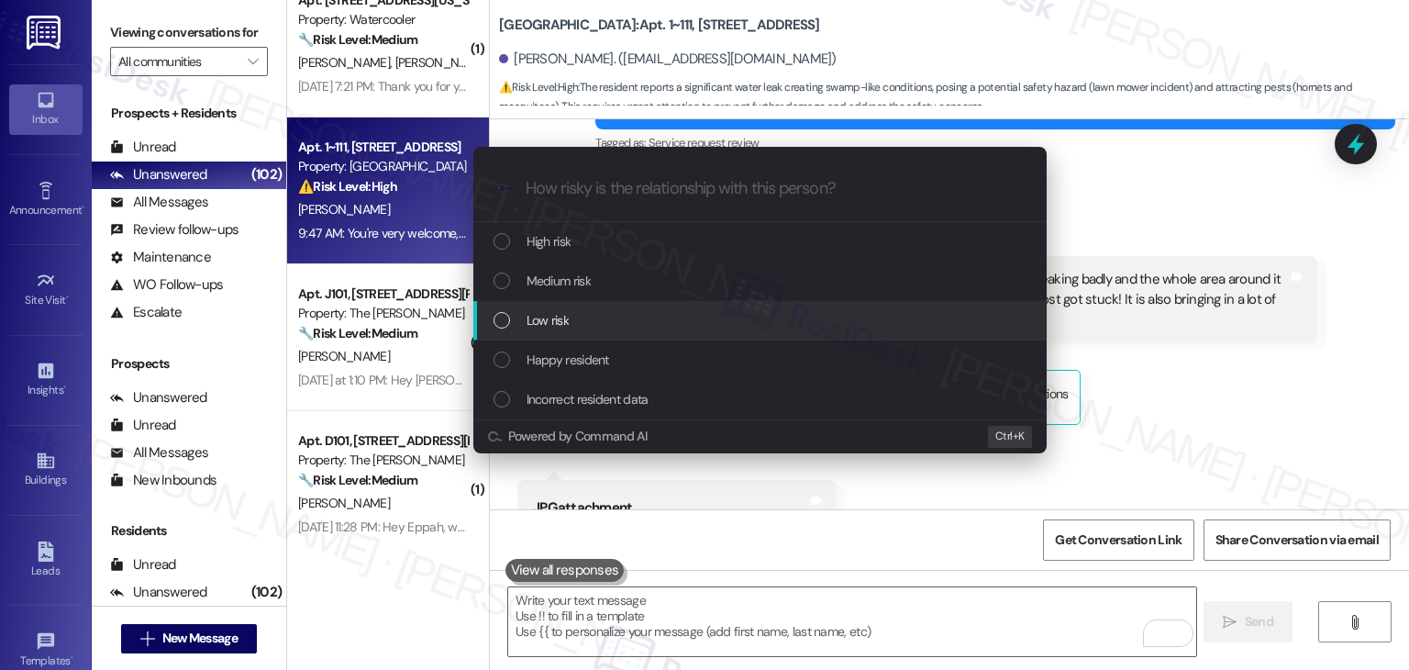
click at [507, 317] on div "List of options" at bounding box center [502, 320] width 17 height 17
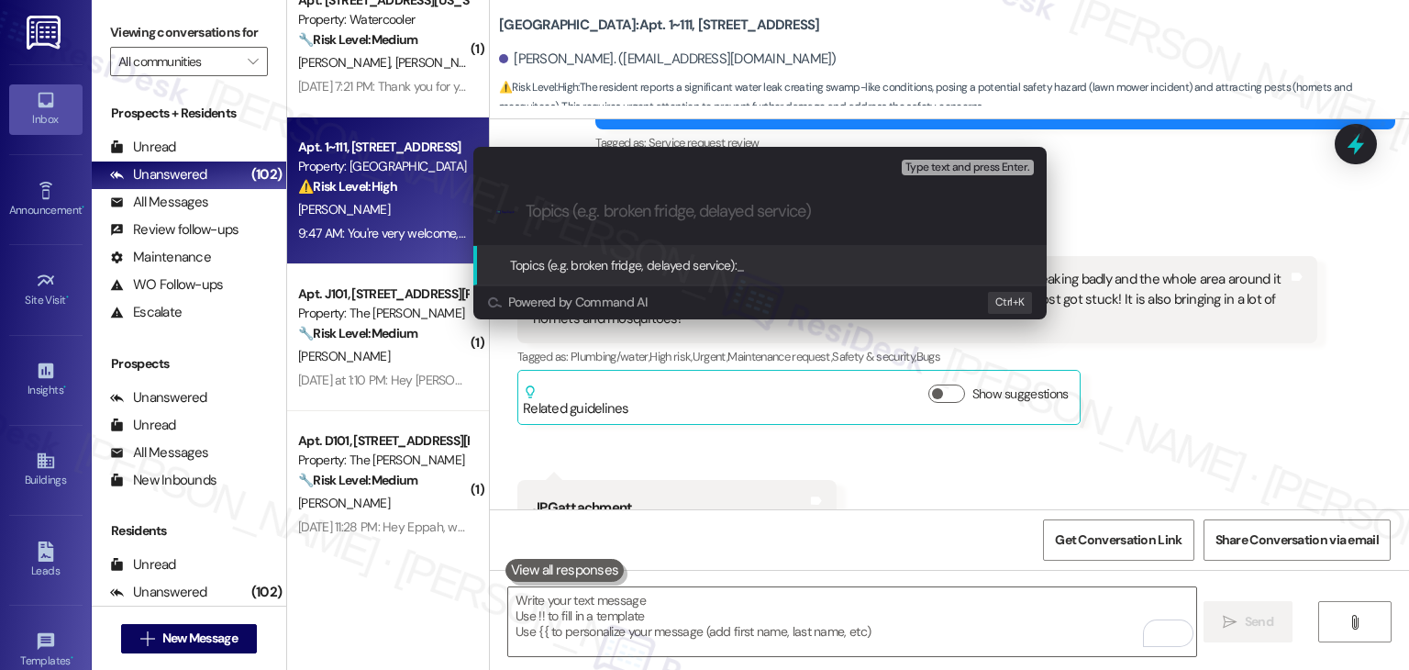
paste input "Water Leak by Garden Causing Swampy Conditions & Pest Concerns"
type input "Water Leak by Garden Causing Swampy Conditions & Pest Concerns"
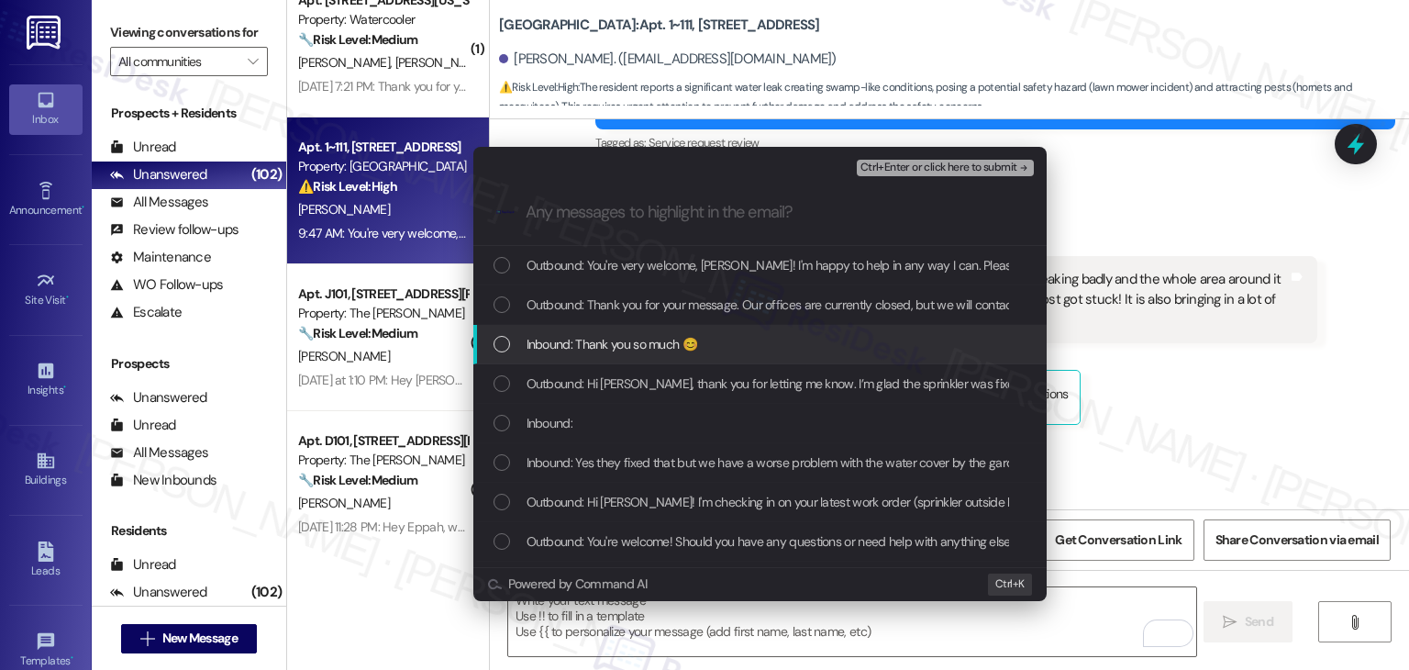
click at [501, 345] on div "List of options" at bounding box center [502, 344] width 17 height 17
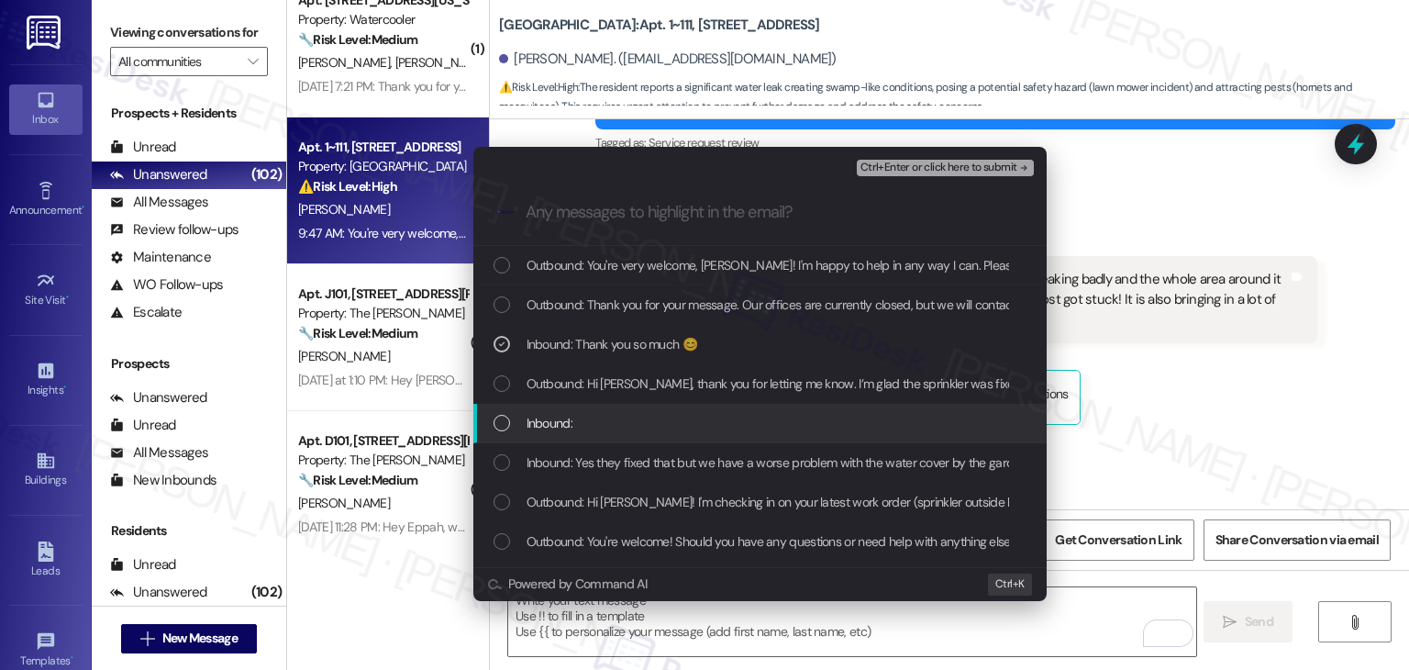
click at [513, 418] on div "Inbound:" at bounding box center [762, 423] width 537 height 20
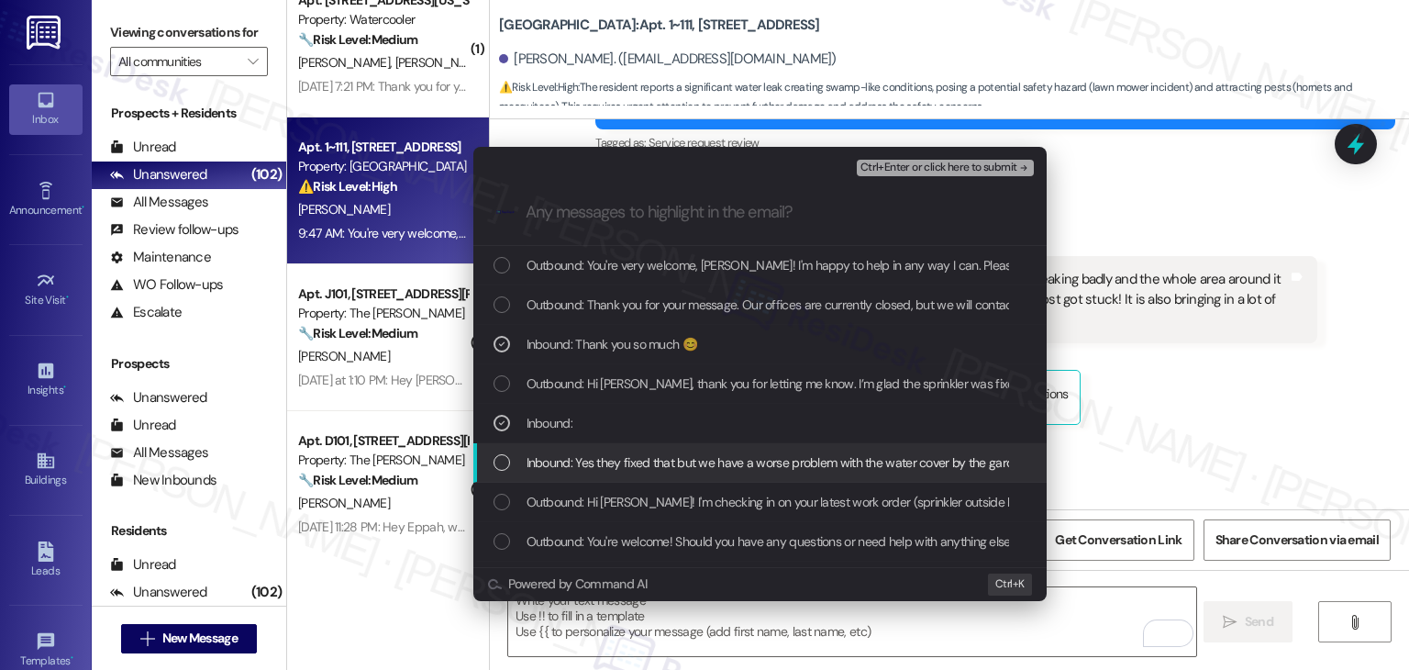
click at [499, 467] on div "List of options" at bounding box center [502, 462] width 17 height 17
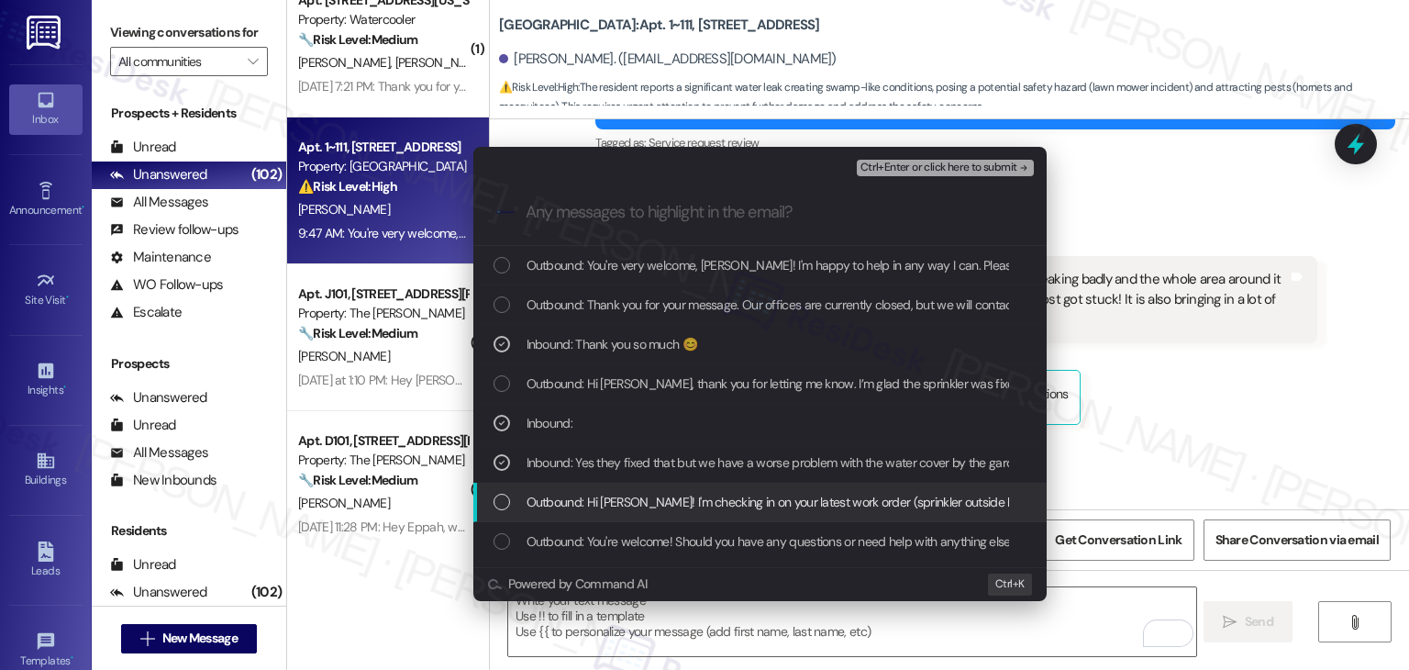
click at [499, 507] on div "List of options" at bounding box center [502, 502] width 17 height 17
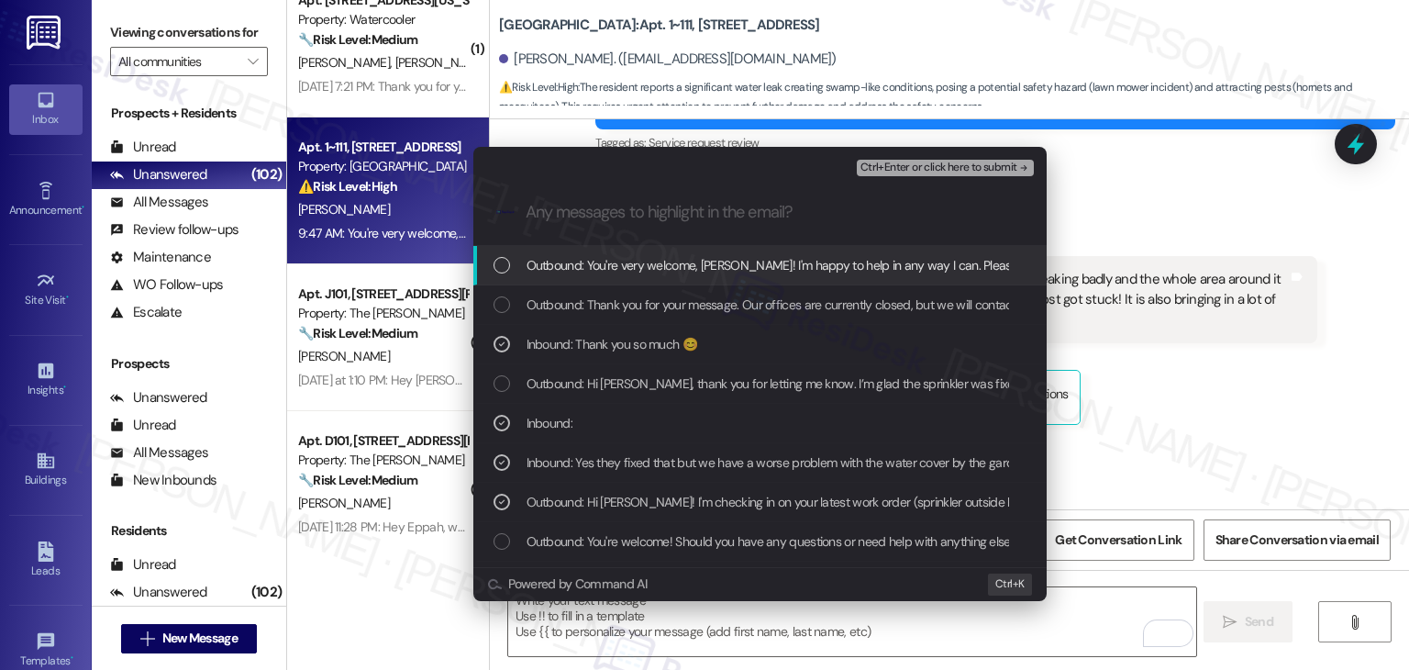
click at [925, 158] on div "Ctrl+Enter or click here to submit" at bounding box center [947, 168] width 181 height 24
click at [924, 173] on span "Ctrl+Enter or click here to submit" at bounding box center [939, 167] width 157 height 13
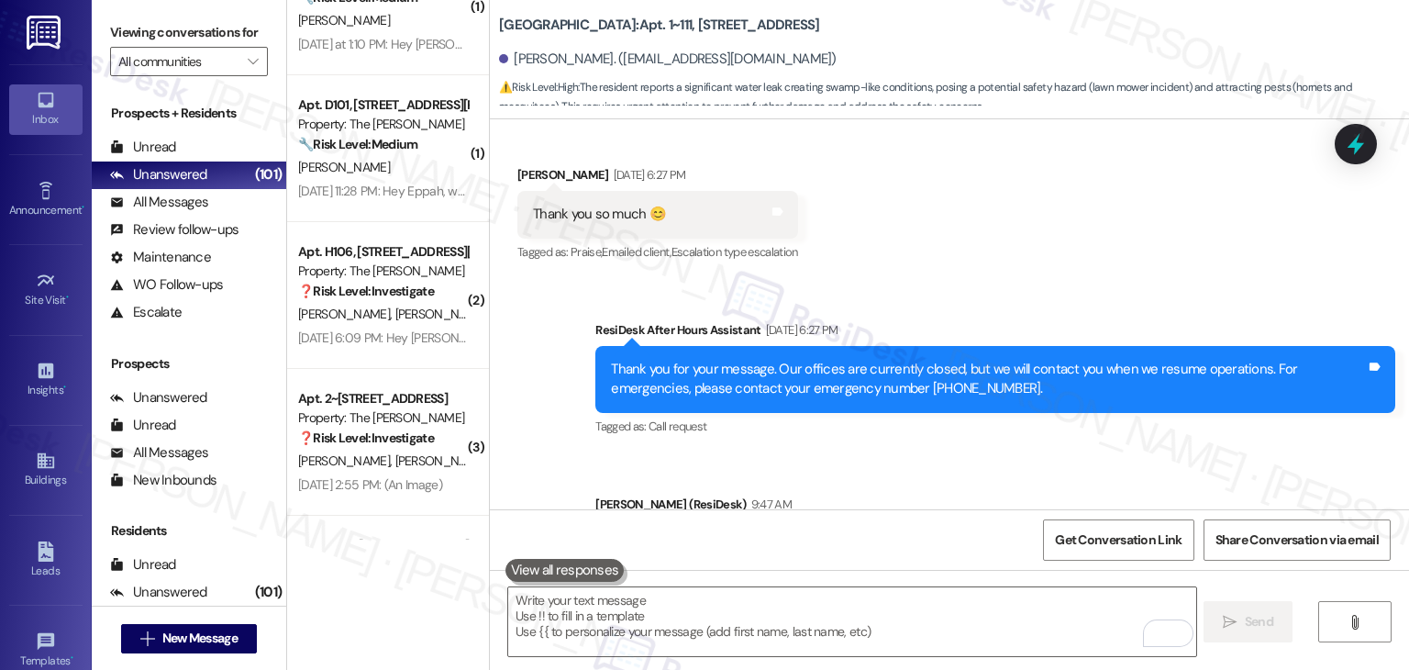
scroll to position [6710, 0]
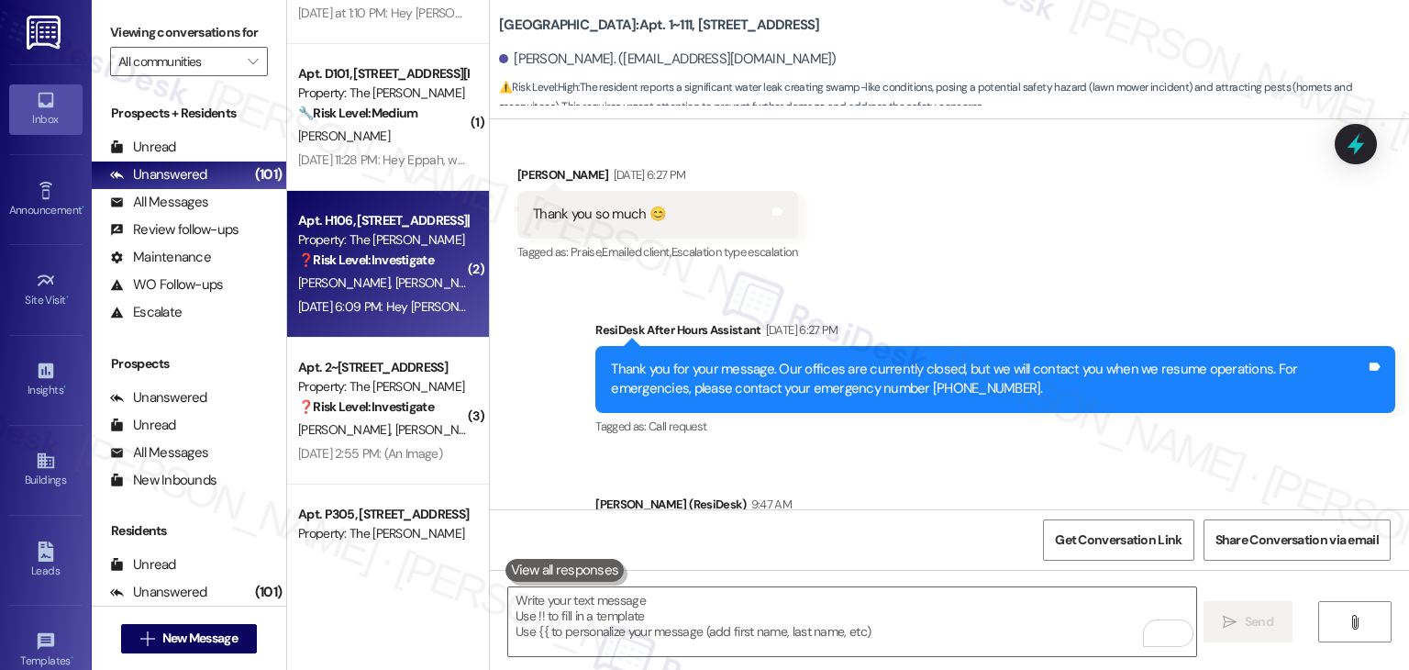
click at [395, 289] on span "[PERSON_NAME]" at bounding box center [441, 282] width 92 height 17
type textarea "Fetching suggested responses. Please feel free to read through the conversation…"
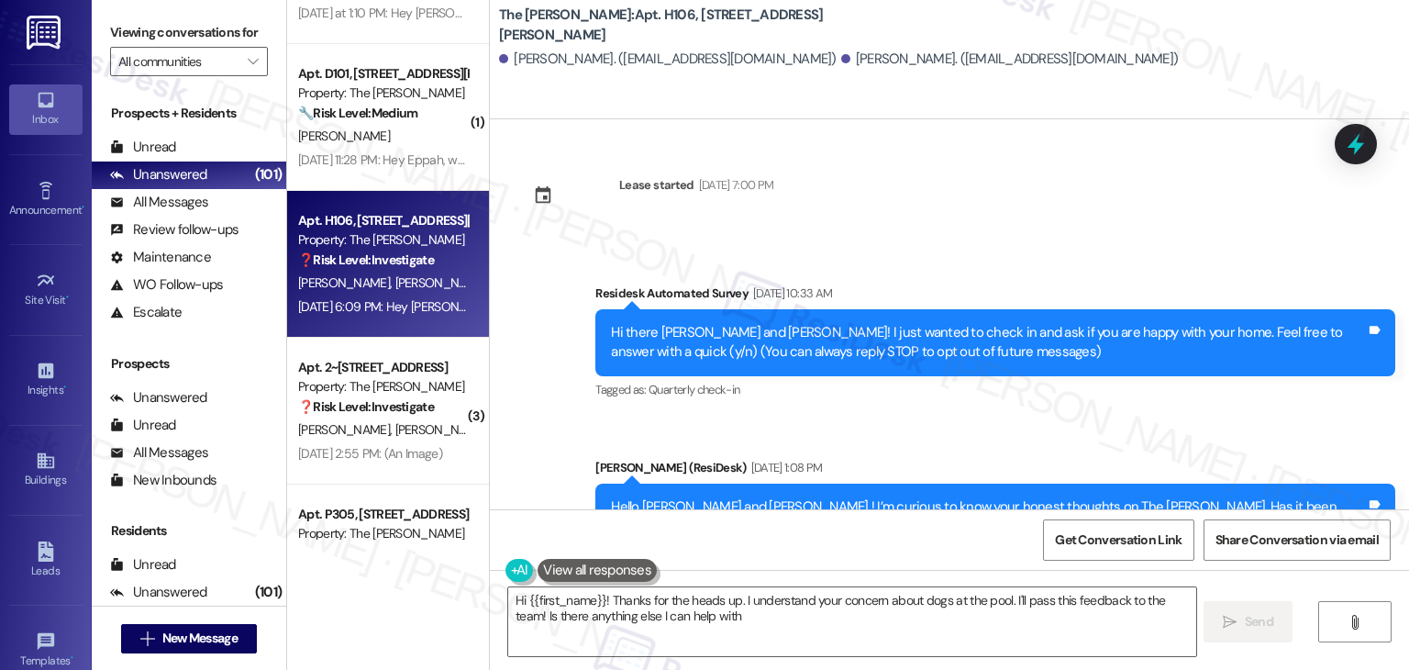
scroll to position [46321, 0]
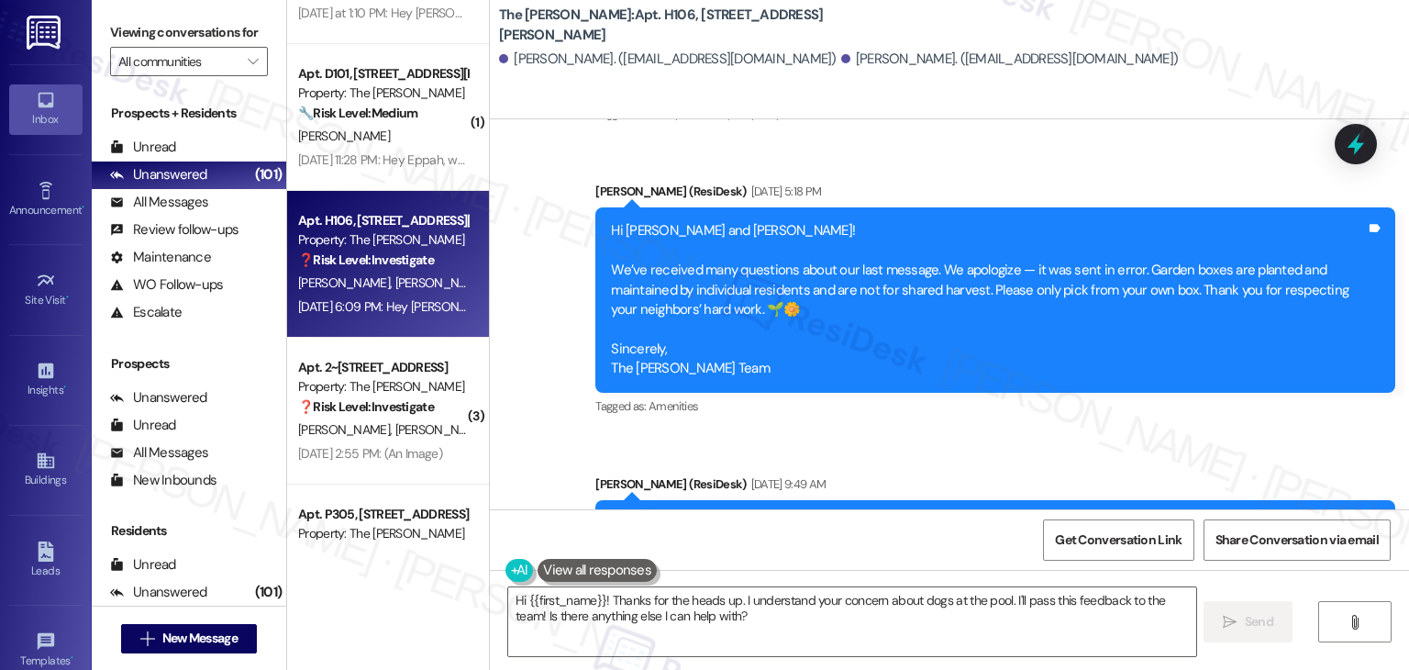
scroll to position [45954, 0]
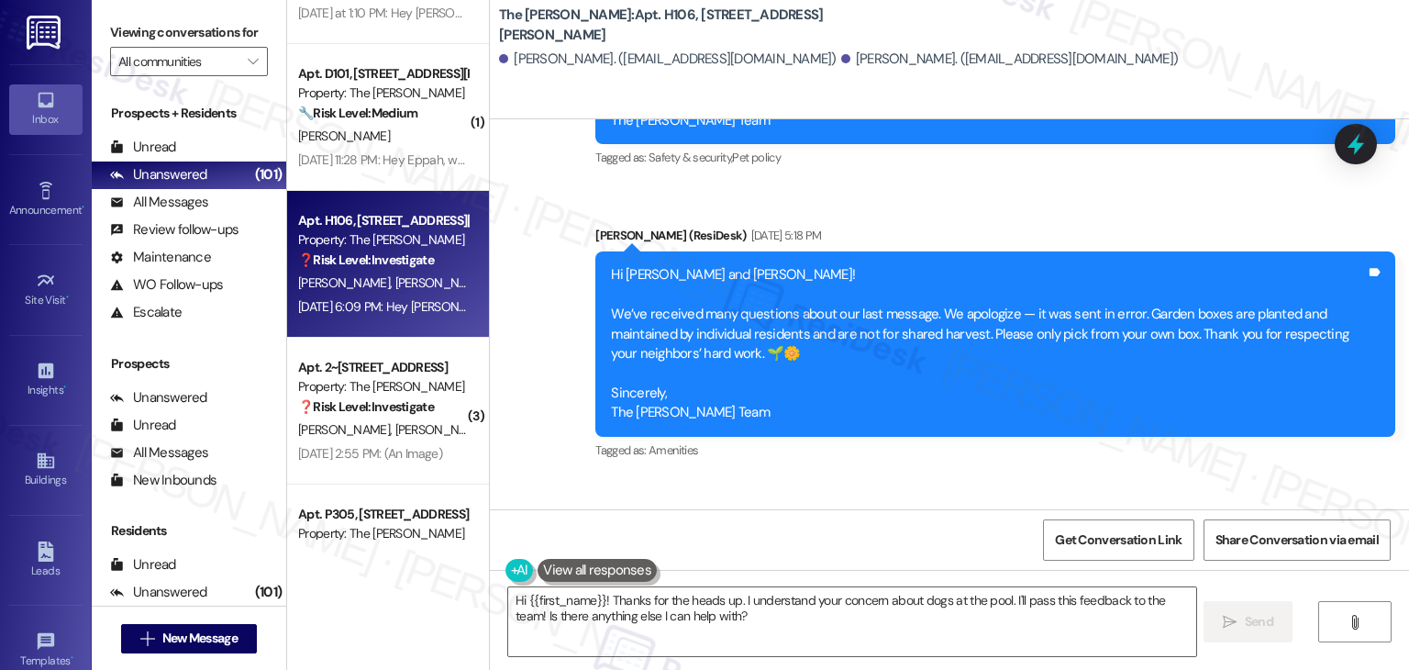
copy div "[PERSON_NAME] can we please tell people don't to bring their dogs to the pool, …"
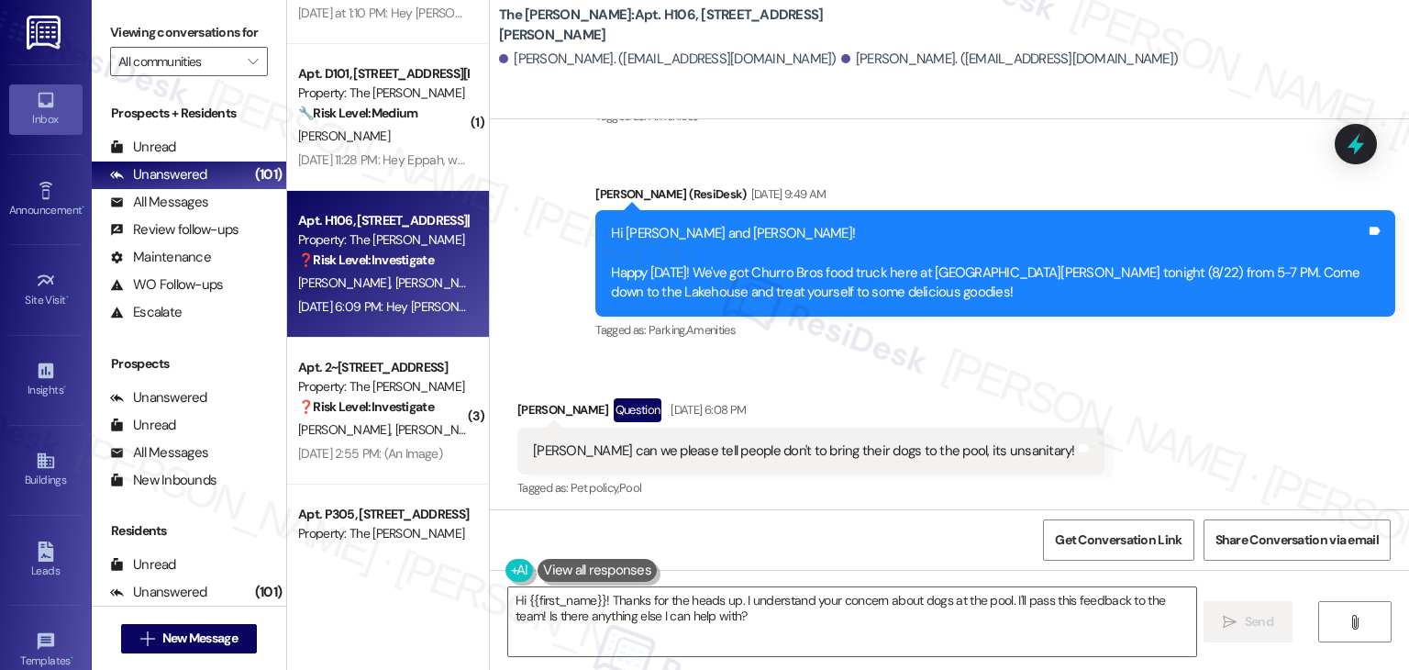
scroll to position [46294, 0]
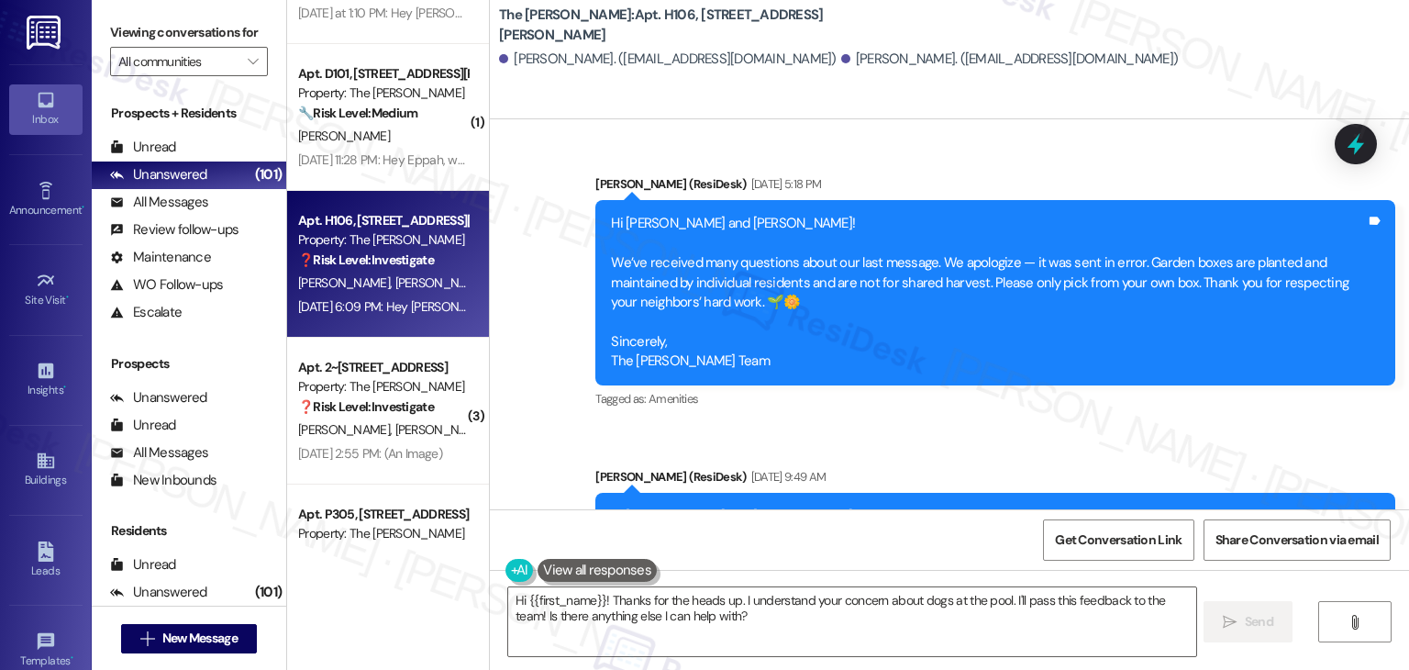
scroll to position [46321, 0]
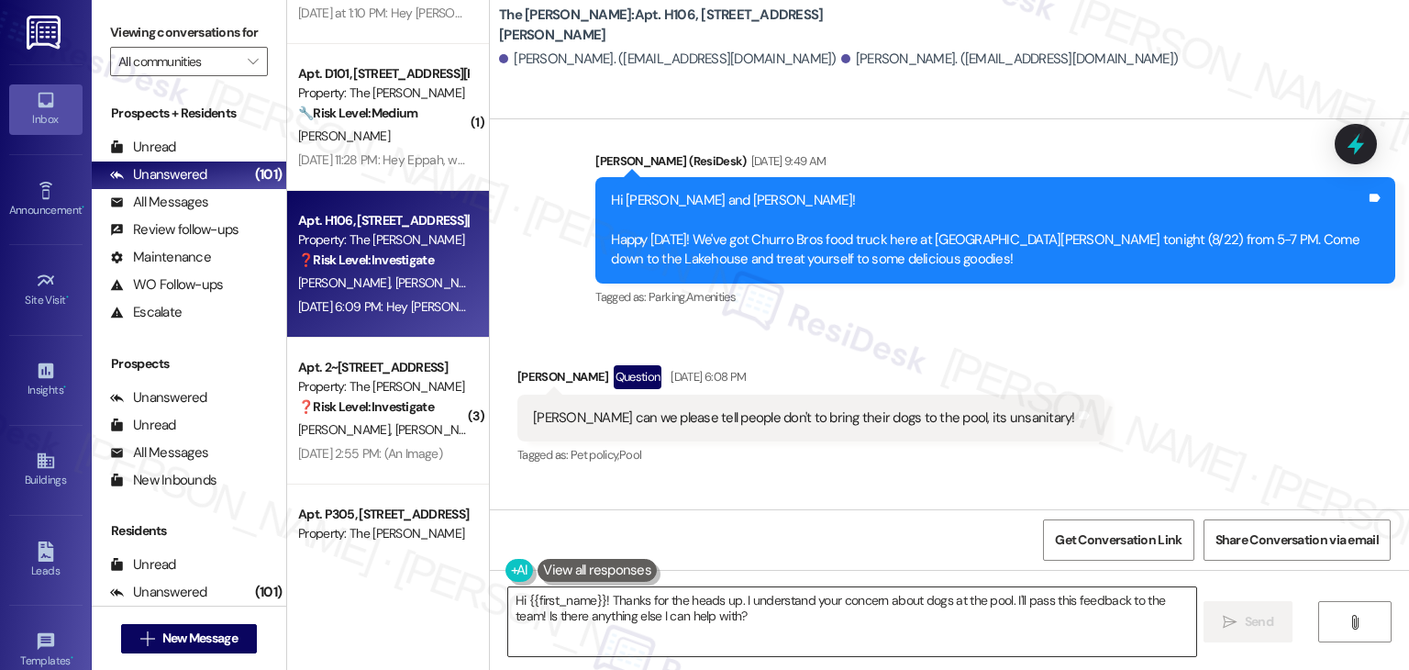
click at [671, 602] on textarea "Hi {{first_name}}! Thanks for the heads up. I understand your concern about dog…" at bounding box center [851, 621] width 687 height 69
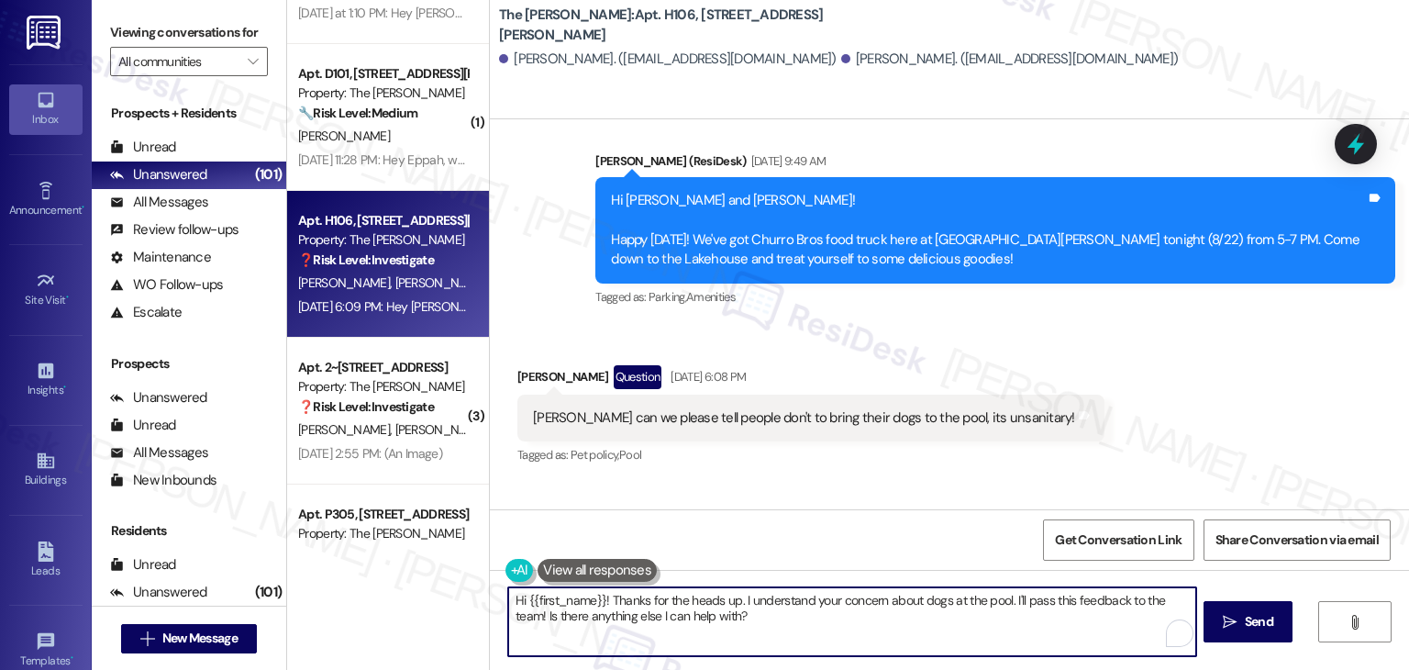
click at [671, 602] on textarea "Hi {{first_name}}! Thanks for the heads up. I understand your concern about dog…" at bounding box center [851, 621] width 687 height 69
paste textarea "[PERSON_NAME], thank you for reaching out! I understand your concern. The pool …"
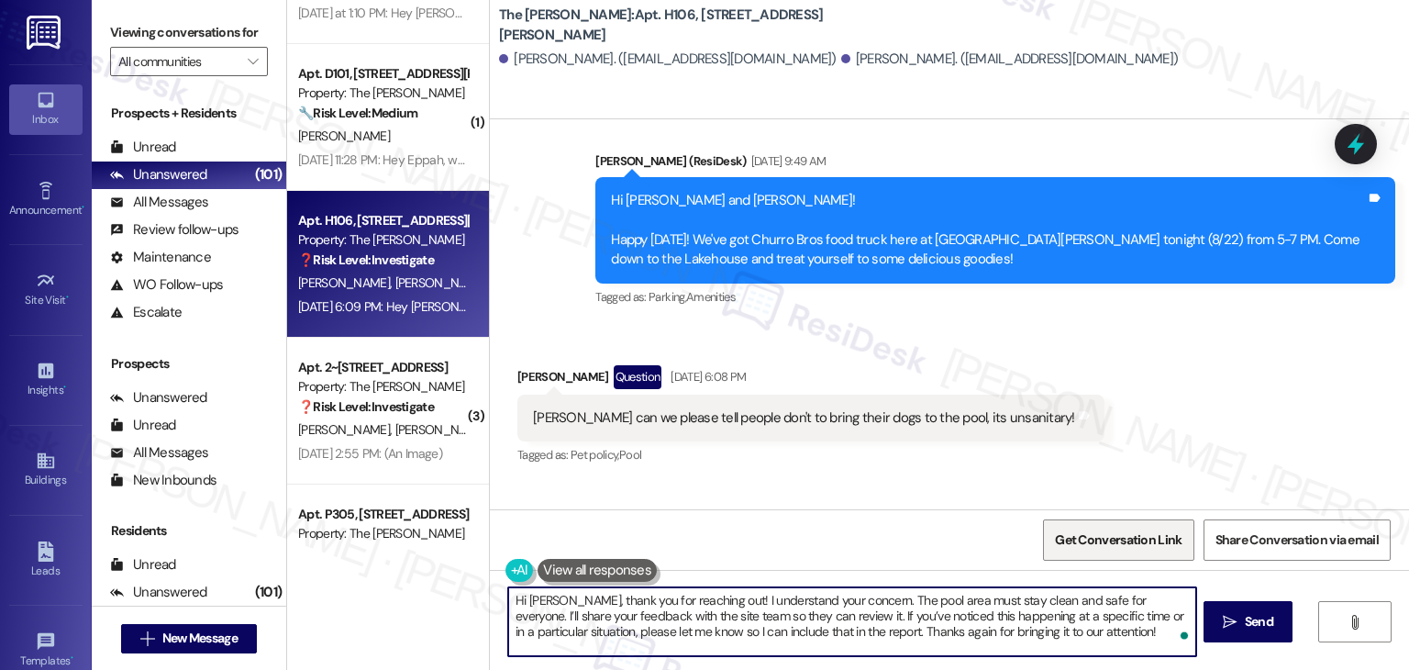
type textarea "Hi [PERSON_NAME], thank you for reaching out! I understand your concern. The po…"
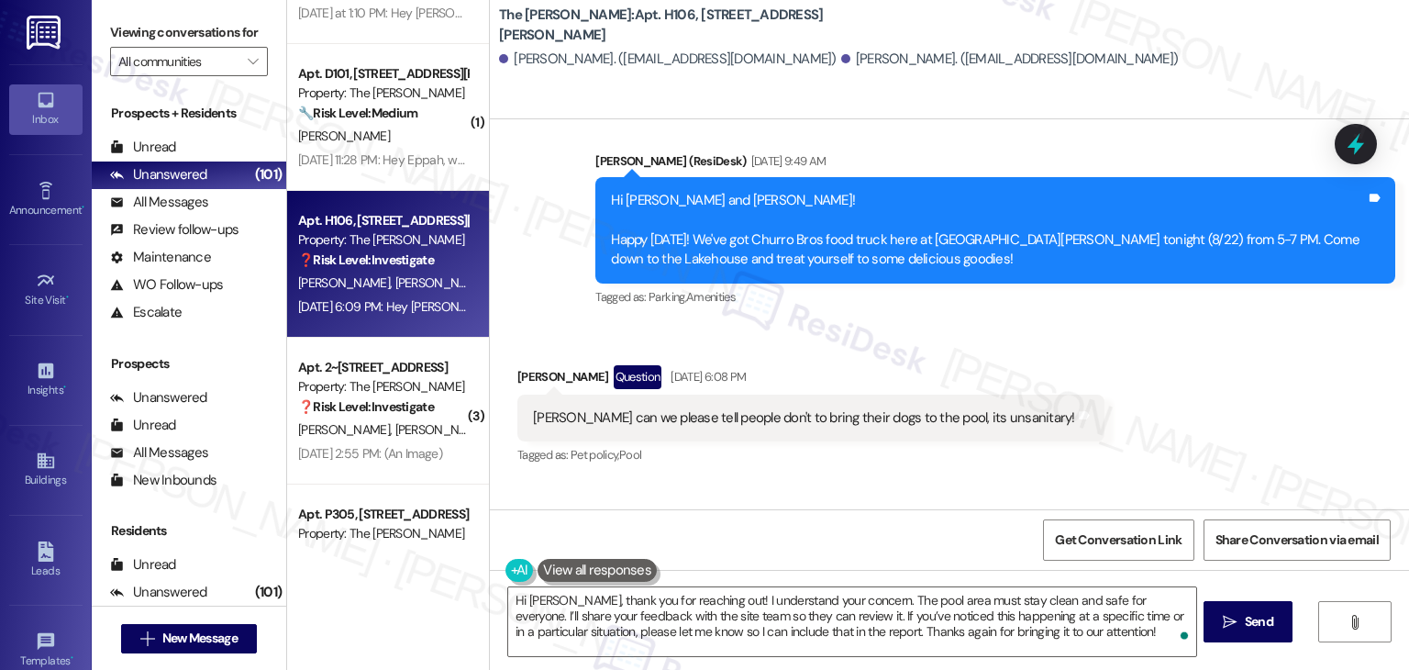
click at [886, 552] on div "Get Conversation Link Share Conversation via email" at bounding box center [949, 539] width 919 height 61
click at [890, 544] on div "Get Conversation Link Share Conversation via email" at bounding box center [949, 539] width 919 height 61
click at [1258, 618] on span "Send" at bounding box center [1259, 621] width 28 height 19
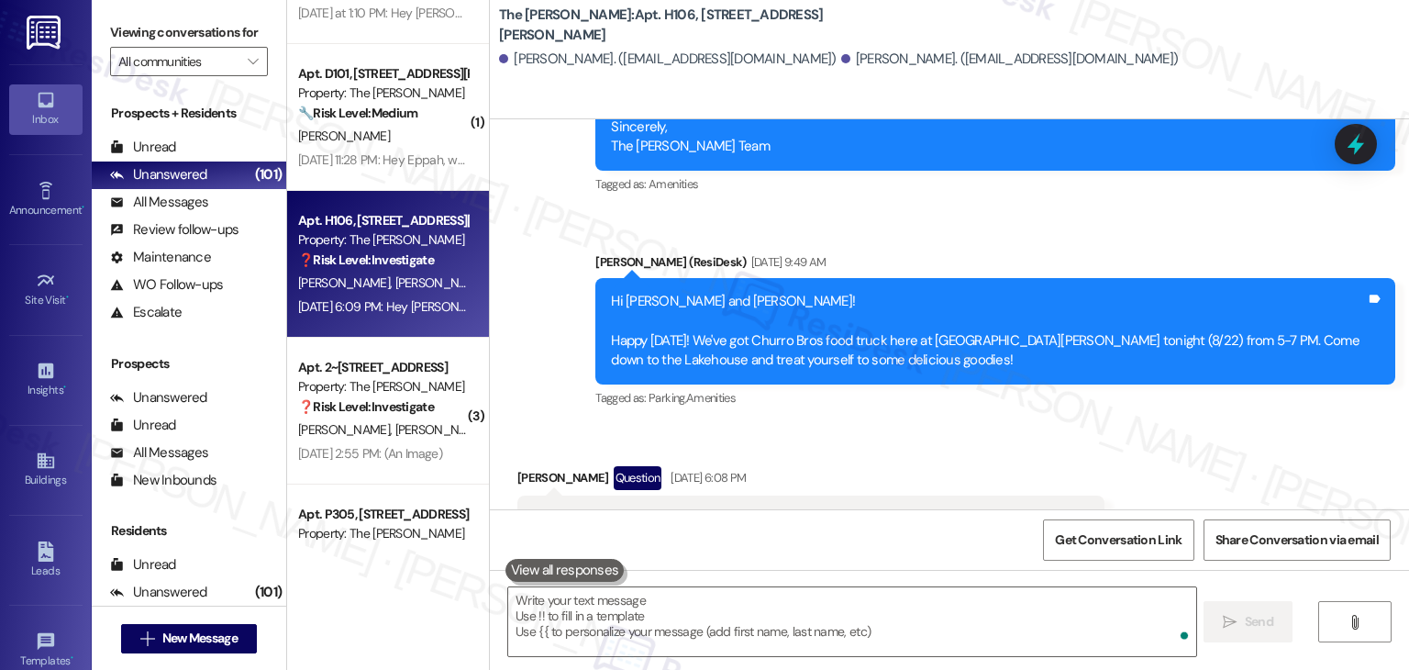
scroll to position [46488, 0]
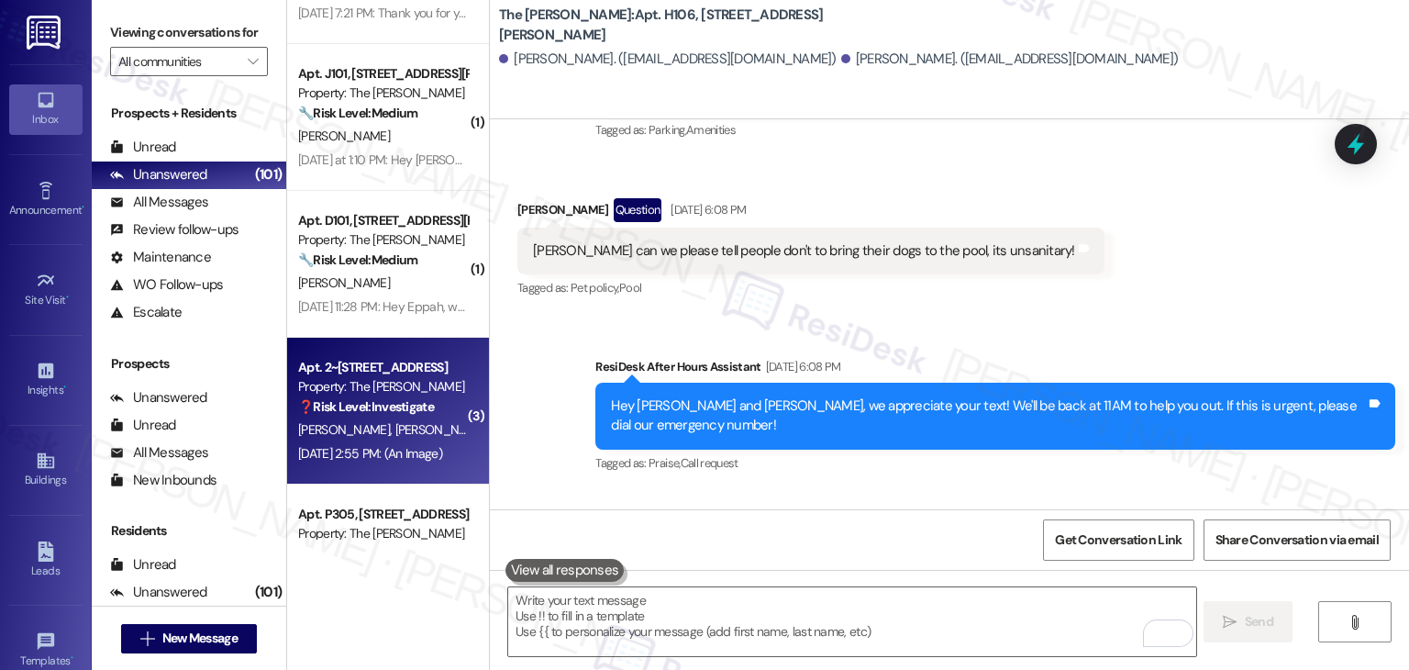
click at [403, 462] on div "[DATE] 2:55 PM: (An Image) [DATE] 2:55 PM: (An Image)" at bounding box center [382, 453] width 173 height 23
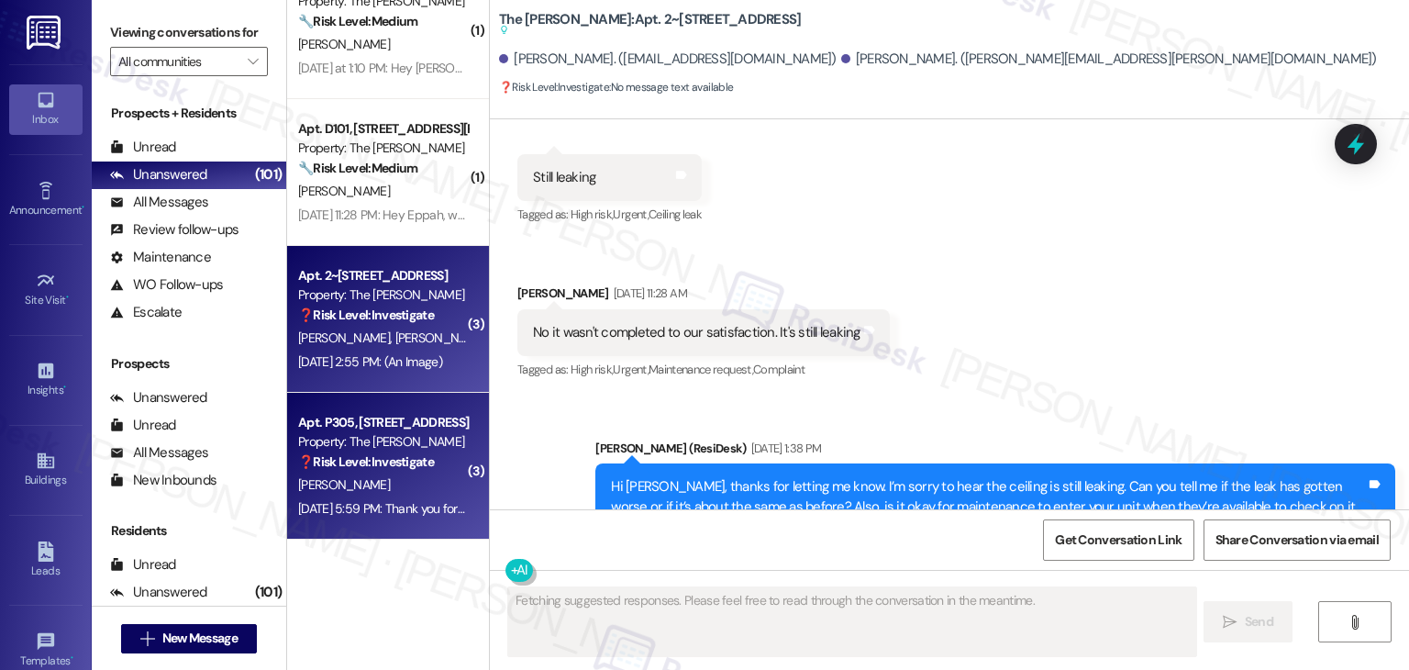
scroll to position [8804, 0]
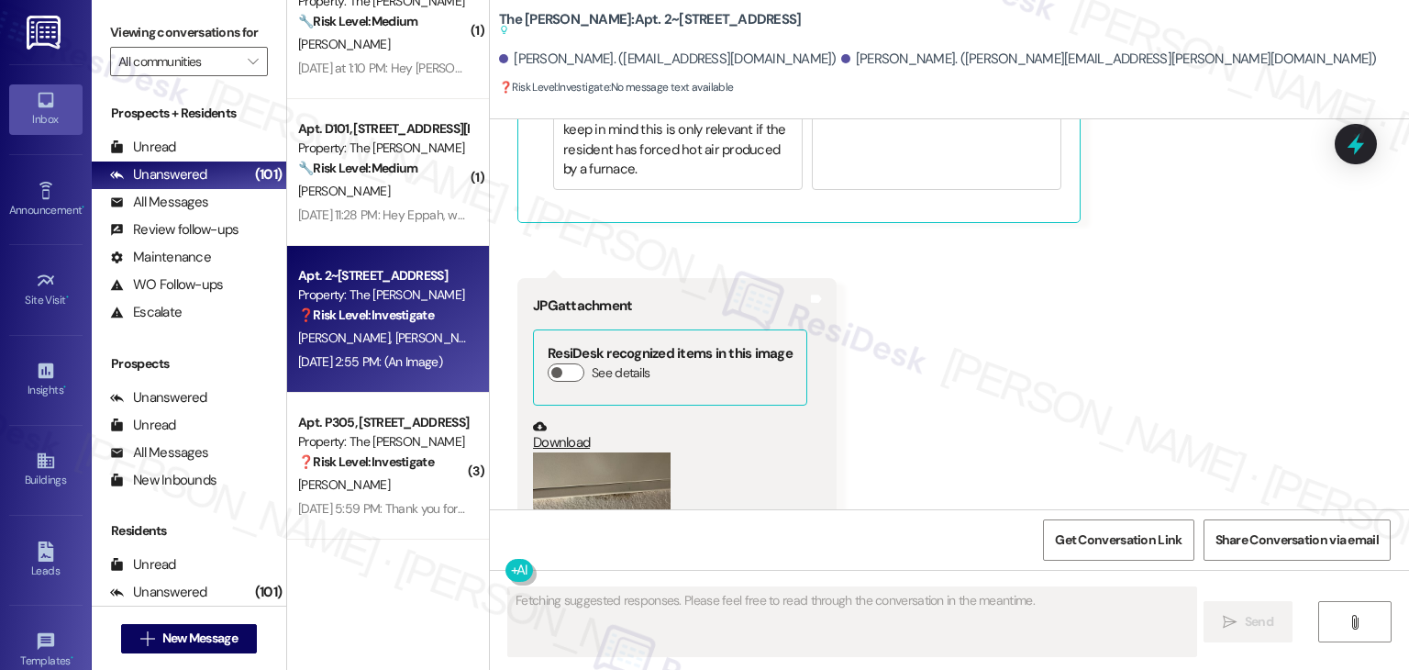
click at [584, 452] on button "Zoom image" at bounding box center [602, 504] width 138 height 104
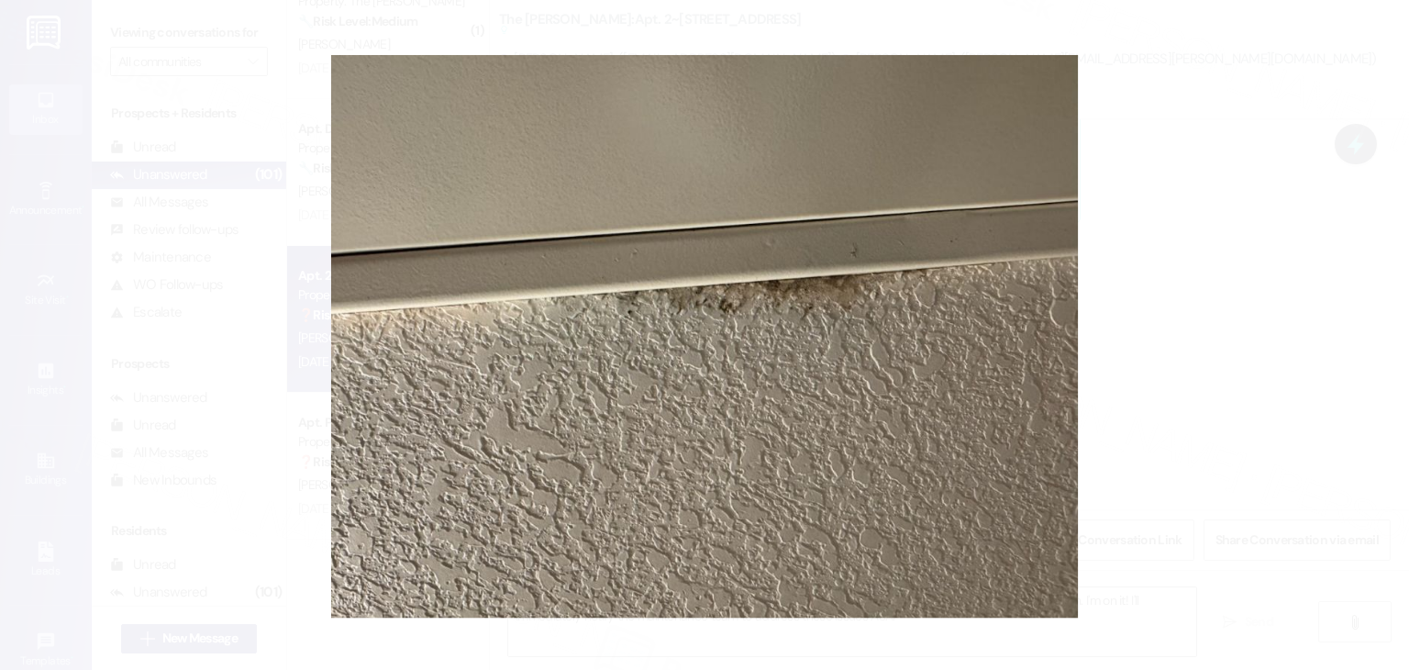
type textarea "Hi {{first_name}}, I understand you're experiencing AC issues, a ceiling leak i…"
click at [656, 401] on button "Unzoom image" at bounding box center [704, 335] width 1409 height 670
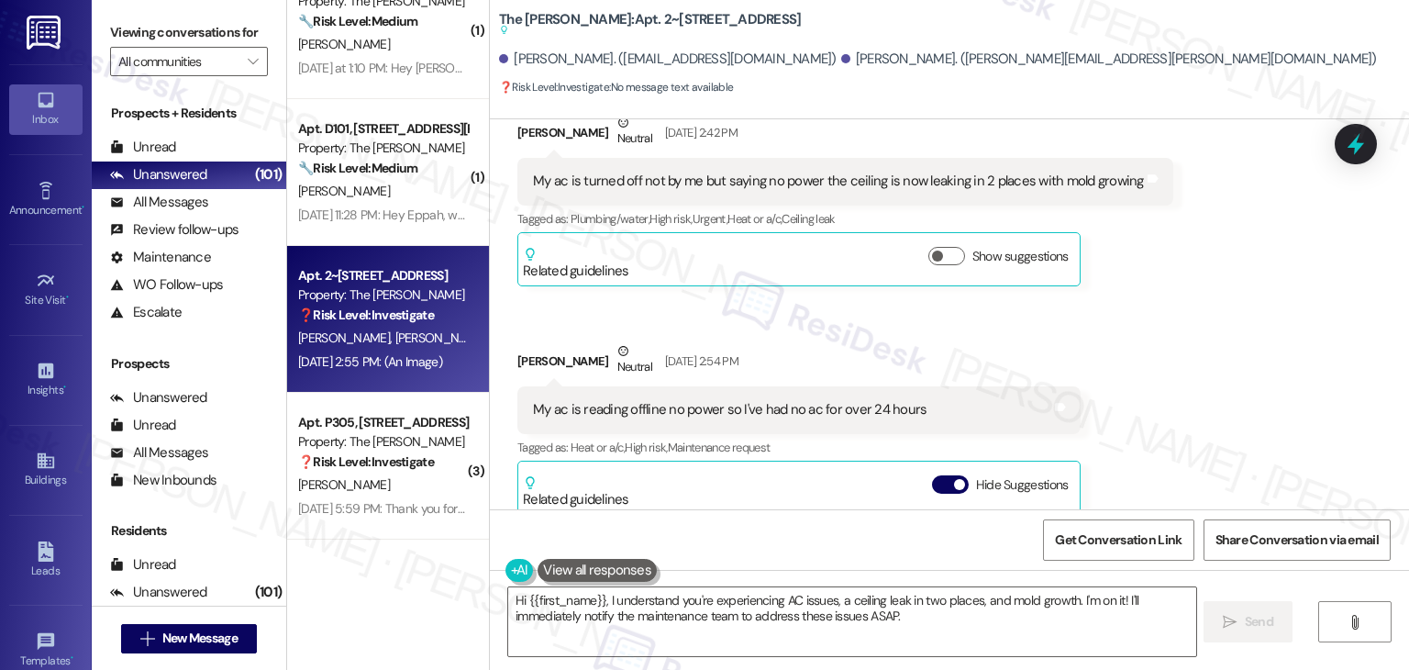
scroll to position [8254, 0]
click at [932, 477] on button "Hide Suggestions" at bounding box center [950, 486] width 37 height 18
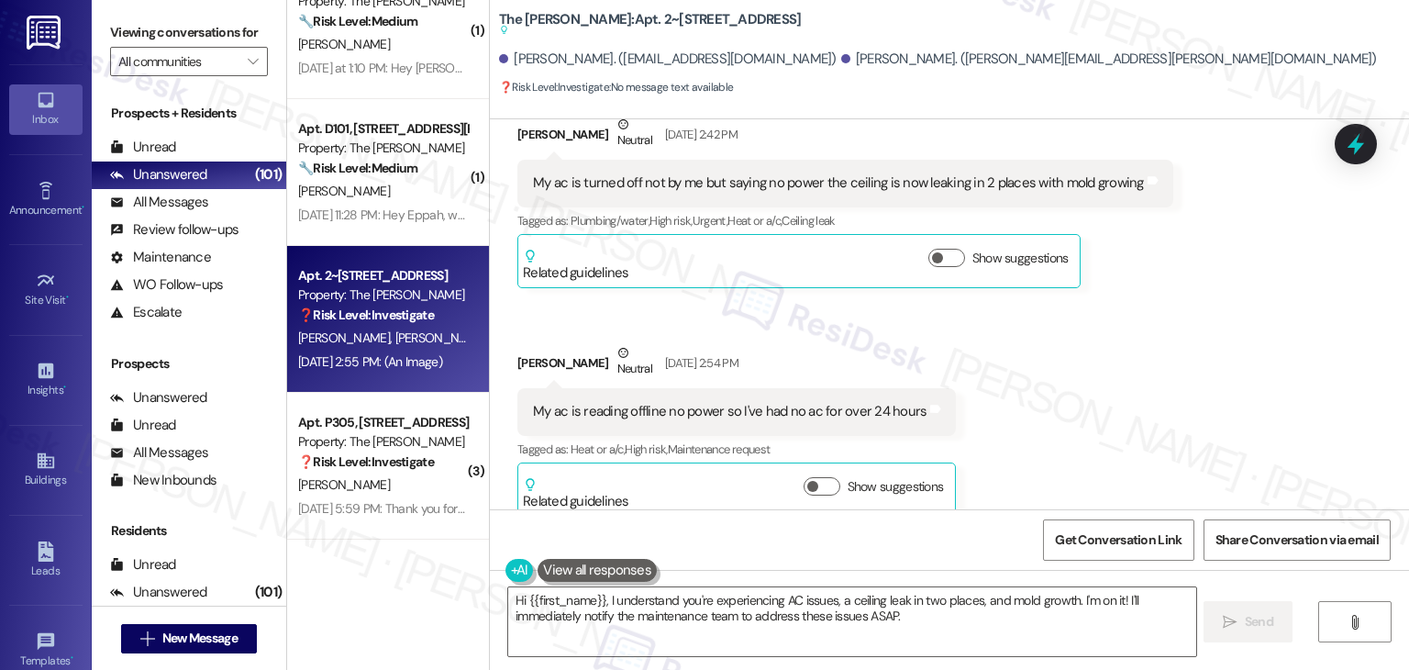
click at [1096, 362] on div "Received via SMS [PERSON_NAME] Neutral [DATE] 2:42 PM My ac is turned off not b…" at bounding box center [949, 488] width 919 height 830
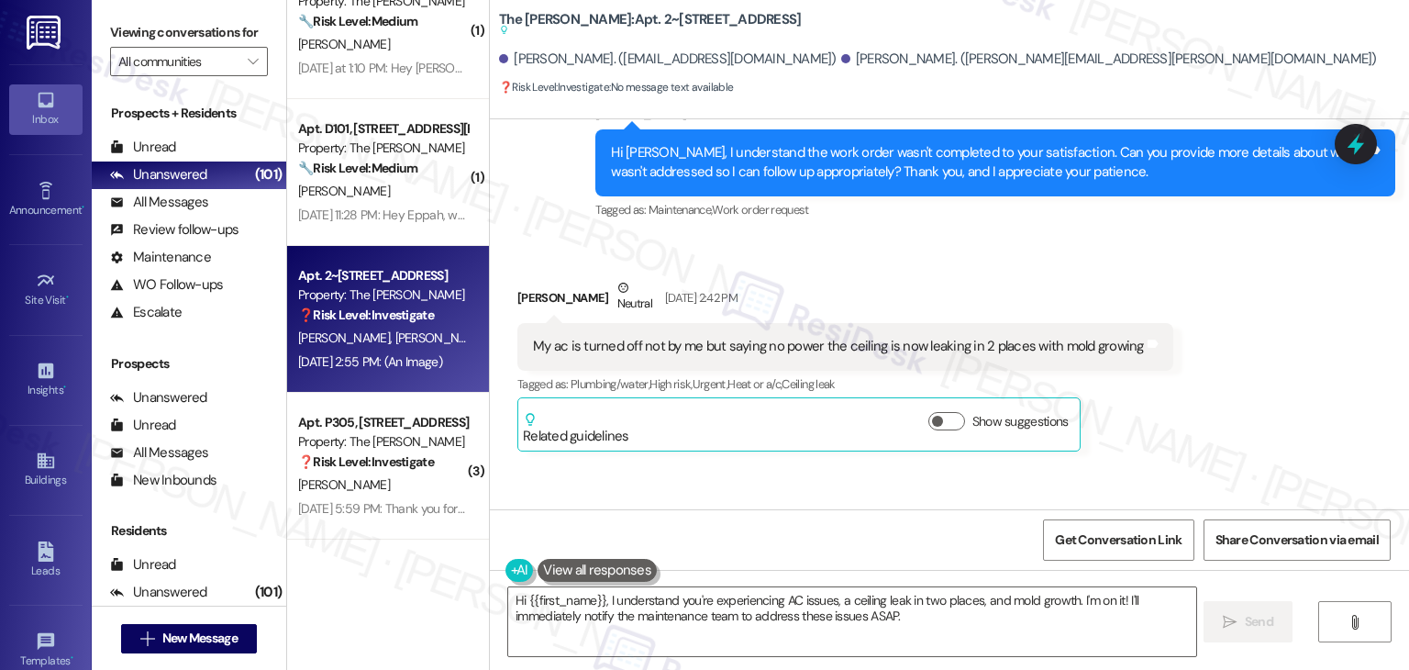
scroll to position [7907, 0]
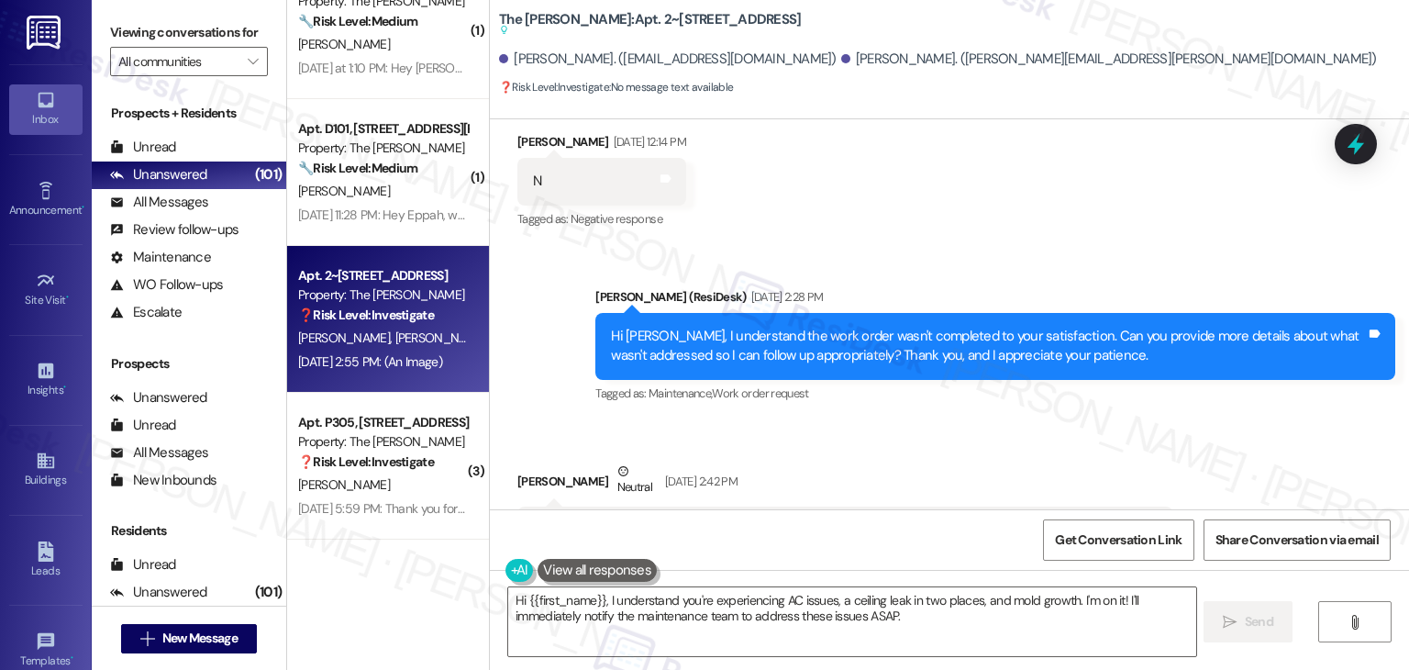
click at [899, 327] on div "Hi [PERSON_NAME], I understand the work order wasn't completed to your satisfac…" at bounding box center [988, 346] width 755 height 39
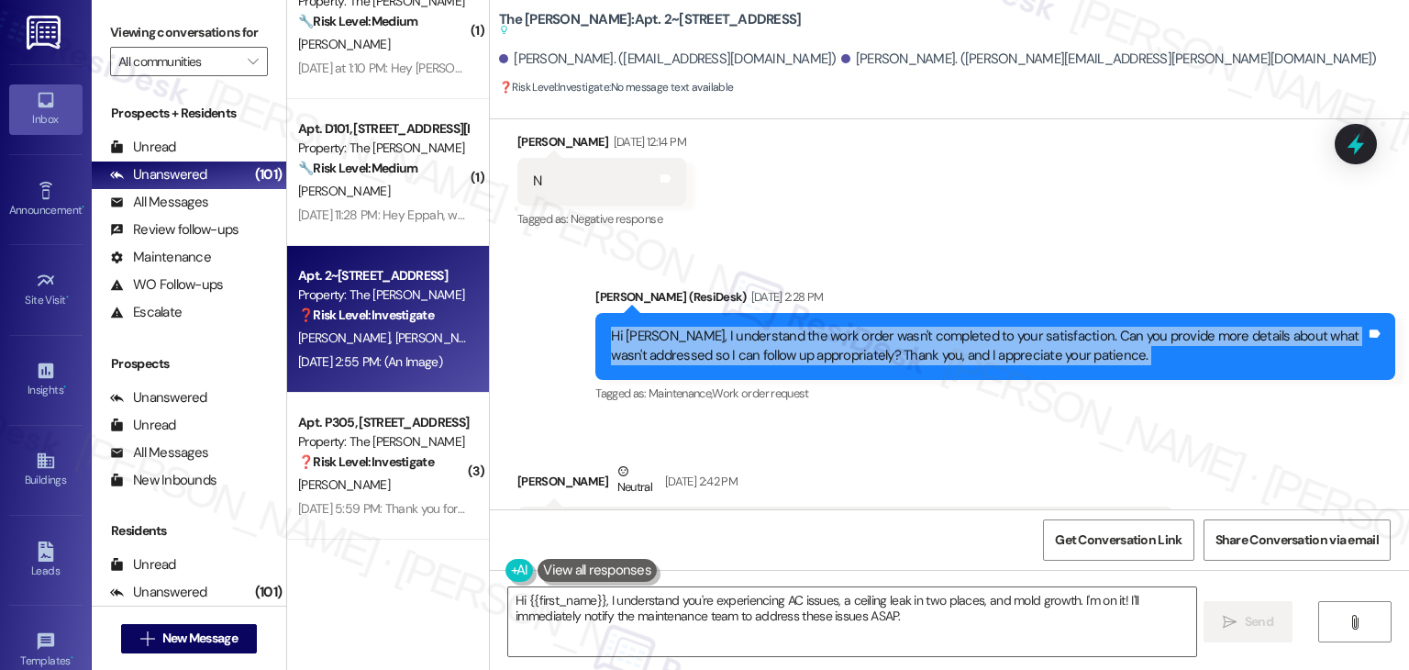
click at [899, 327] on div "Hi [PERSON_NAME], I understand the work order wasn't completed to your satisfac…" at bounding box center [988, 346] width 755 height 39
copy div "Hi [PERSON_NAME], I understand the work order wasn't completed to your satisfac…"
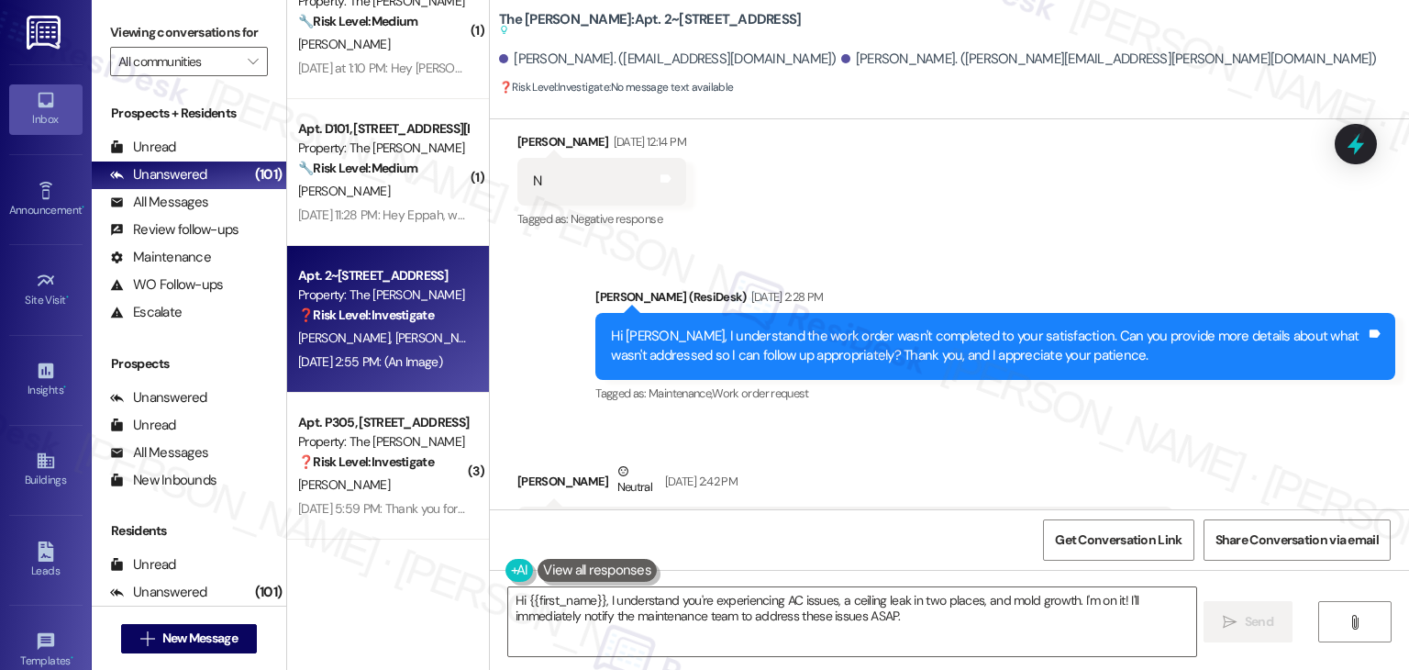
click at [684, 520] on div "My ac is turned off not by me but saying no power the ceiling is now leaking in…" at bounding box center [838, 529] width 611 height 19
copy div "My ac is turned off not by me but saying no power the ceiling is now leaking in…"
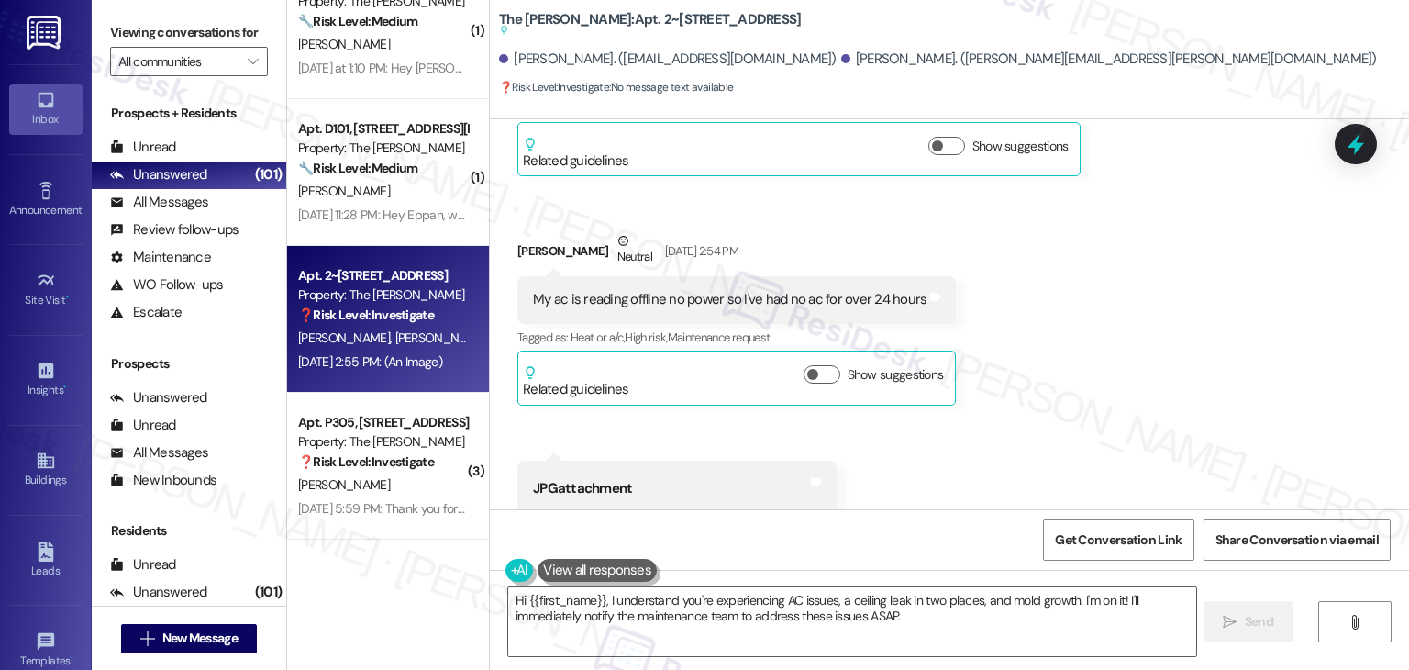
click at [727, 290] on div "My ac is reading offline no power so I've had no ac for over 24 hours" at bounding box center [730, 299] width 394 height 19
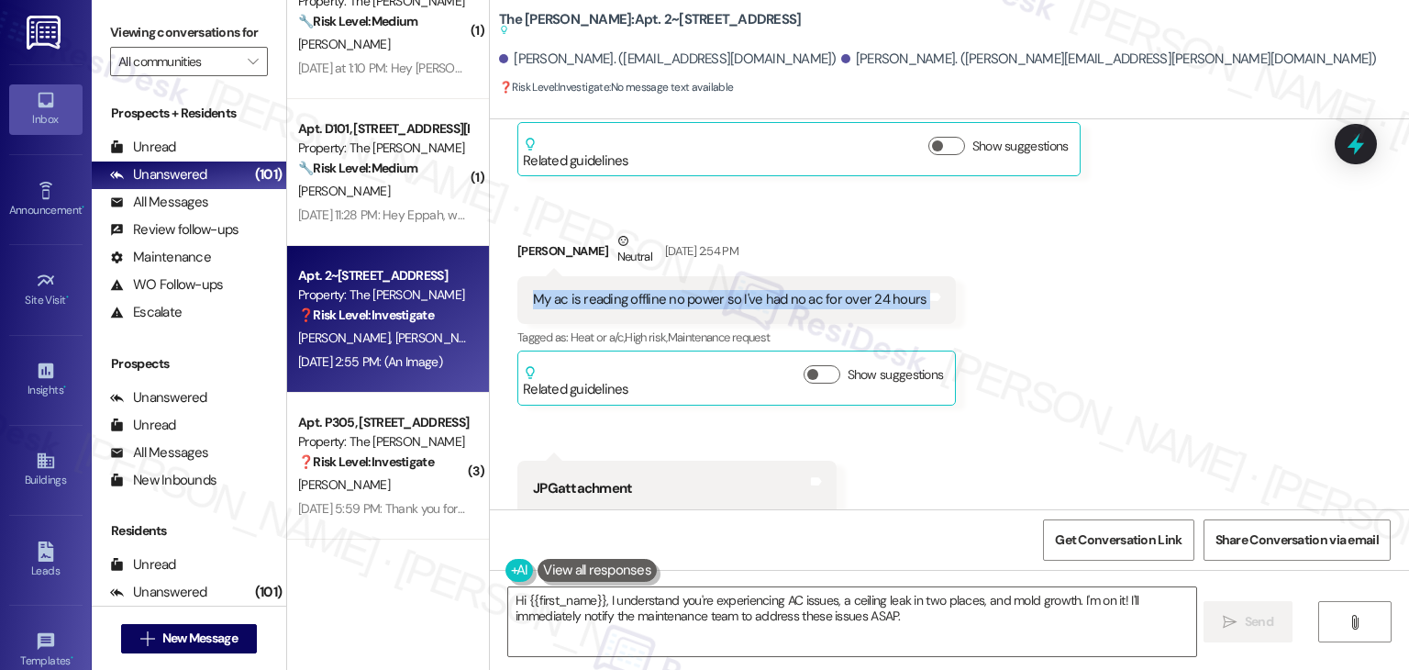
click at [727, 290] on div "My ac is reading offline no power so I've had no ac for over 24 hours" at bounding box center [730, 299] width 394 height 19
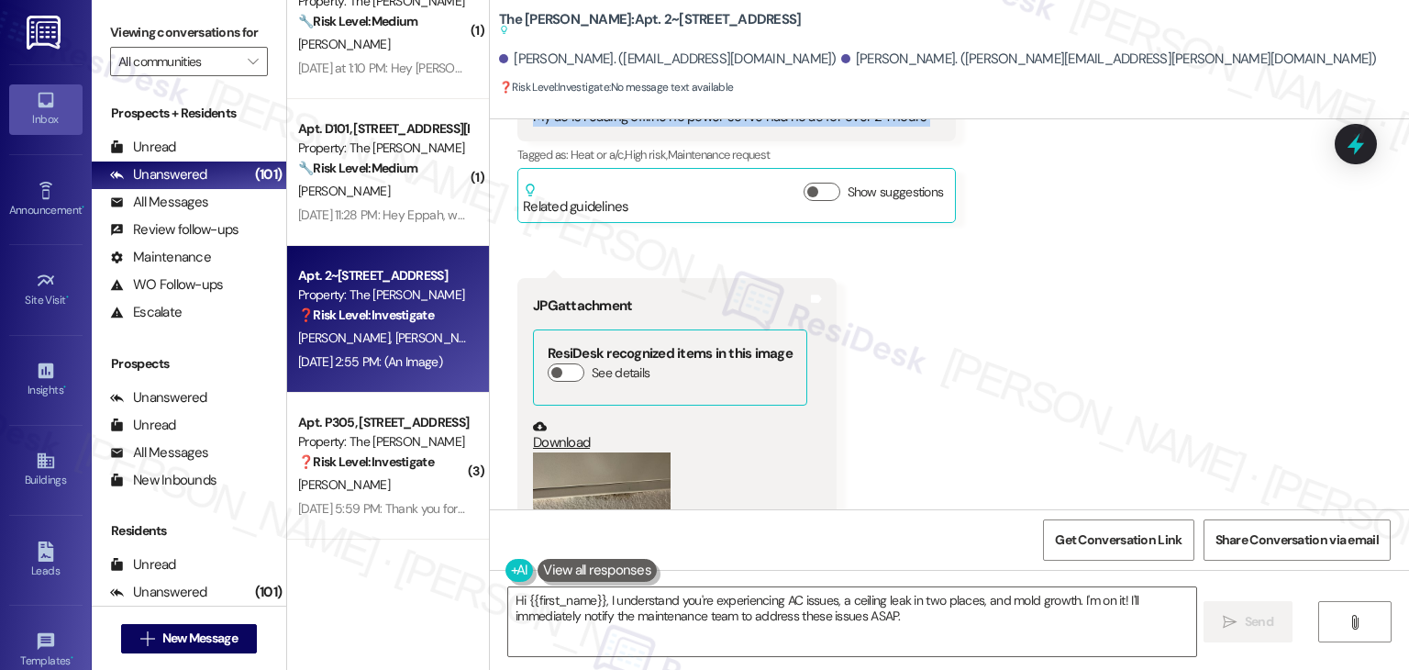
scroll to position [8548, 0]
click at [1161, 350] on div "Received via SMS [PERSON_NAME] Neutral [DATE] 2:42 PM My ac is turned off not b…" at bounding box center [949, 194] width 919 height 830
